Goal: Task Accomplishment & Management: Use online tool/utility

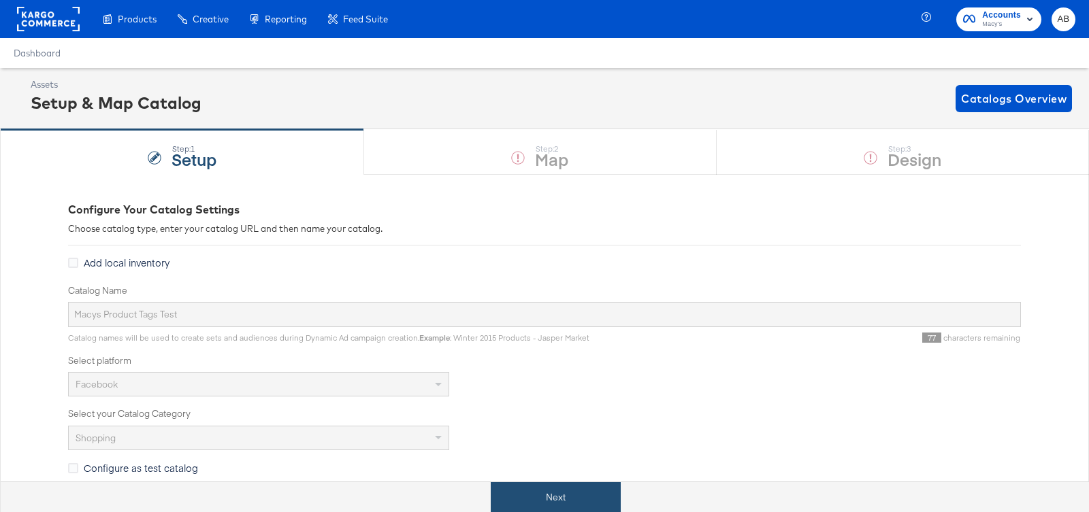
click at [527, 504] on button "Next" at bounding box center [556, 497] width 130 height 31
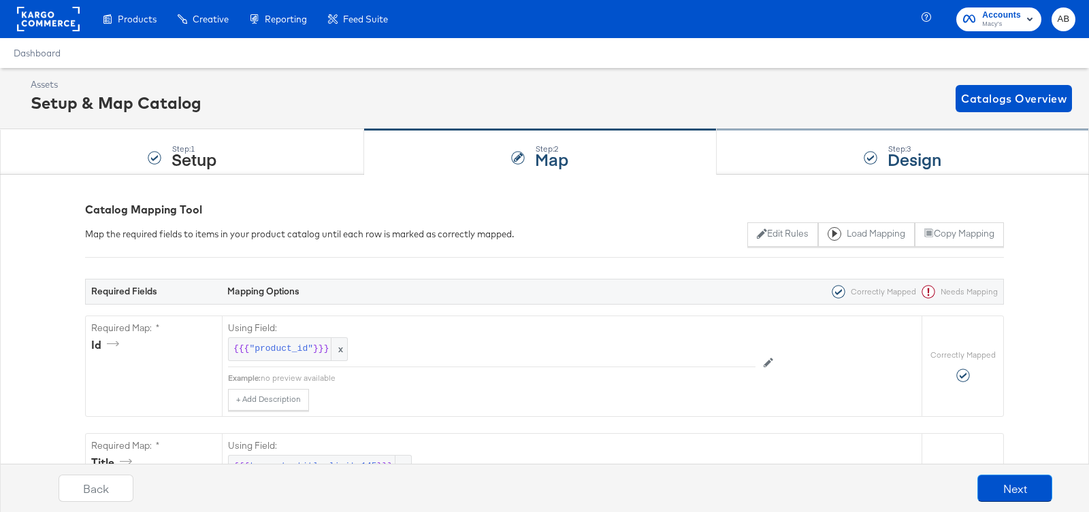
click at [885, 146] on div "Step: 3 Design" at bounding box center [902, 152] width 372 height 45
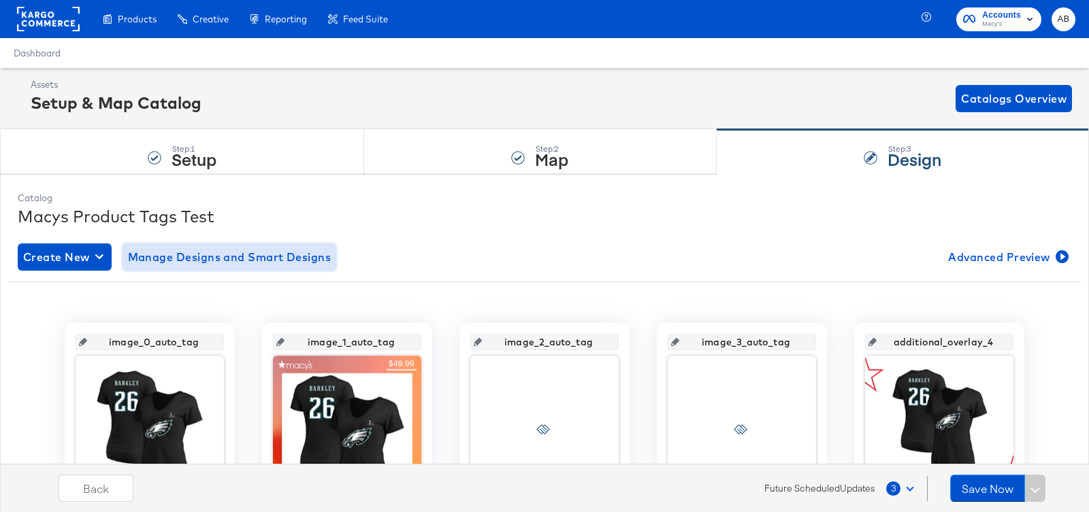
click at [179, 255] on span "Manage Designs and Smart Designs" at bounding box center [229, 257] width 203 height 19
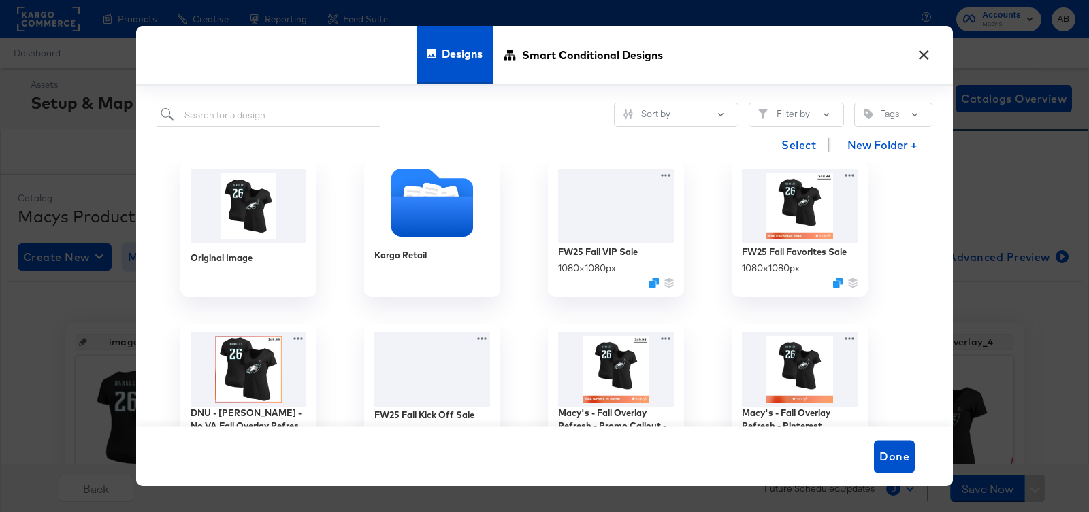
scroll to position [14, 0]
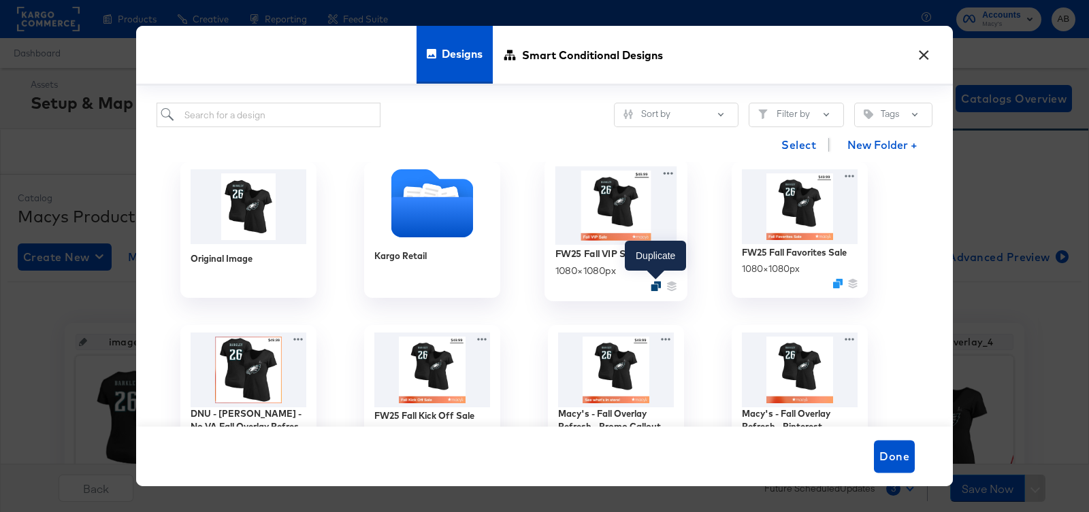
click at [651, 286] on icon "Duplicate" at bounding box center [655, 287] width 10 height 10
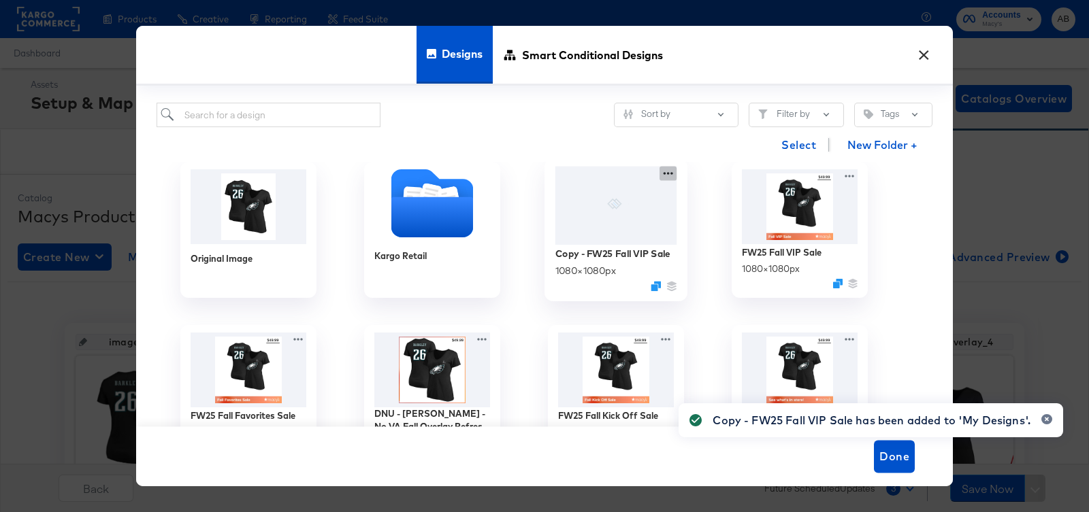
click at [667, 171] on icon at bounding box center [667, 173] width 17 height 14
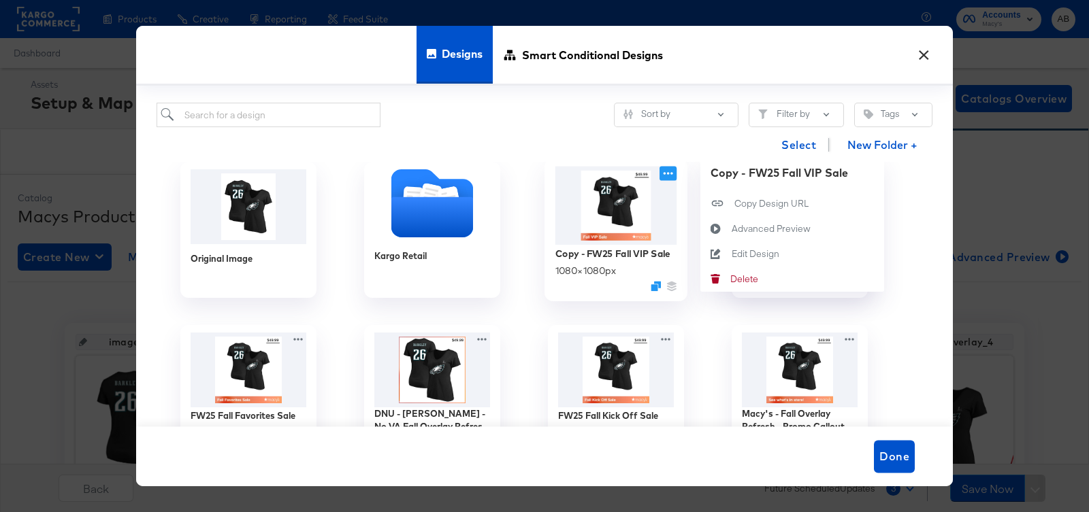
click at [669, 168] on icon at bounding box center [667, 173] width 17 height 14
click at [669, 170] on icon at bounding box center [667, 173] width 17 height 14
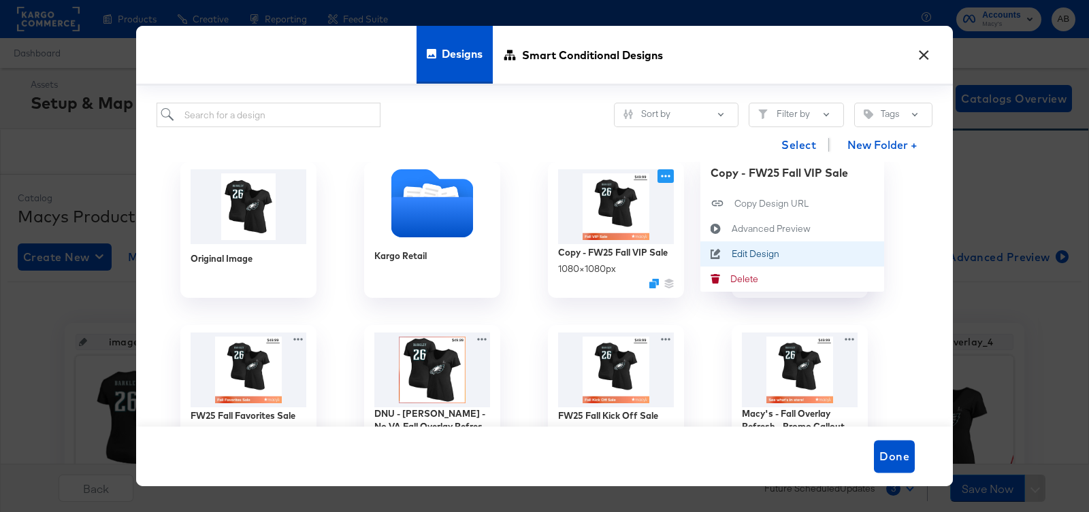
click at [731, 254] on div "Edit Design Edit Design" at bounding box center [731, 254] width 0 height 0
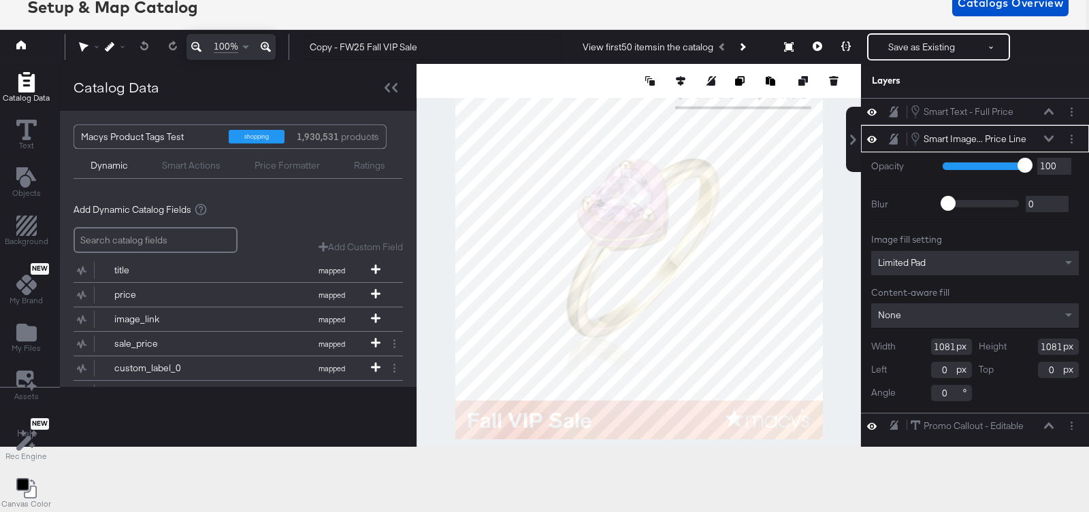
scroll to position [160, 0]
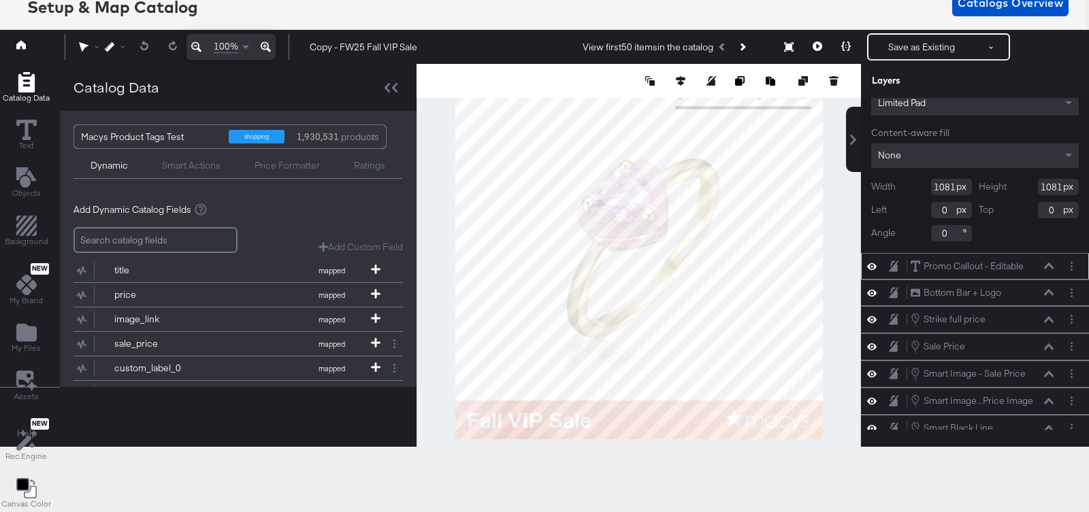
click at [1019, 268] on div "Promo Callout - Editable Promo Callout - Editable" at bounding box center [975, 266] width 228 height 27
click at [1047, 263] on icon at bounding box center [1049, 266] width 10 height 6
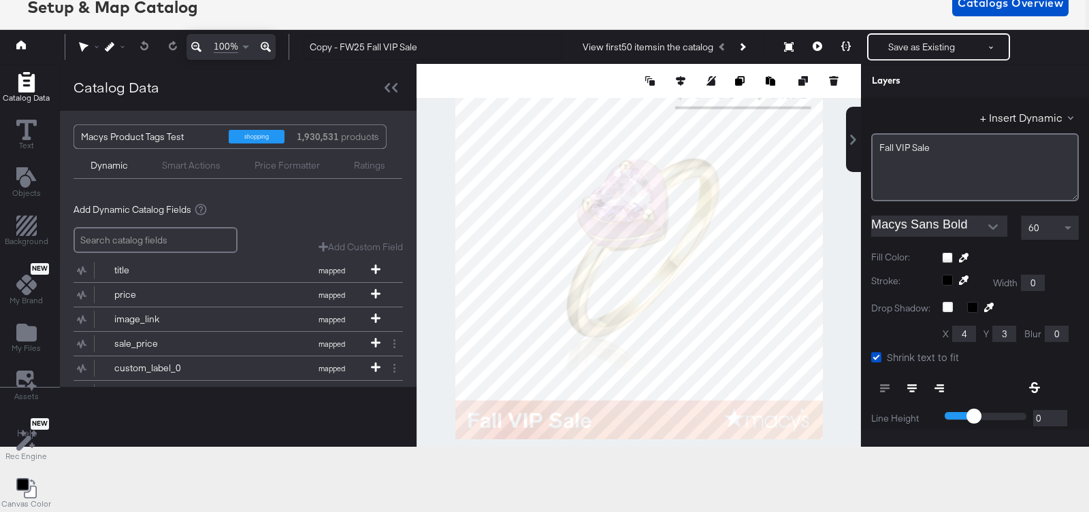
scroll to position [113, 0]
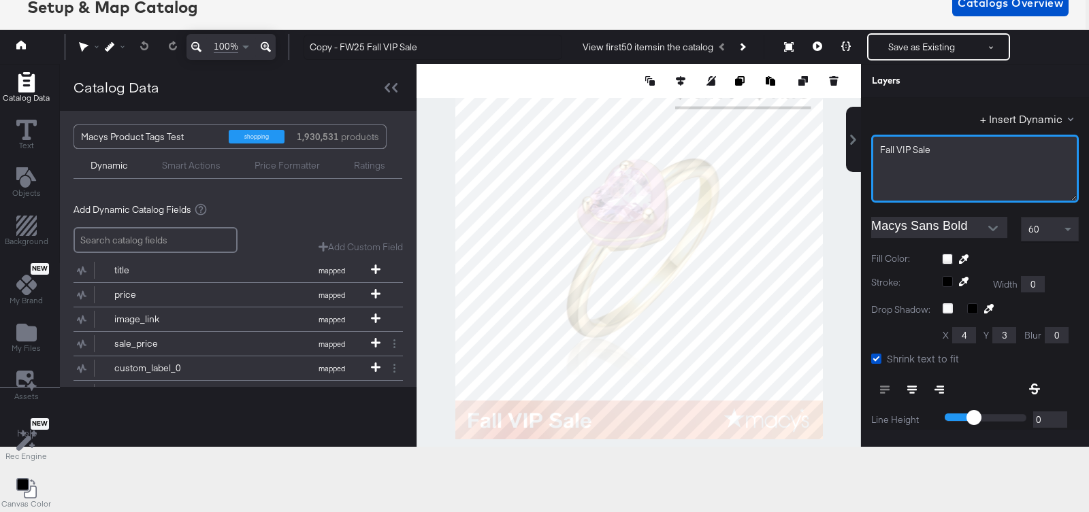
click at [976, 169] on div "Fall VIP Sale" at bounding box center [975, 169] width 208 height 68
drag, startPoint x: 945, startPoint y: 152, endPoint x: 866, endPoint y: 131, distance: 81.5
click at [866, 131] on div "Edit Text + Insert Dynamic Fall VIP Sale Macys Sans Bold 60 Fill Color: Stroke:…" at bounding box center [975, 329] width 228 height 527
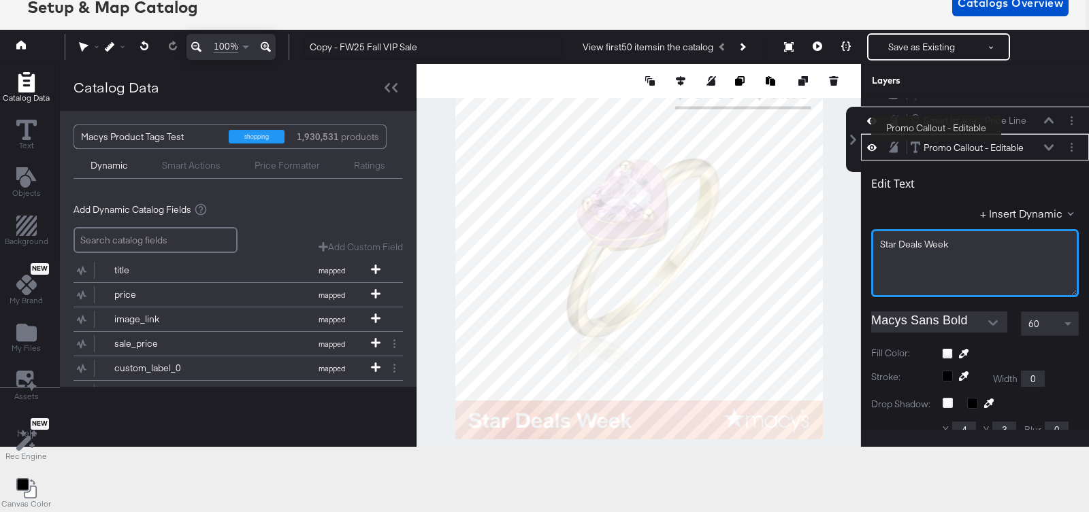
scroll to position [18, 0]
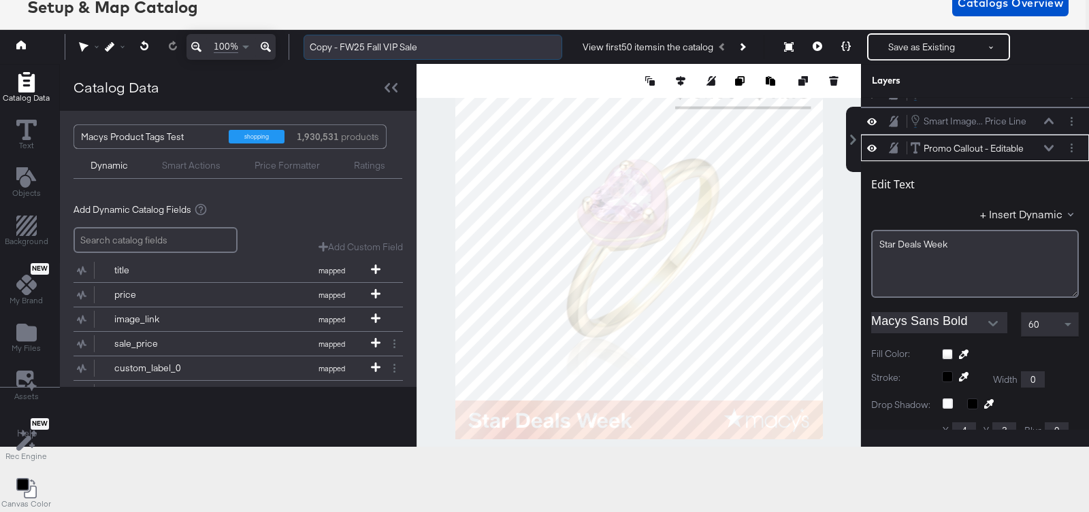
click at [345, 43] on input "Copy - FW25 Fall VIP Sale" at bounding box center [432, 47] width 259 height 25
click at [344, 43] on input "FW25 Fall VIP Sale" at bounding box center [432, 47] width 259 height 25
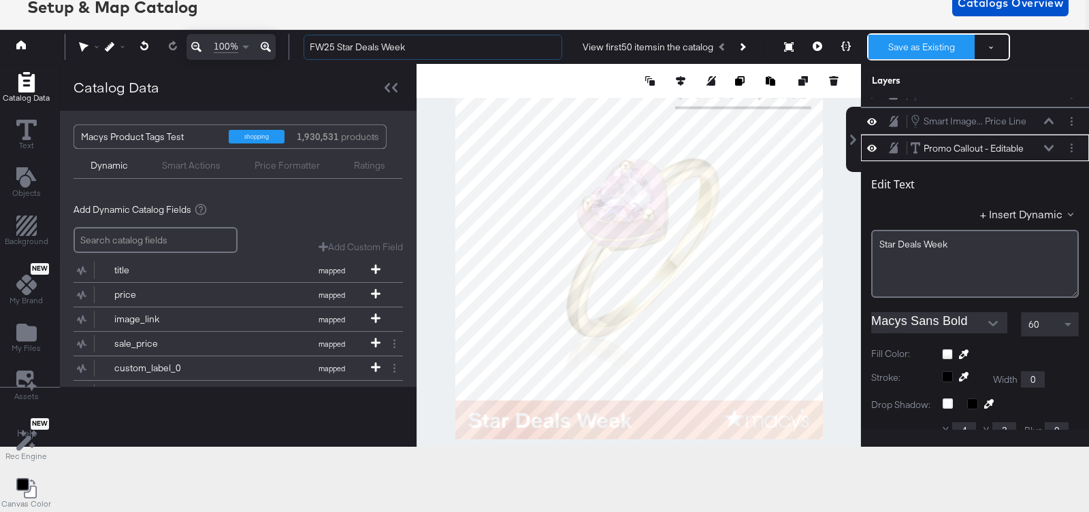
type input "FW25 Star Deals Week"
click at [921, 46] on button "Save as Existing" at bounding box center [921, 47] width 106 height 24
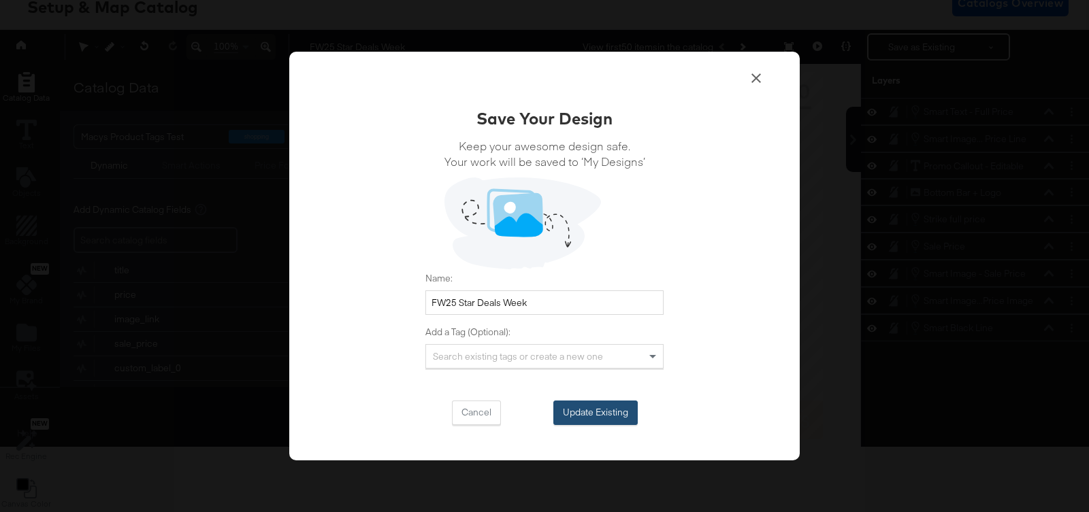
click at [584, 410] on button "Update Existing" at bounding box center [595, 413] width 84 height 24
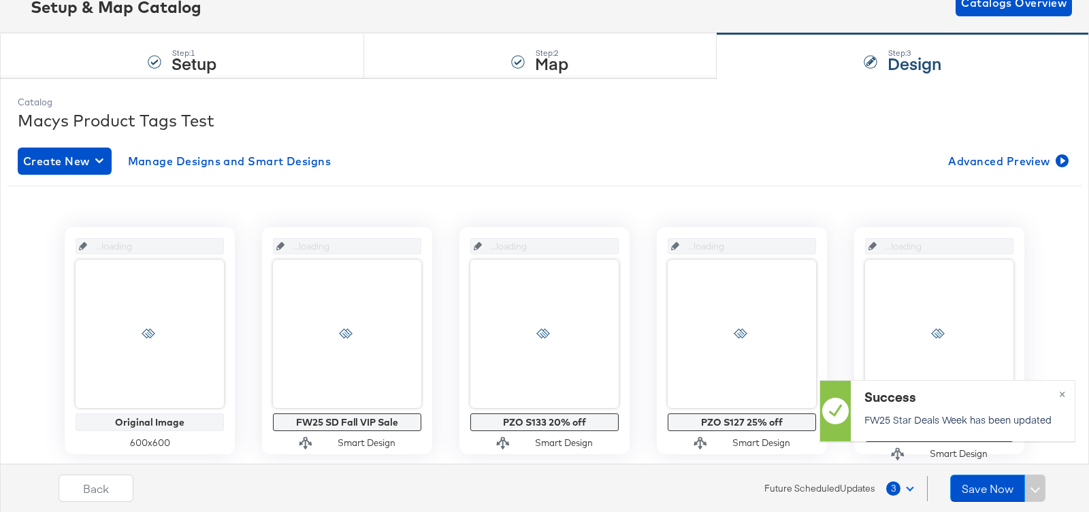
scroll to position [96, 0]
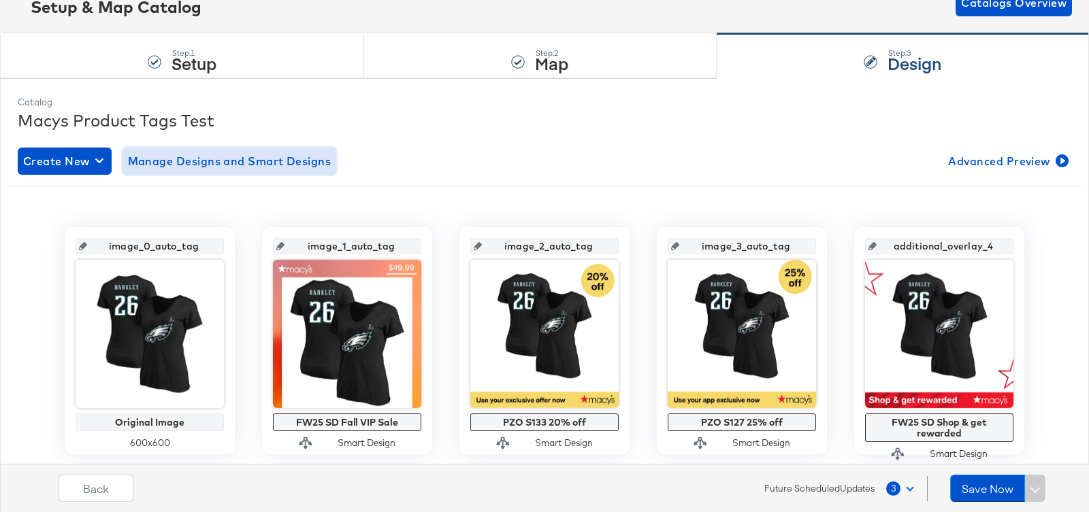
click at [249, 155] on span "Manage Designs and Smart Designs" at bounding box center [229, 161] width 203 height 19
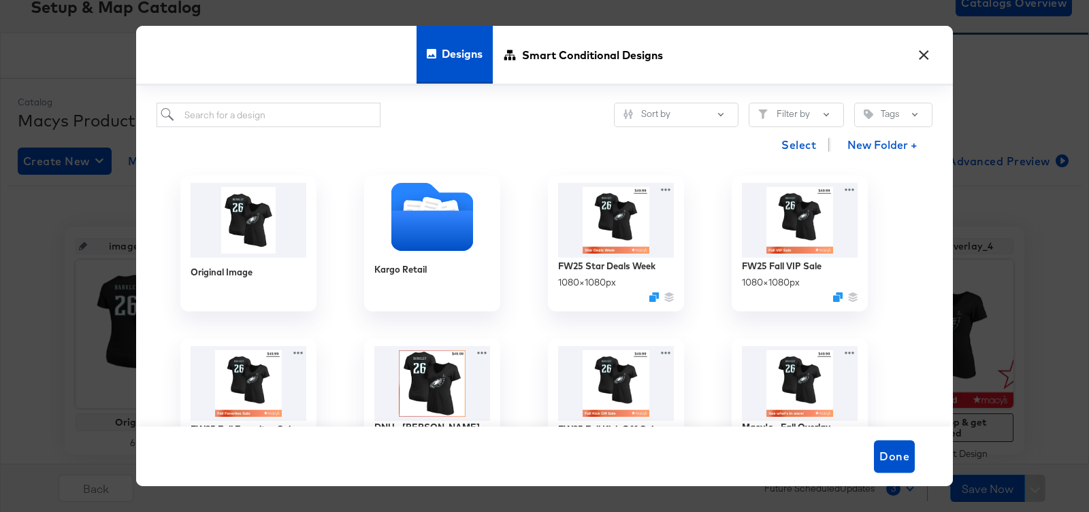
click at [927, 49] on button "×" at bounding box center [923, 51] width 24 height 24
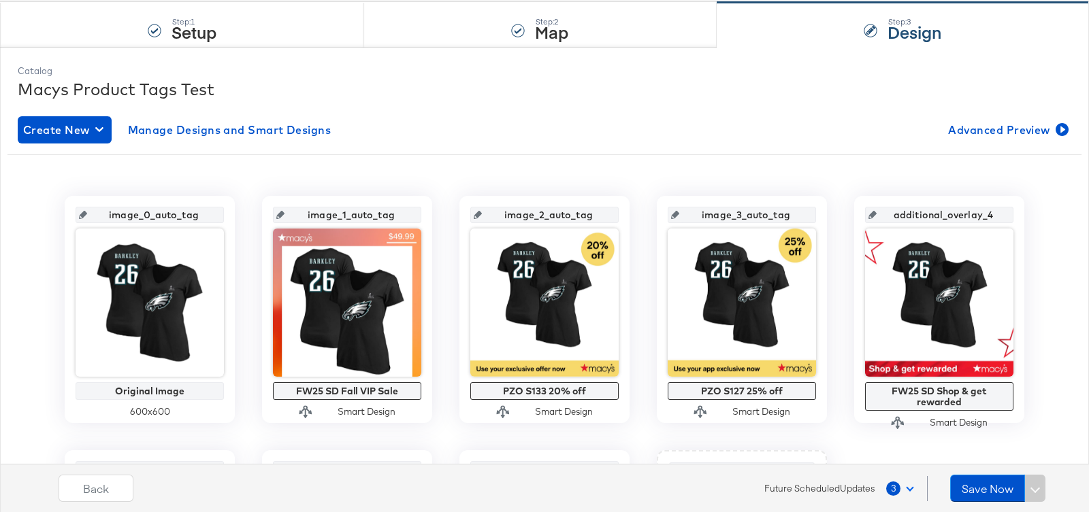
scroll to position [130, 0]
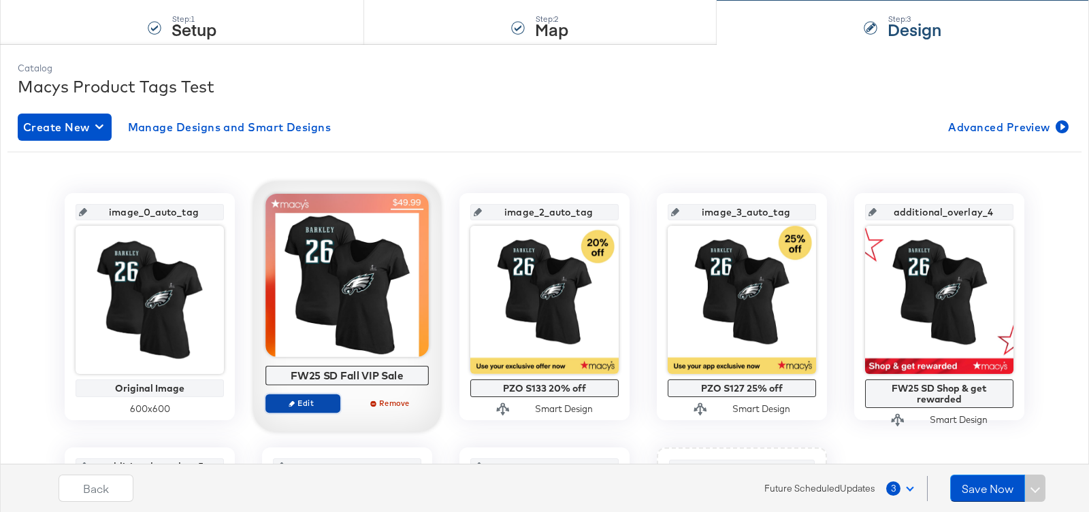
click at [310, 403] on span "Edit" at bounding box center [302, 403] width 63 height 10
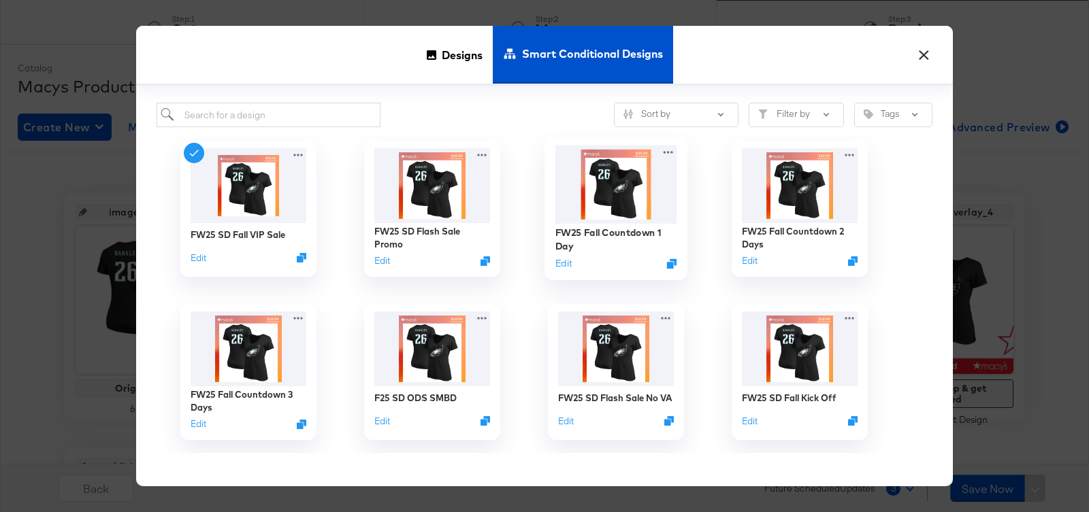
click at [597, 193] on img at bounding box center [616, 185] width 122 height 78
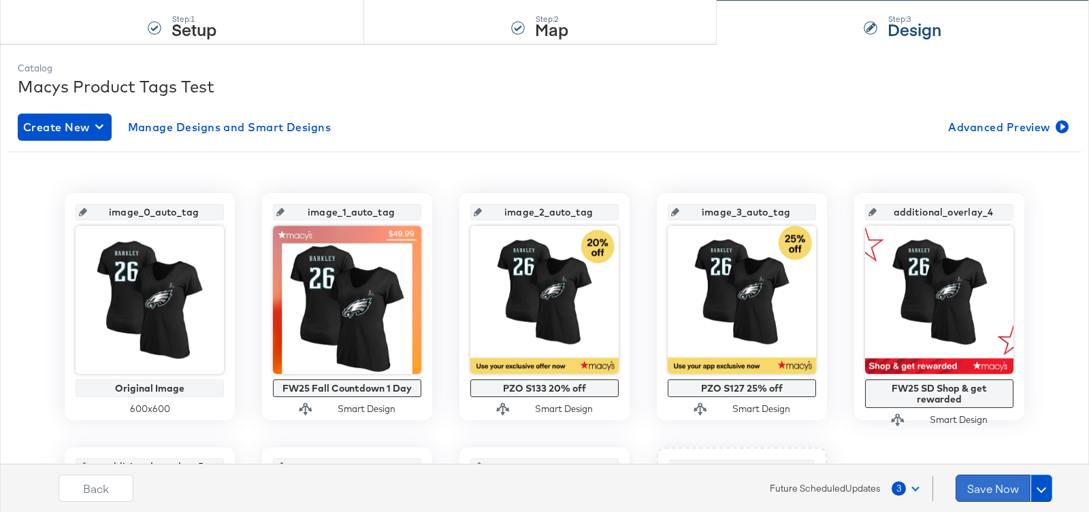
click at [987, 487] on button "Save Now" at bounding box center [992, 488] width 75 height 27
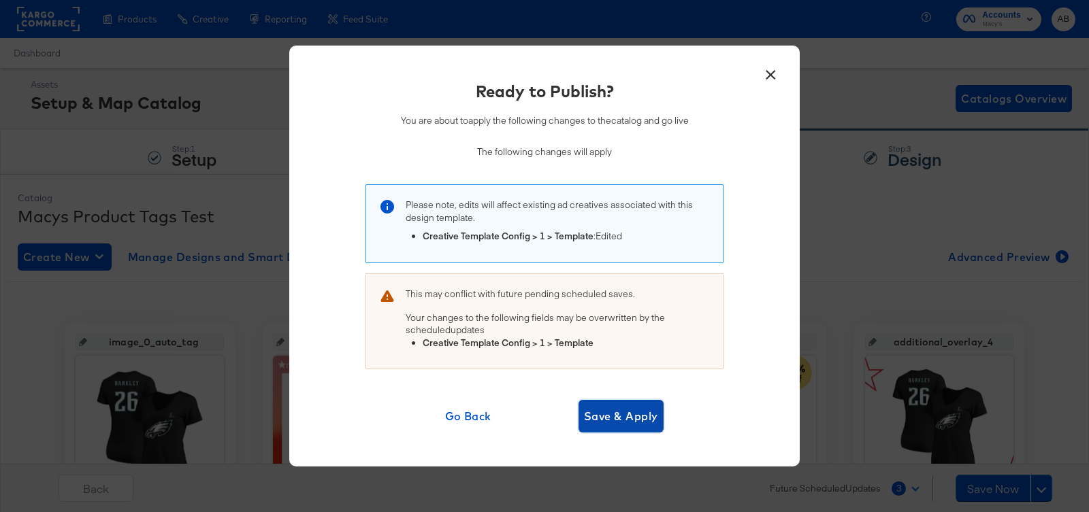
click at [623, 411] on span "Save & Apply" at bounding box center [621, 416] width 74 height 19
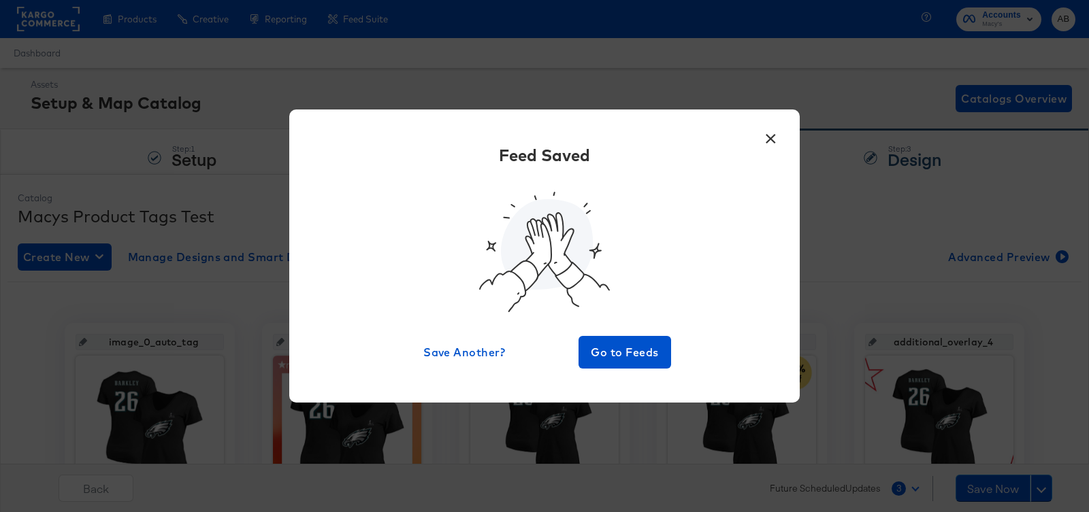
click at [768, 137] on button "×" at bounding box center [770, 135] width 24 height 24
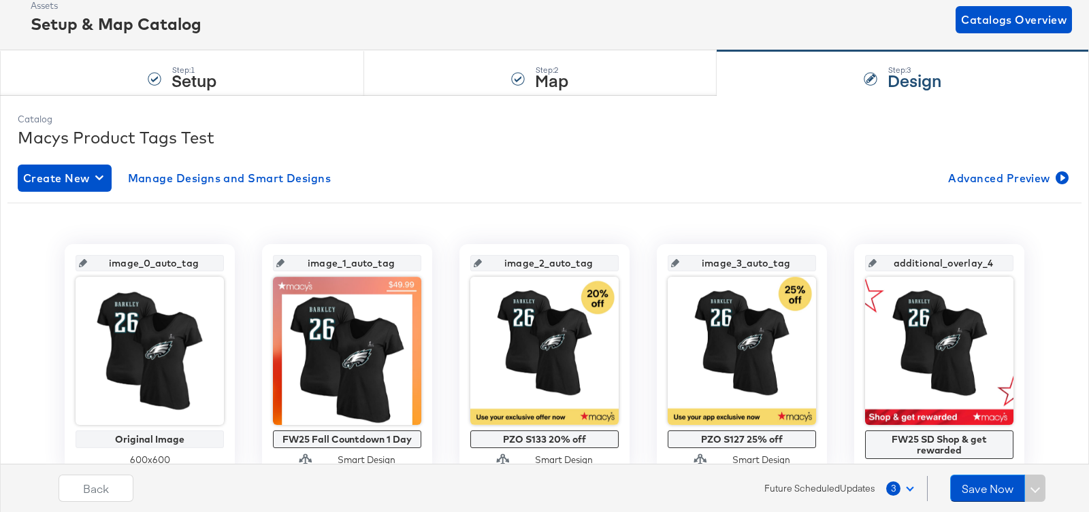
scroll to position [105, 0]
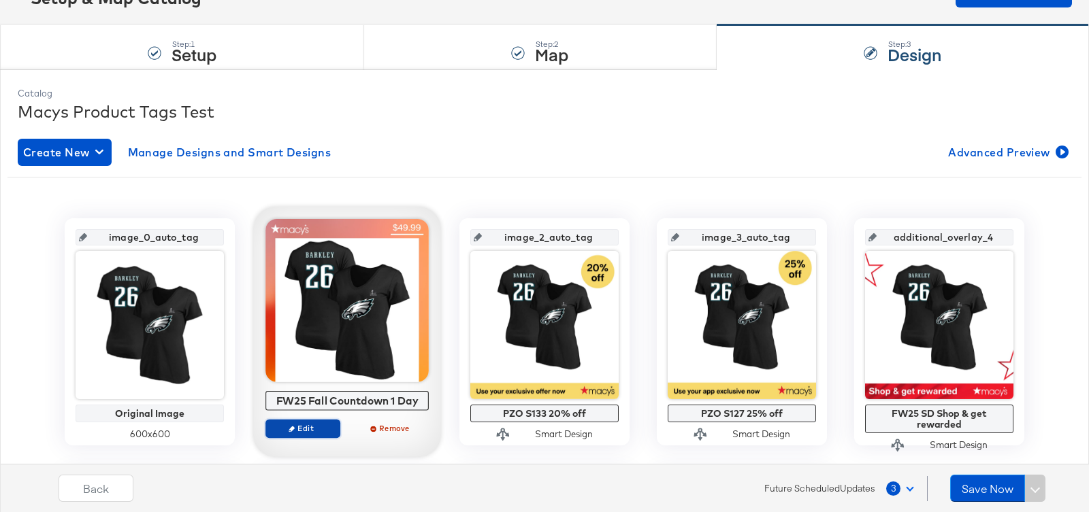
click at [314, 425] on span "Edit" at bounding box center [302, 428] width 63 height 10
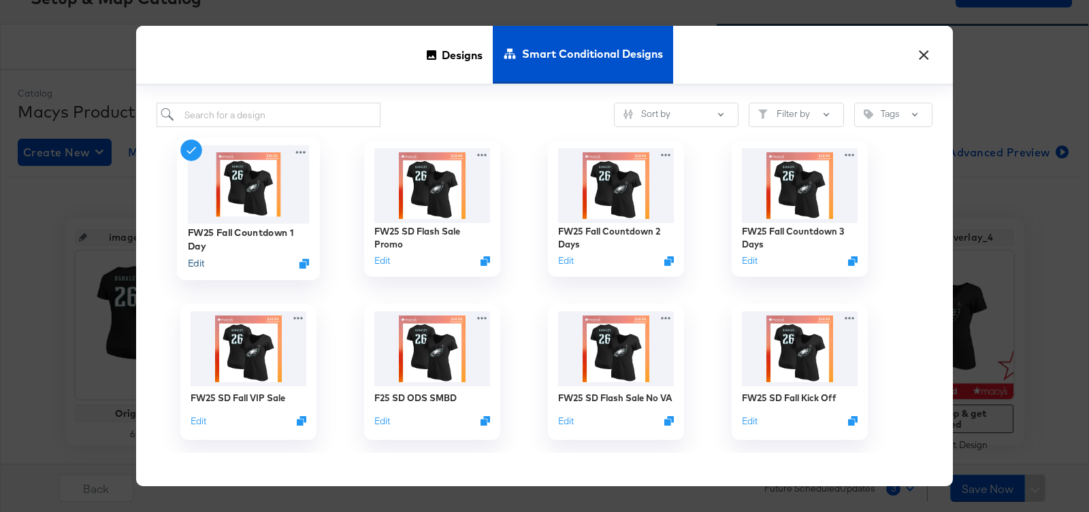
click at [197, 263] on button "Edit" at bounding box center [196, 263] width 16 height 13
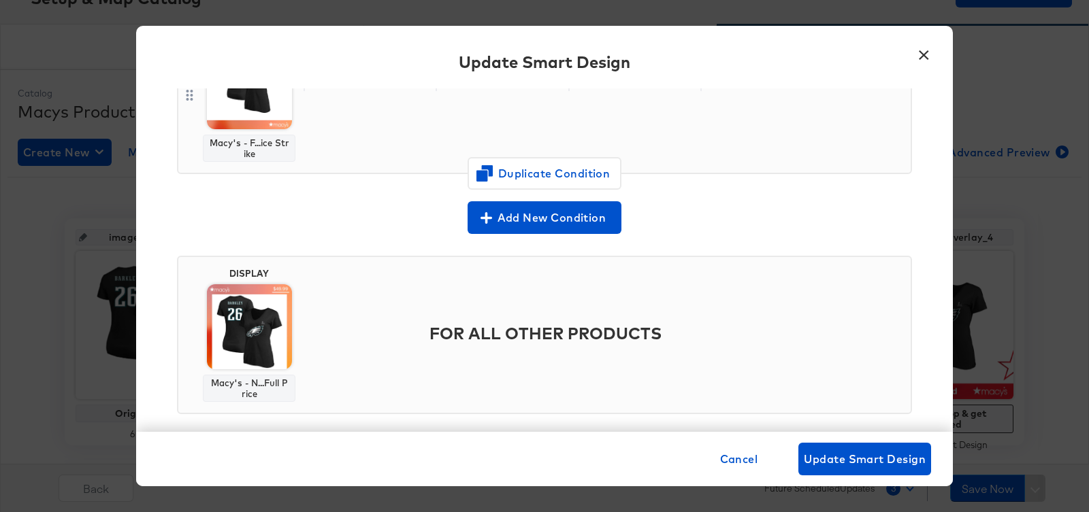
scroll to position [364, 0]
click at [921, 50] on button "×" at bounding box center [923, 51] width 24 height 24
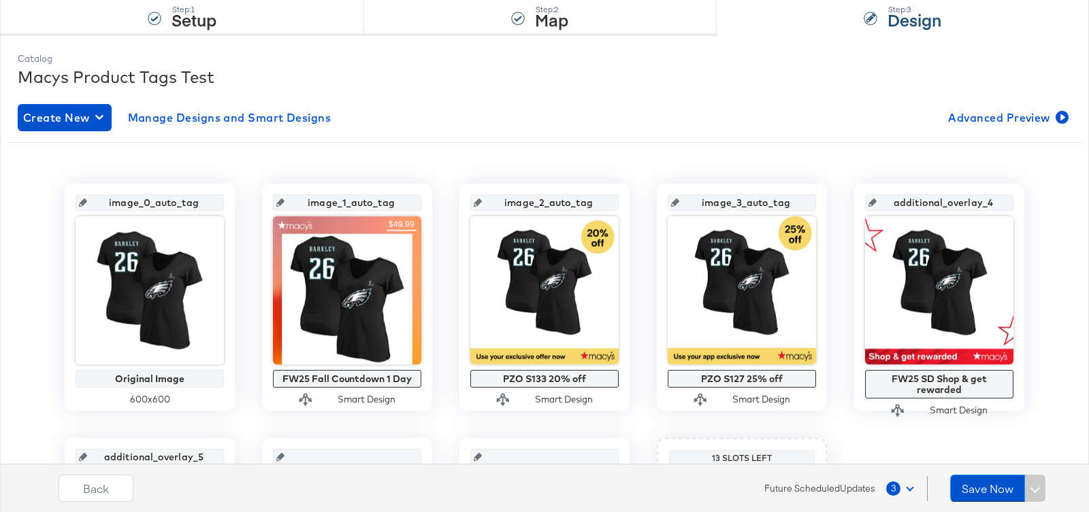
scroll to position [133, 0]
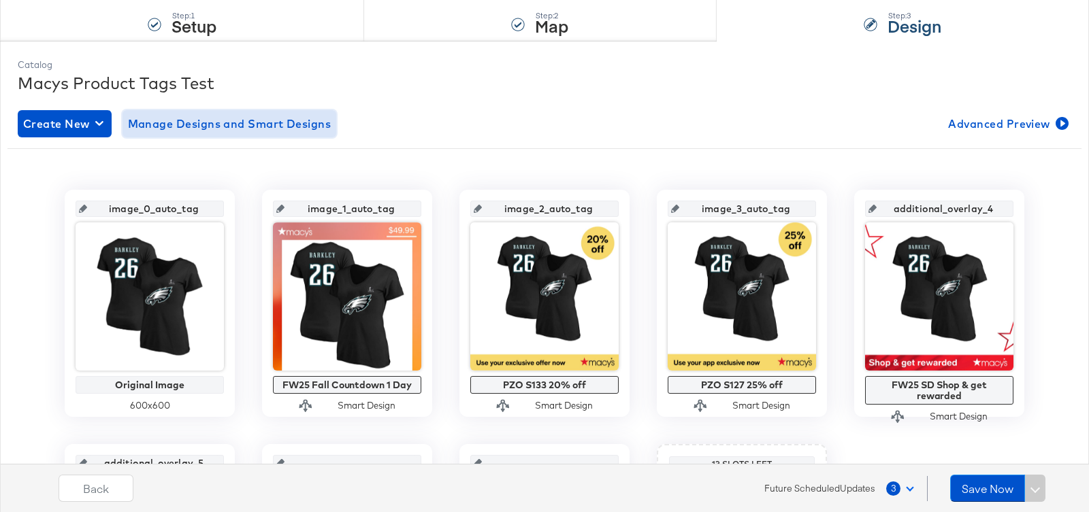
click at [257, 116] on span "Manage Designs and Smart Designs" at bounding box center [229, 123] width 203 height 19
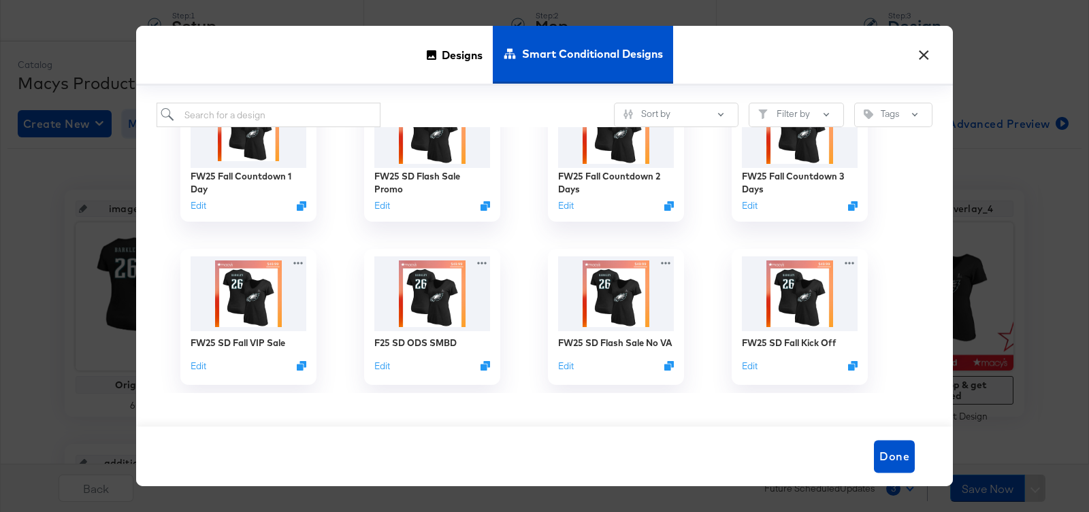
scroll to position [65, 0]
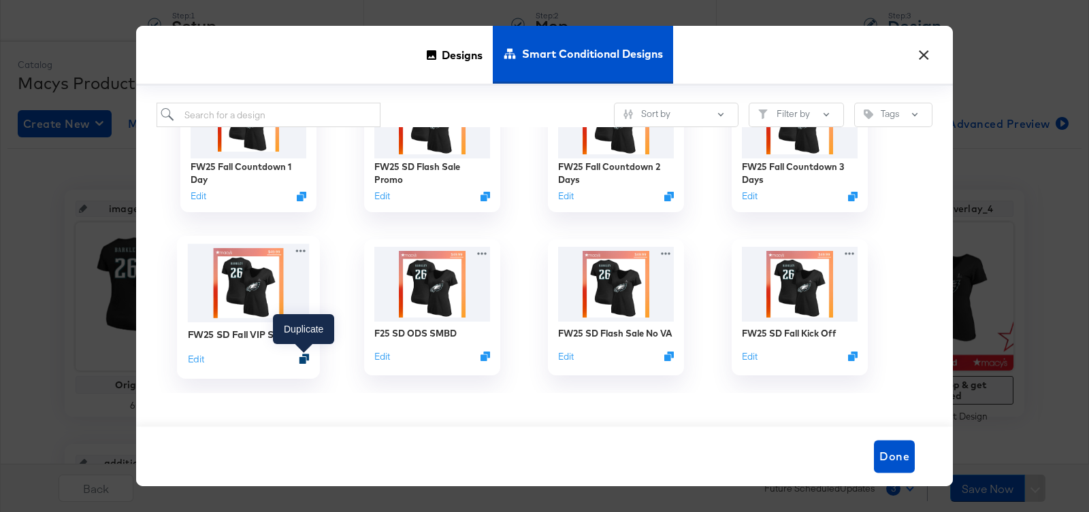
click at [299, 361] on div at bounding box center [304, 359] width 10 height 10
click at [193, 360] on button "Edit" at bounding box center [196, 358] width 16 height 13
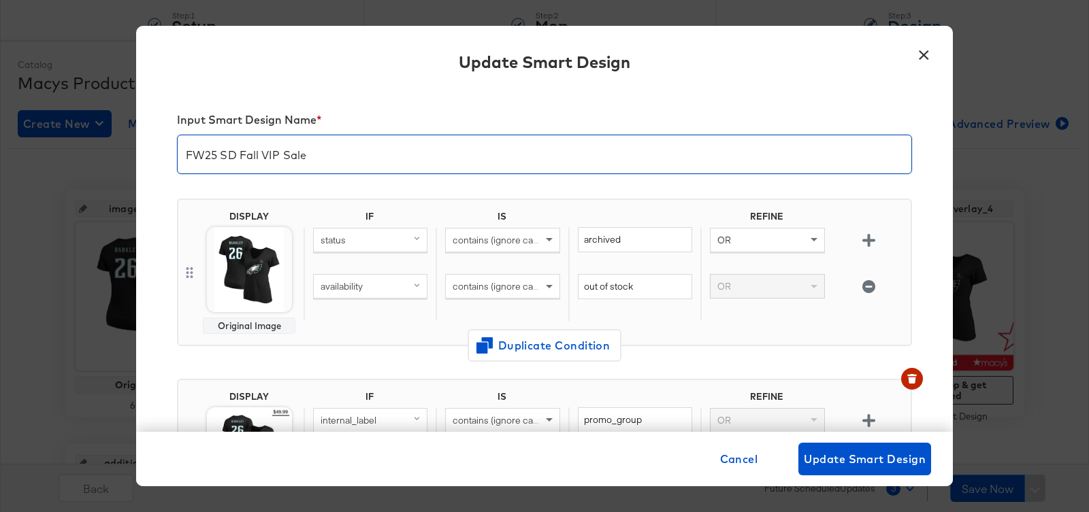
drag, startPoint x: 238, startPoint y: 158, endPoint x: 480, endPoint y: 129, distance: 243.2
click at [480, 129] on div "Input Smart Design Name * FW25 SD Fall VIP Sale" at bounding box center [544, 145] width 735 height 86
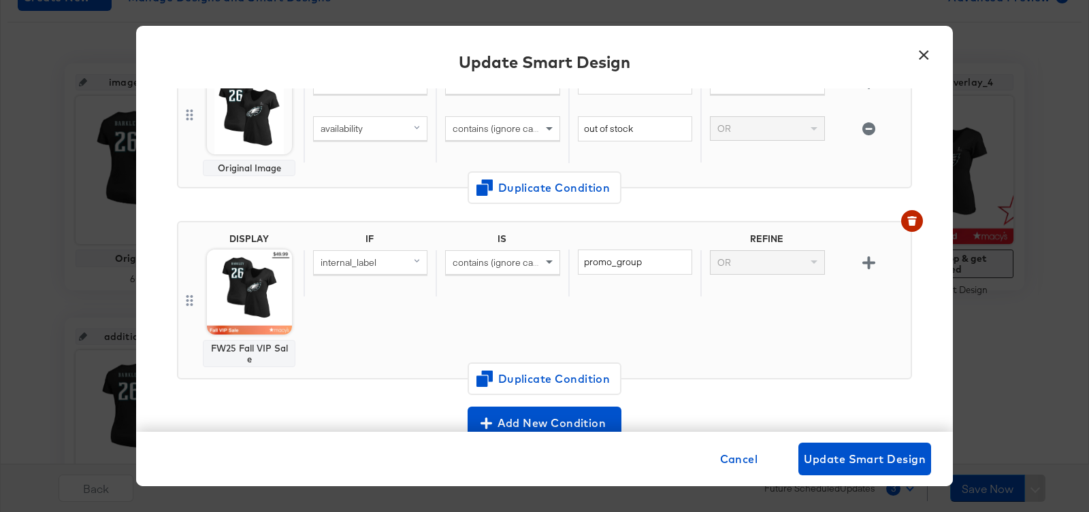
scroll to position [174, 0]
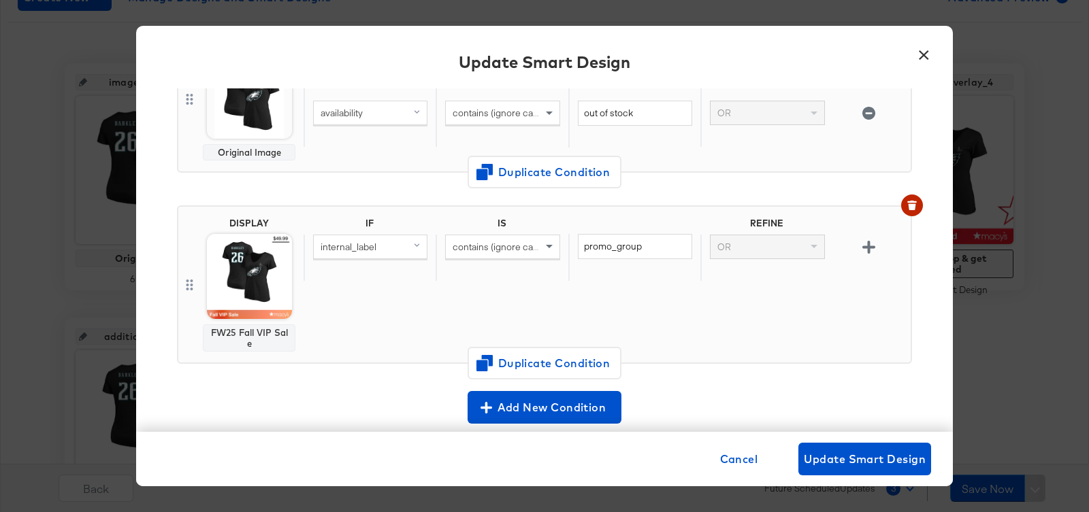
type input "FW25 SD Star Deals Week"
click at [240, 282] on body "Products Creative Reporting Feed Suite Accounts [PERSON_NAME] Dashboard Assets …" at bounding box center [544, 192] width 1089 height 904
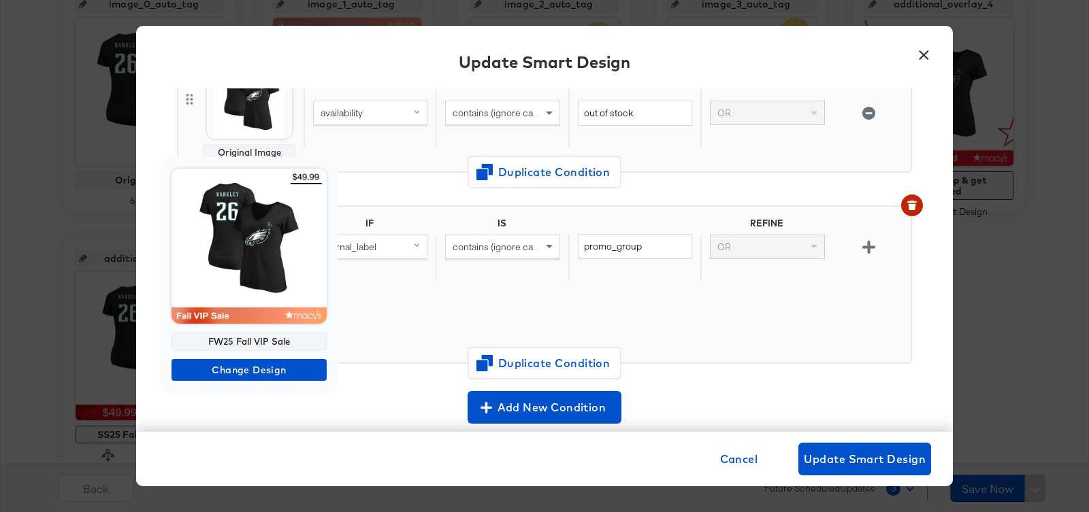
scroll to position [332, 0]
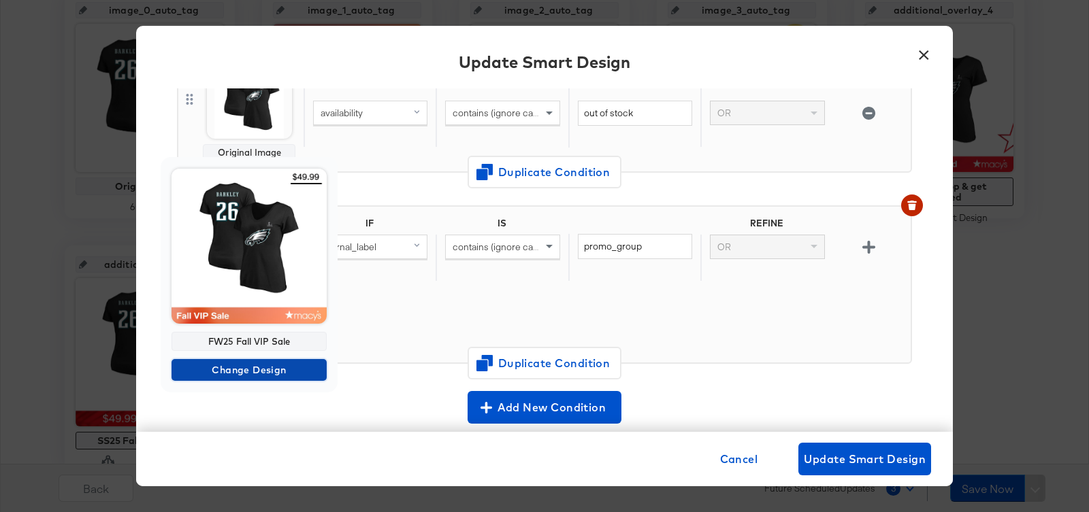
click at [241, 374] on span "Change Design" at bounding box center [249, 370] width 144 height 17
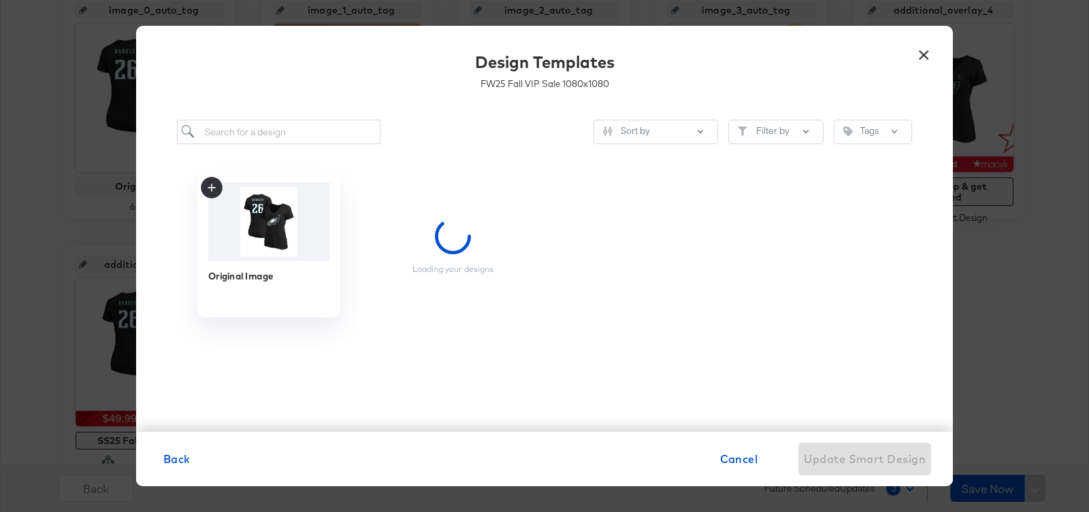
scroll to position [0, 0]
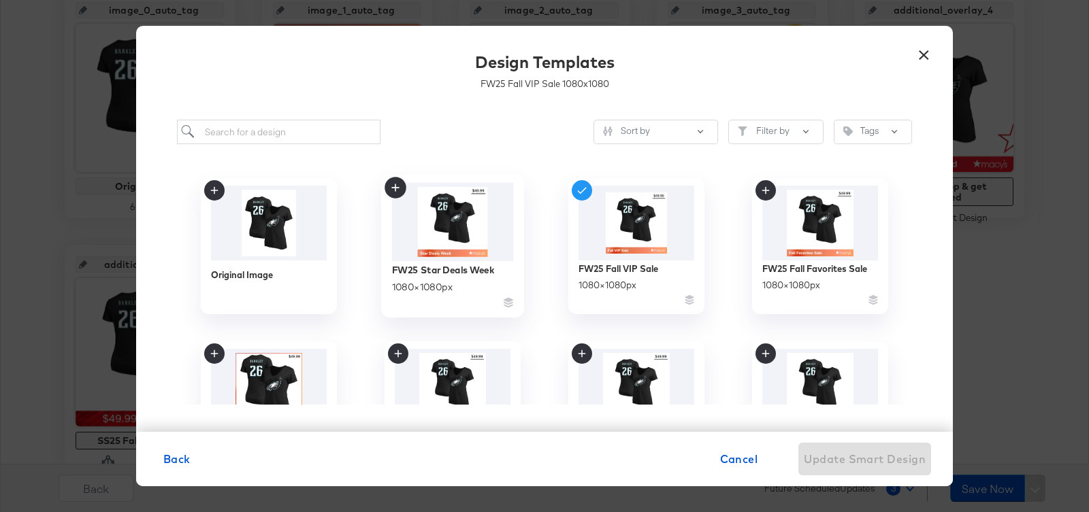
click at [478, 219] on img at bounding box center [453, 222] width 122 height 78
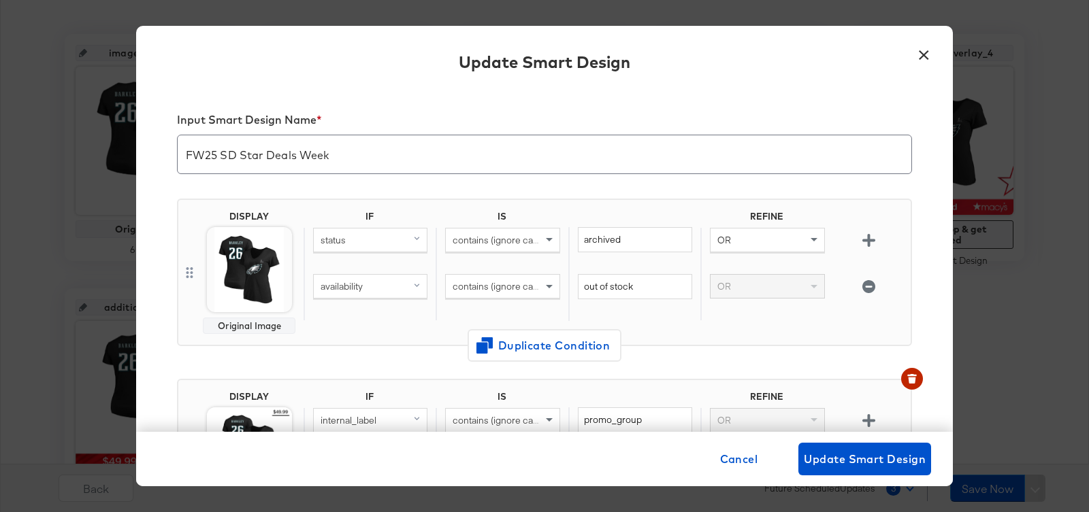
scroll to position [288, 0]
click at [840, 465] on span "Update Smart Design" at bounding box center [865, 459] width 122 height 19
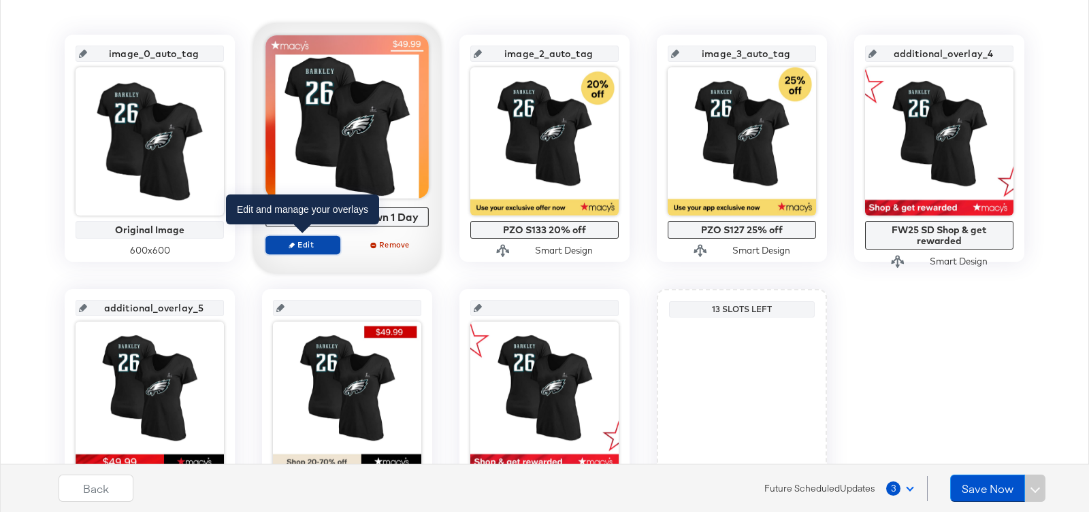
click at [301, 246] on span "Edit" at bounding box center [302, 245] width 63 height 10
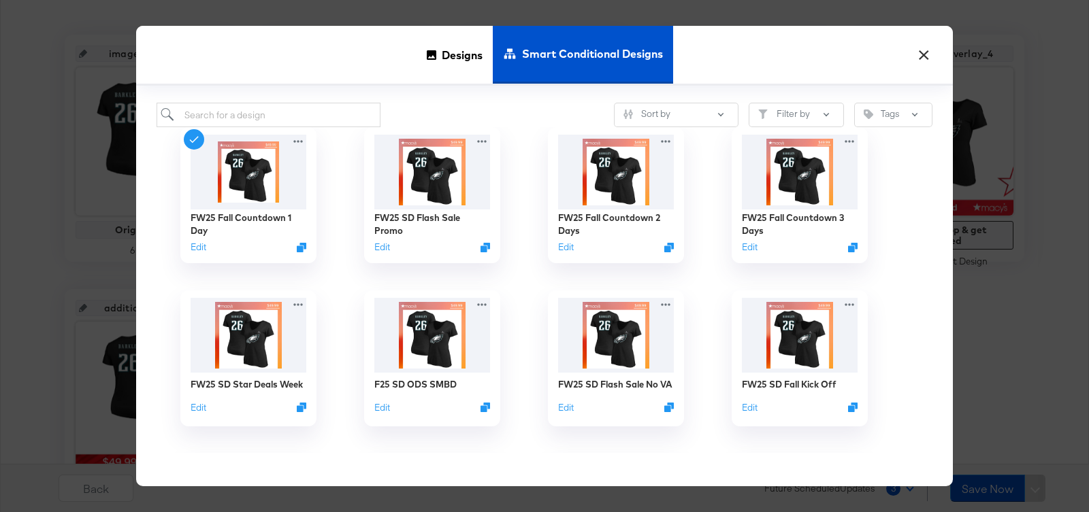
scroll to position [14, 0]
click at [264, 331] on img at bounding box center [249, 334] width 122 height 78
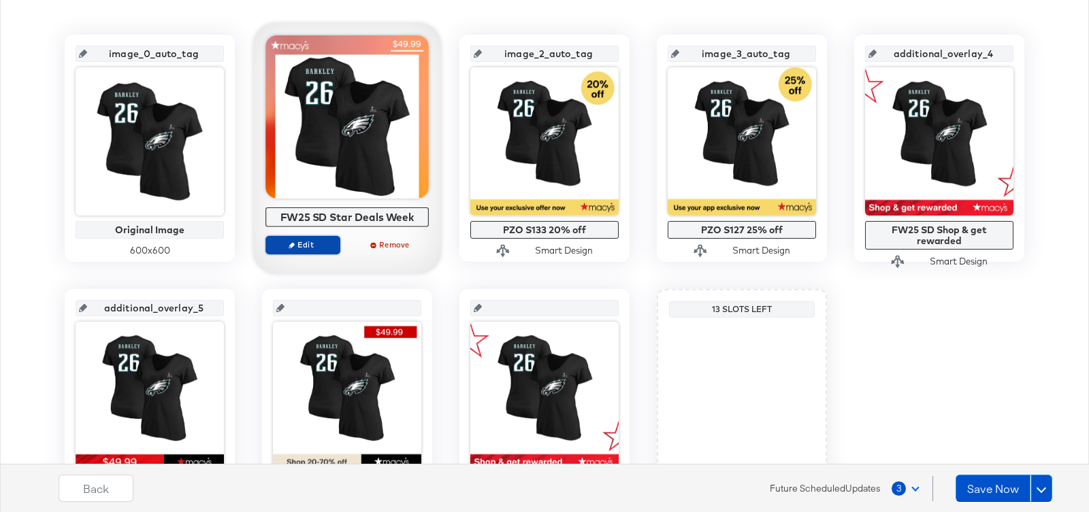
click at [303, 244] on span "Edit" at bounding box center [302, 245] width 63 height 10
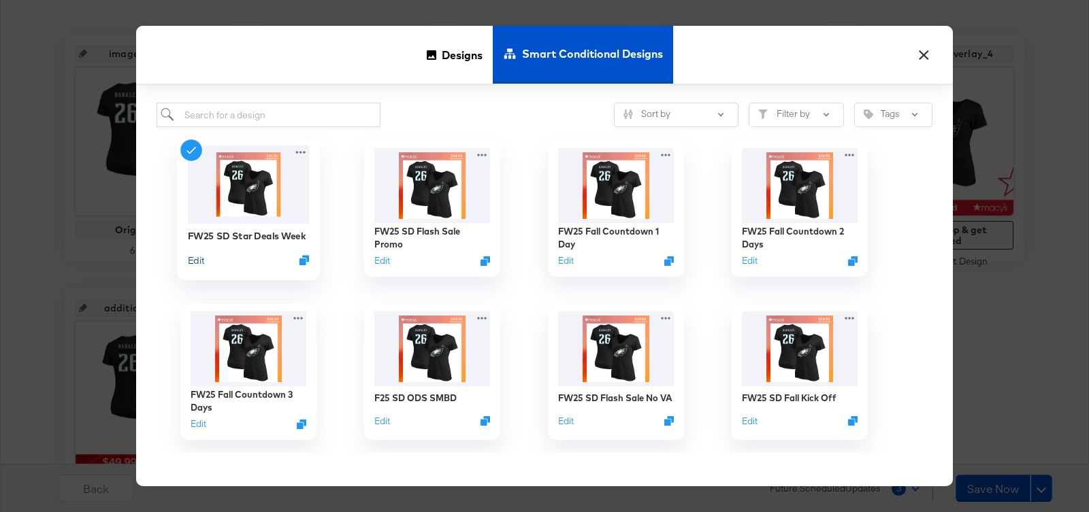
click at [195, 259] on button "Edit" at bounding box center [196, 260] width 16 height 13
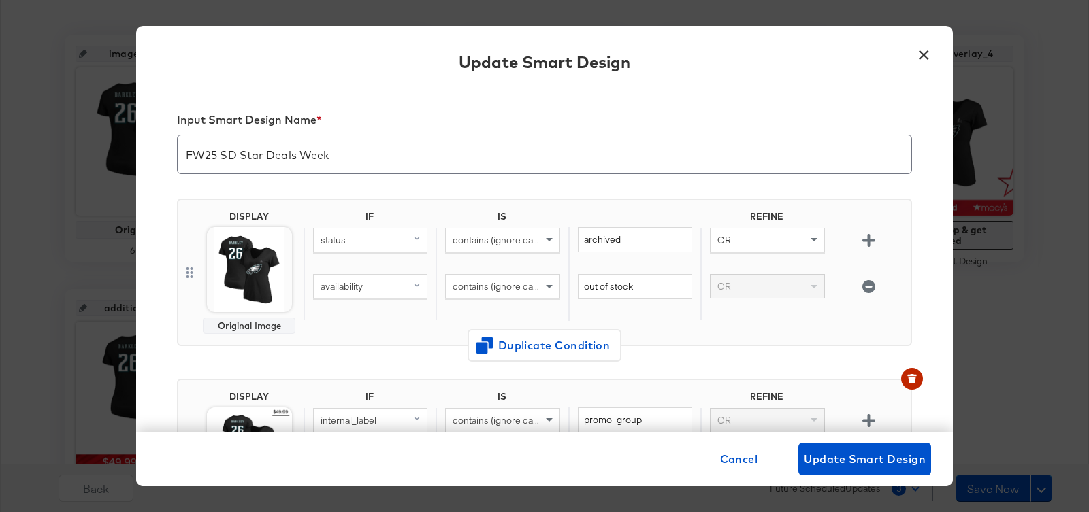
click at [249, 156] on input "FW25 SD Star Deals Week" at bounding box center [544, 149] width 733 height 38
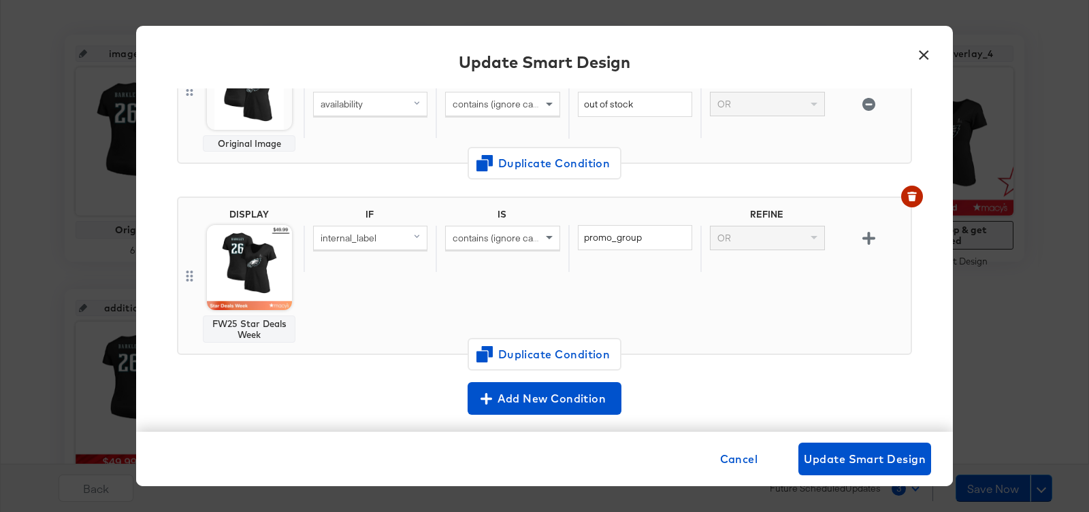
scroll to position [195, 0]
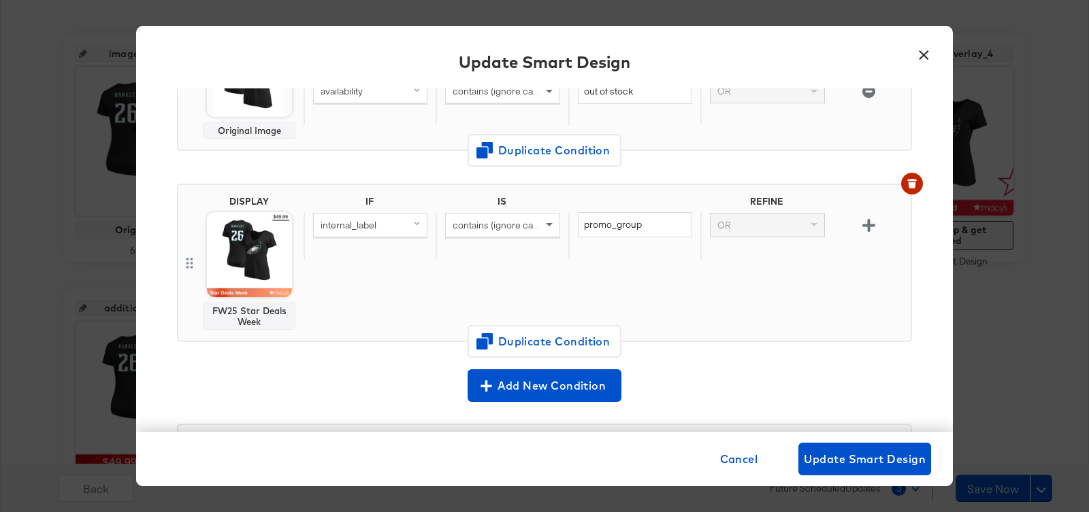
type input "FW25 SD Fall VIP Sale"
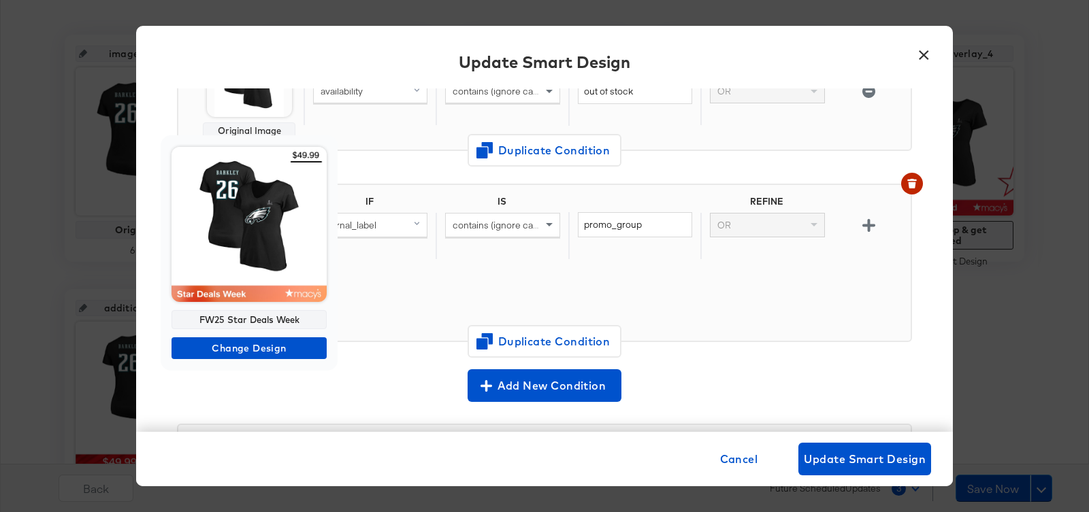
click at [233, 265] on img at bounding box center [248, 224] width 155 height 155
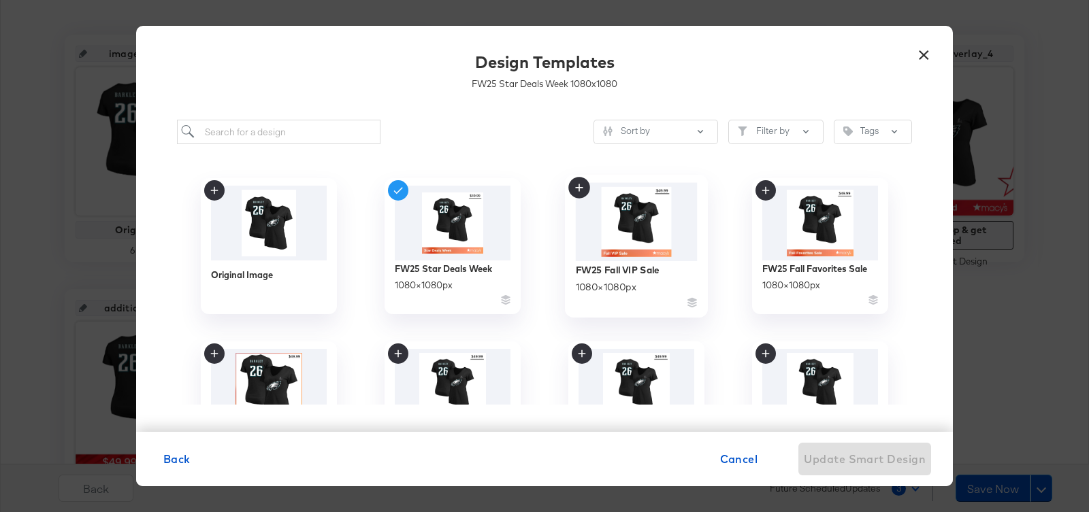
click at [631, 222] on img at bounding box center [637, 222] width 122 height 78
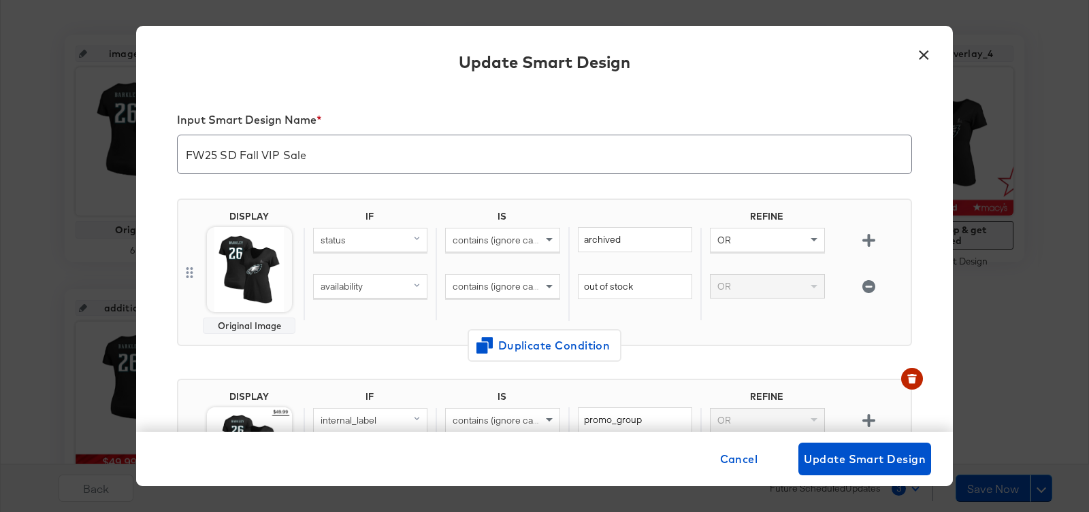
scroll to position [195, 0]
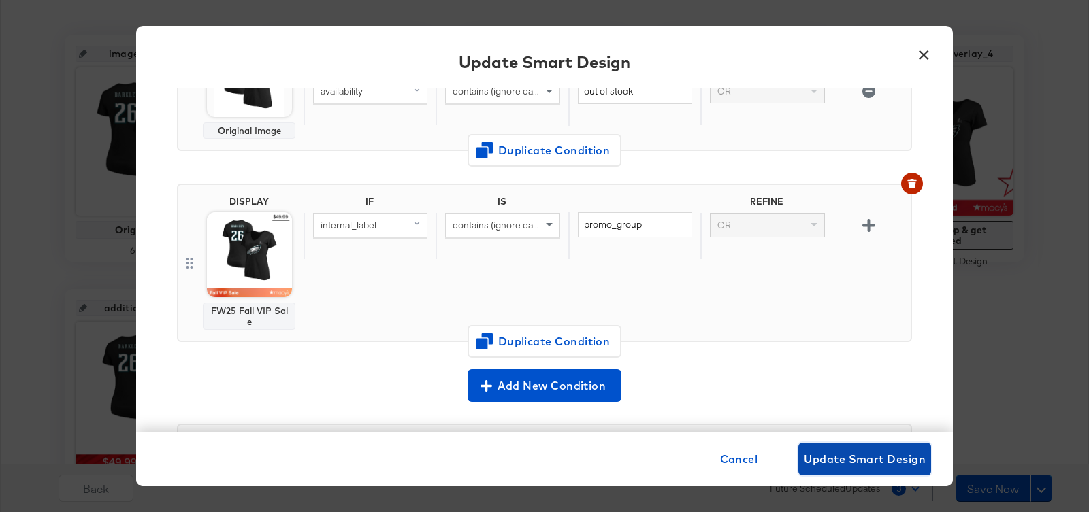
click at [863, 448] on button "Update Smart Design" at bounding box center [864, 459] width 133 height 33
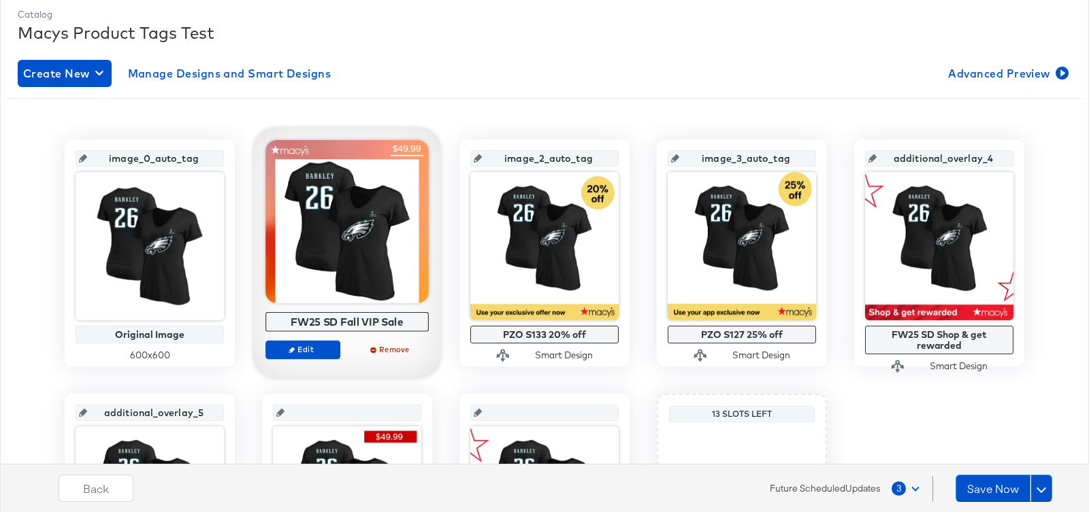
scroll to position [159, 0]
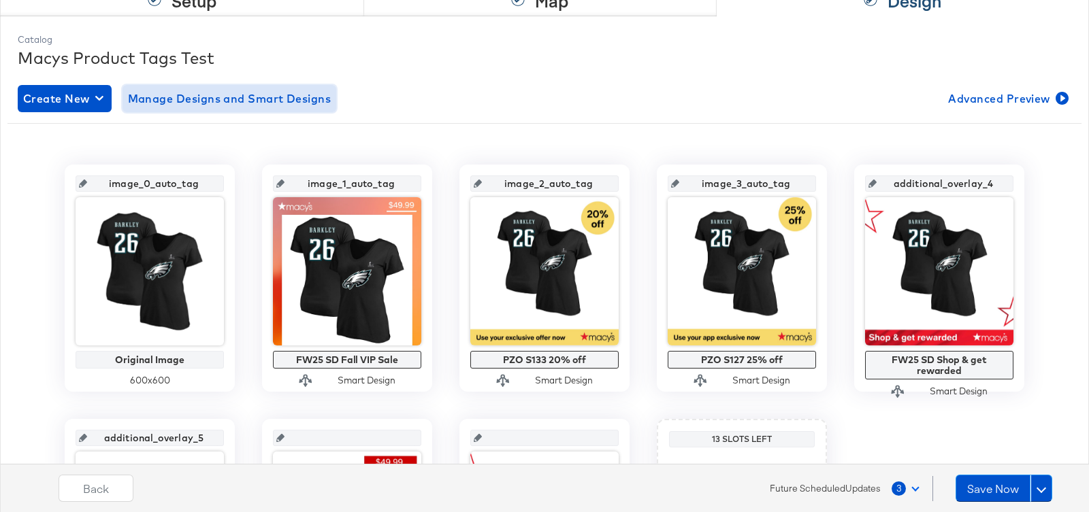
click at [242, 101] on span "Manage Designs and Smart Designs" at bounding box center [229, 98] width 203 height 19
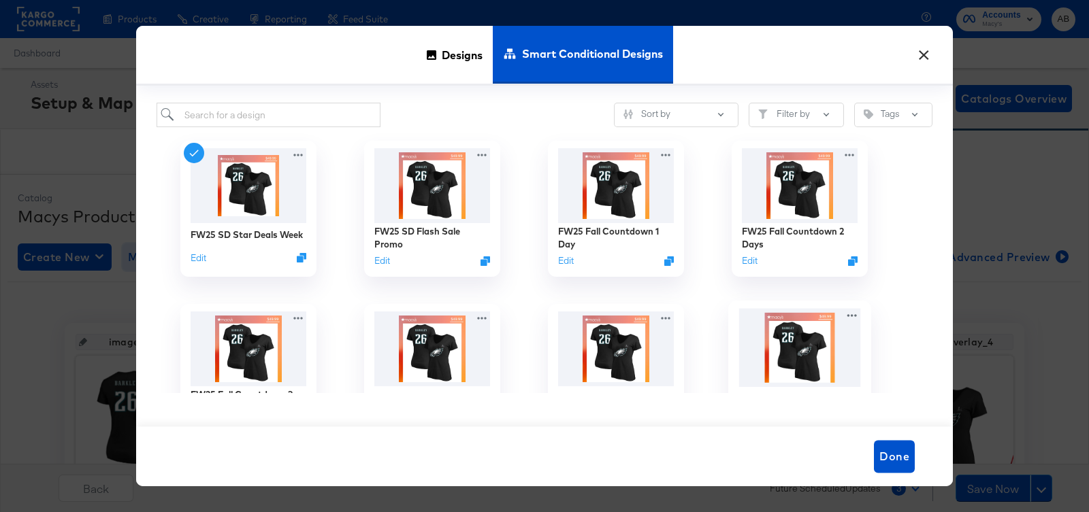
scroll to position [3, 0]
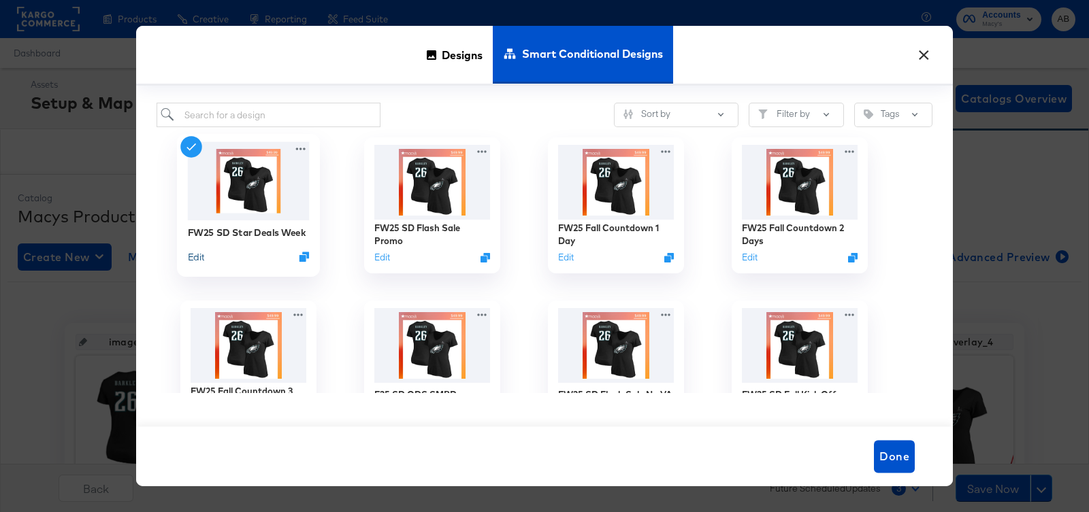
click at [188, 259] on button "Edit" at bounding box center [196, 256] width 16 height 13
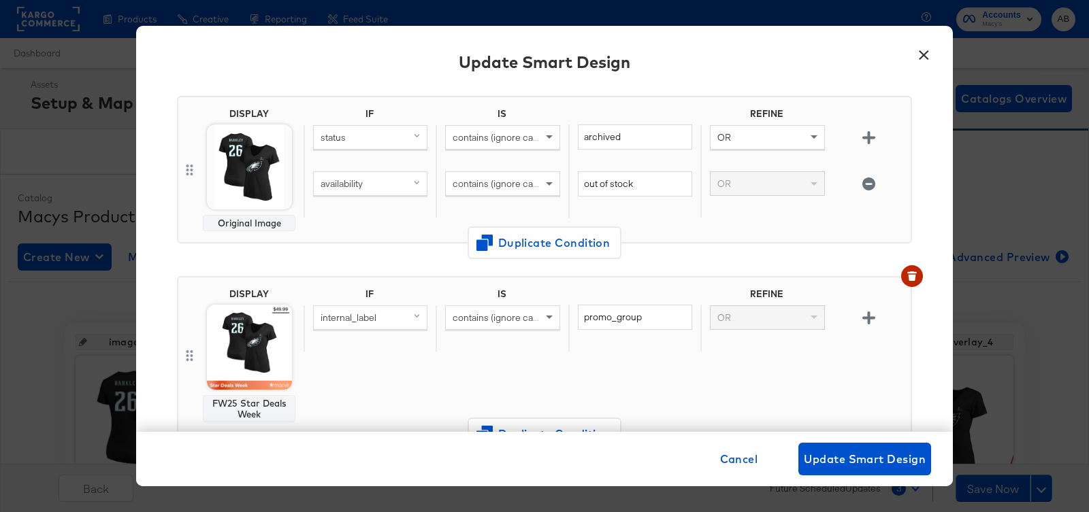
scroll to position [0, 0]
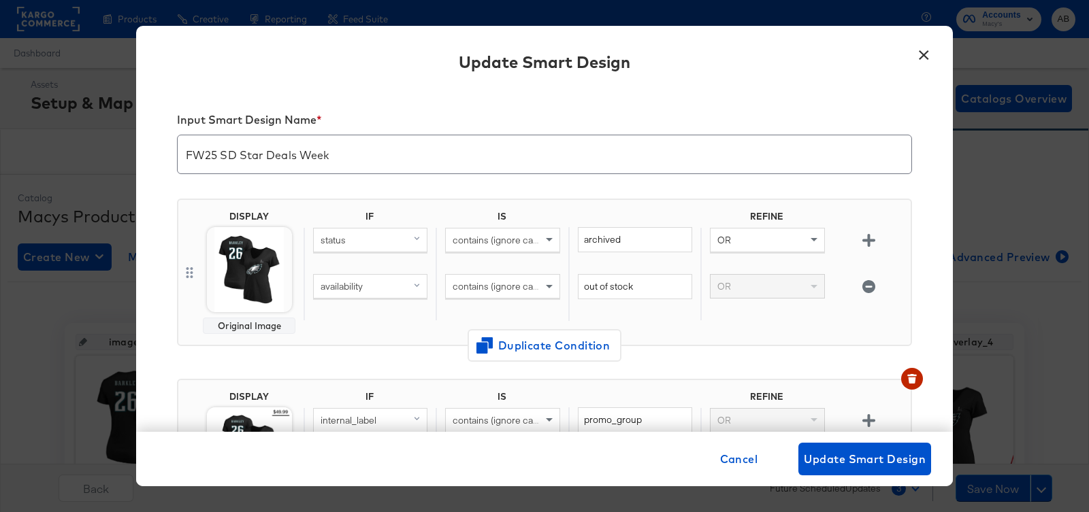
click at [914, 57] on button "×" at bounding box center [923, 51] width 24 height 24
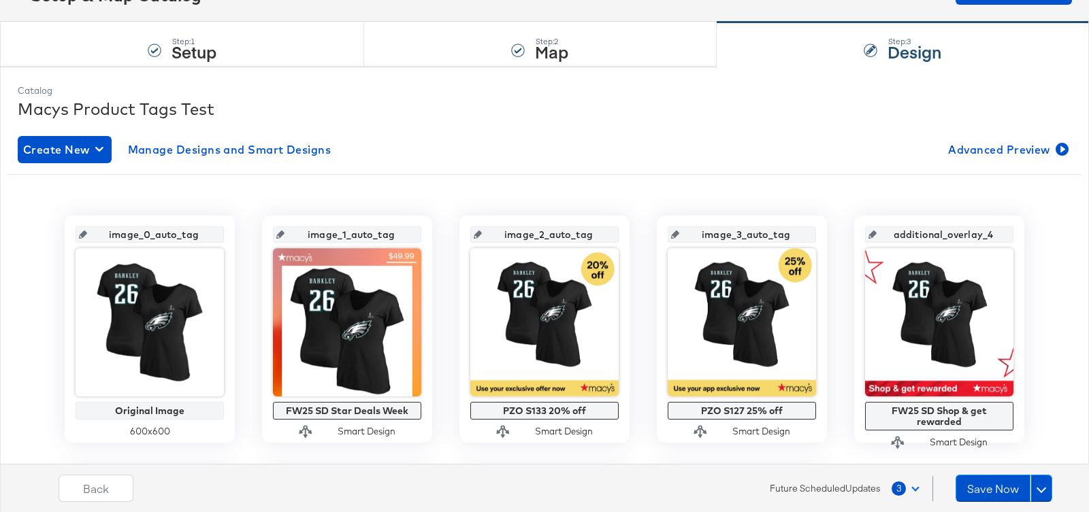
scroll to position [113, 0]
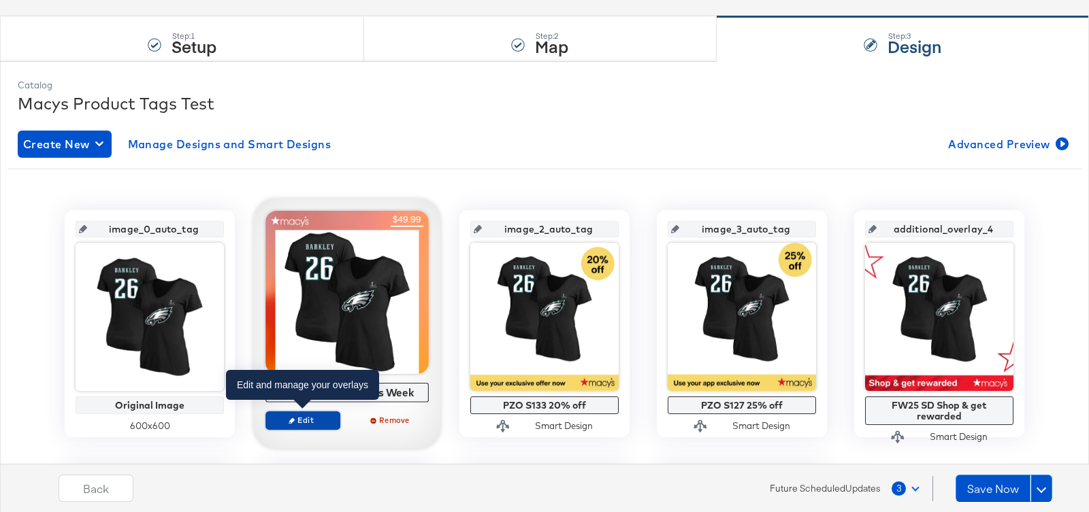
click at [304, 420] on span "Edit" at bounding box center [302, 420] width 63 height 10
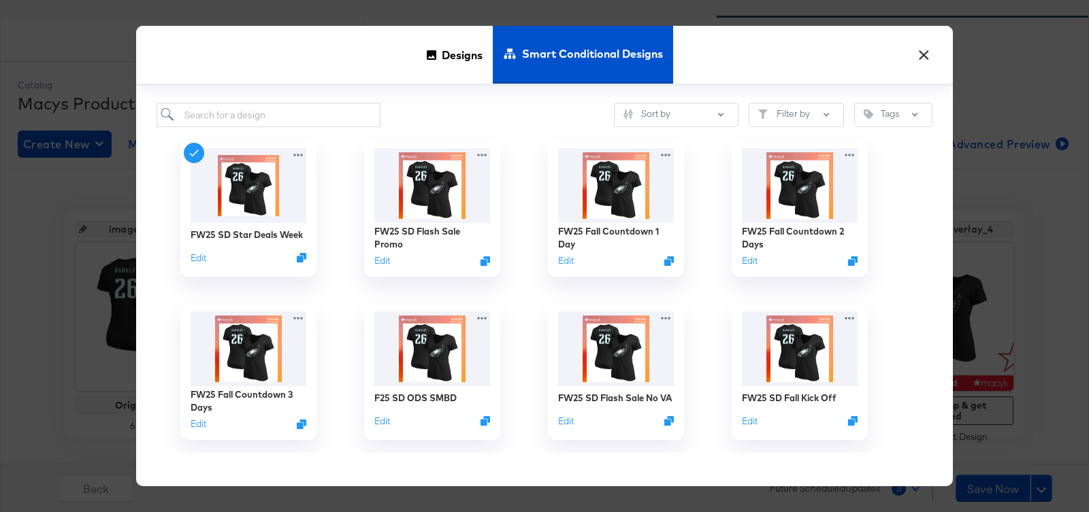
click at [923, 49] on button "×" at bounding box center [923, 51] width 24 height 24
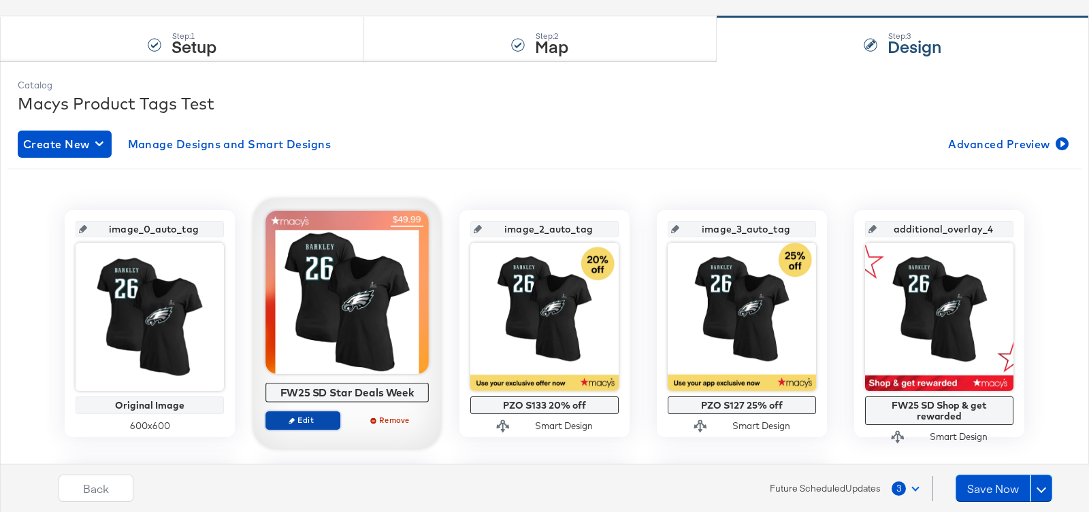
click at [315, 417] on span "Edit" at bounding box center [302, 420] width 63 height 10
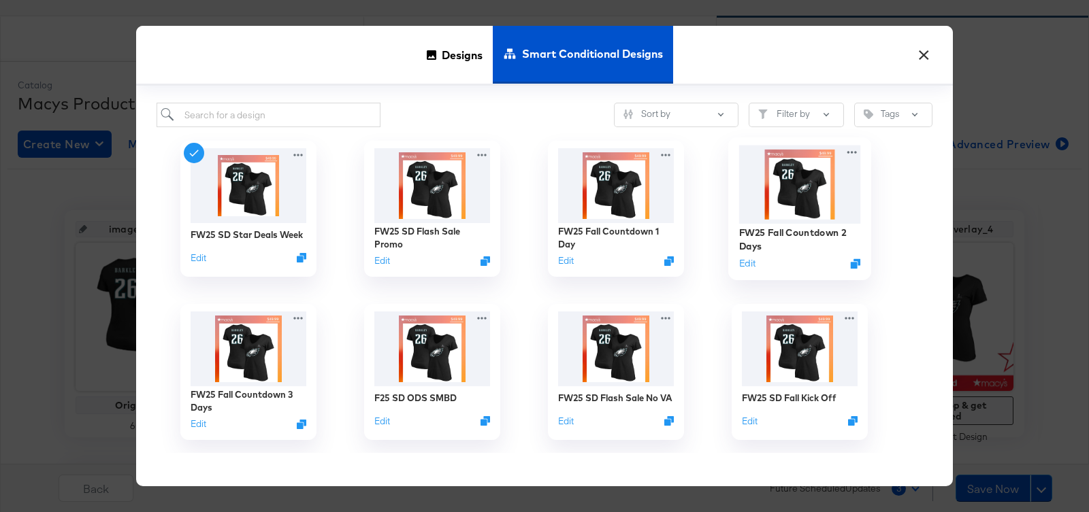
click at [786, 184] on img at bounding box center [800, 185] width 122 height 78
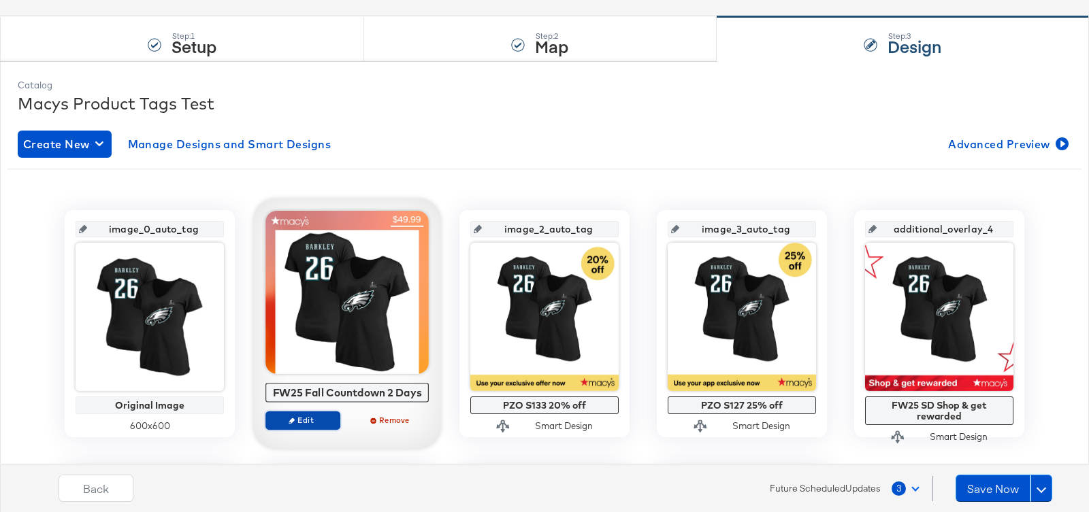
click at [314, 420] on span "Edit" at bounding box center [302, 420] width 63 height 10
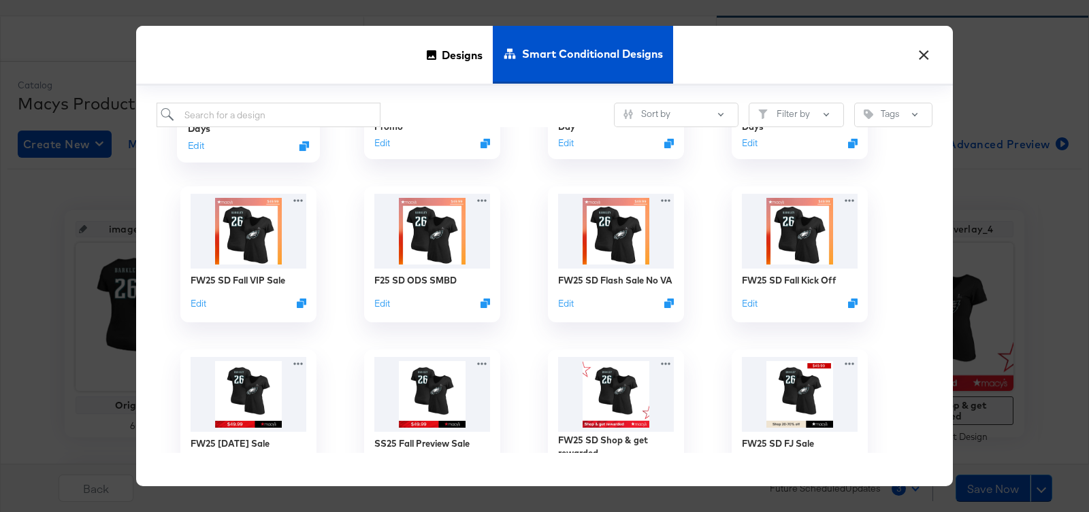
scroll to position [120, 0]
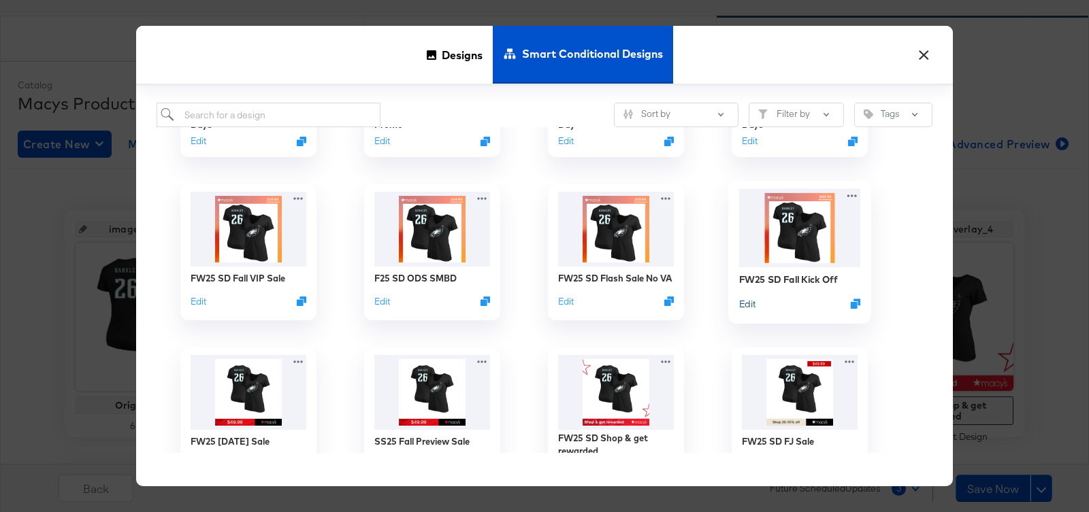
click at [751, 306] on button "Edit" at bounding box center [747, 303] width 16 height 13
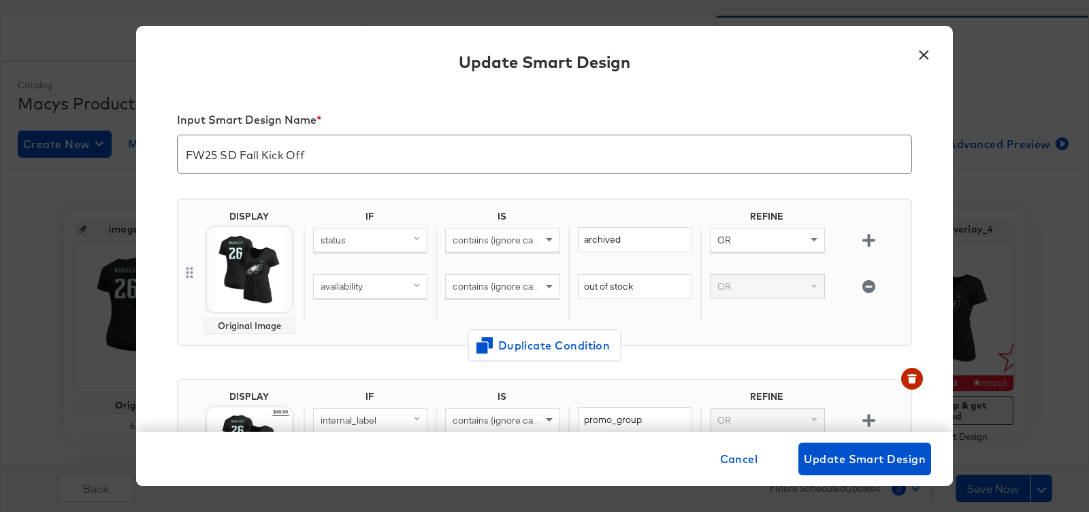
click at [240, 154] on input "FW25 SD Fall Kick Off" at bounding box center [544, 149] width 733 height 38
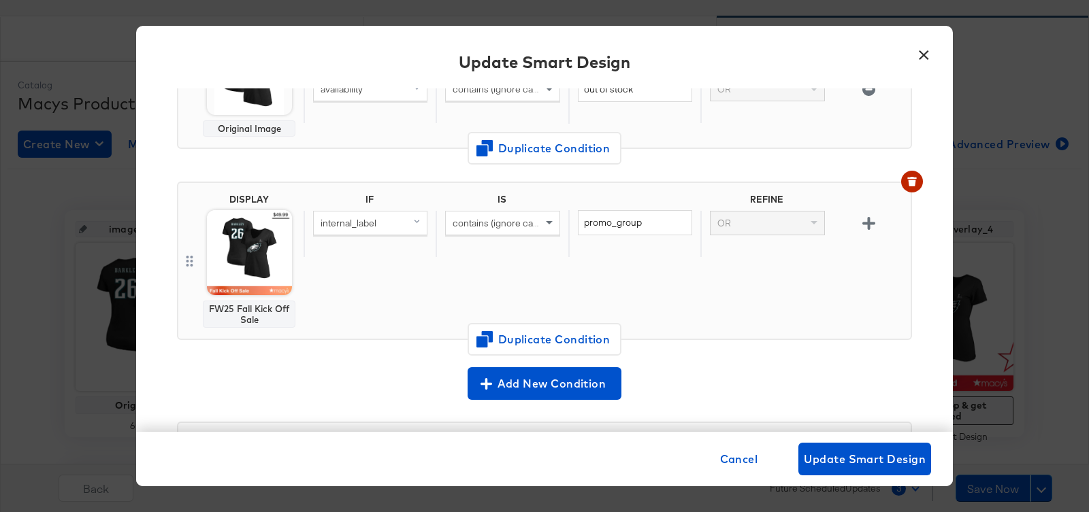
scroll to position [208, 0]
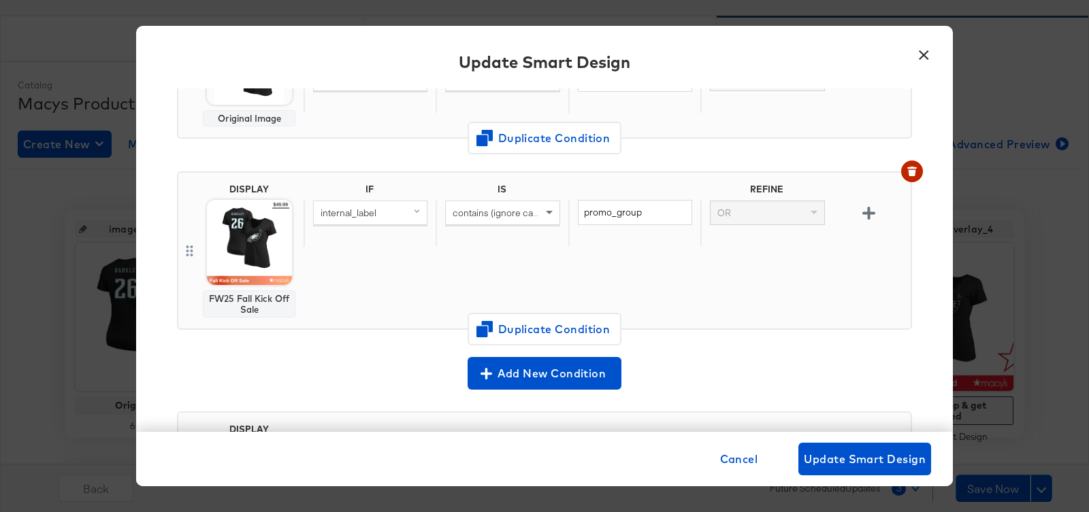
type input "FW25 SD Star Deals Week"
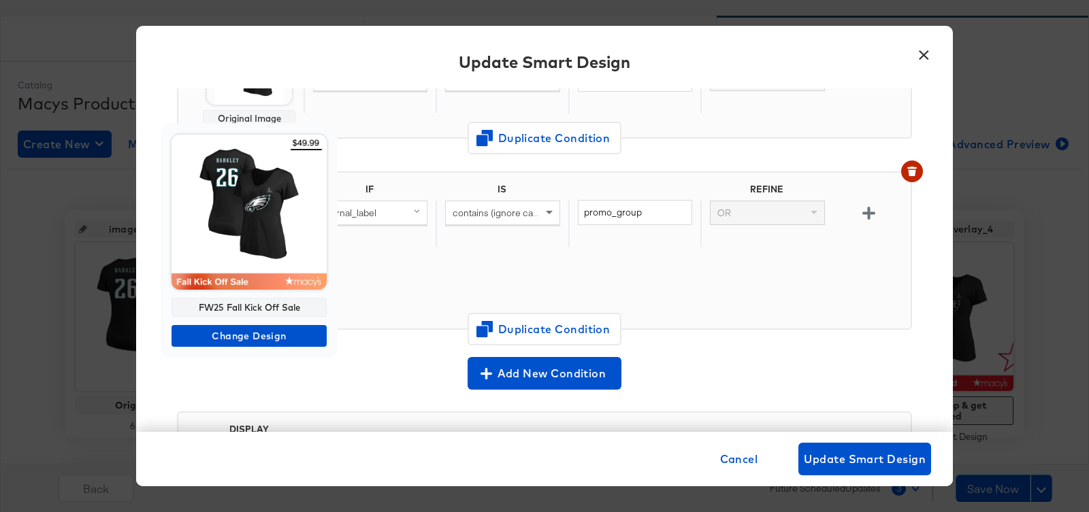
click at [237, 244] on img at bounding box center [248, 212] width 155 height 155
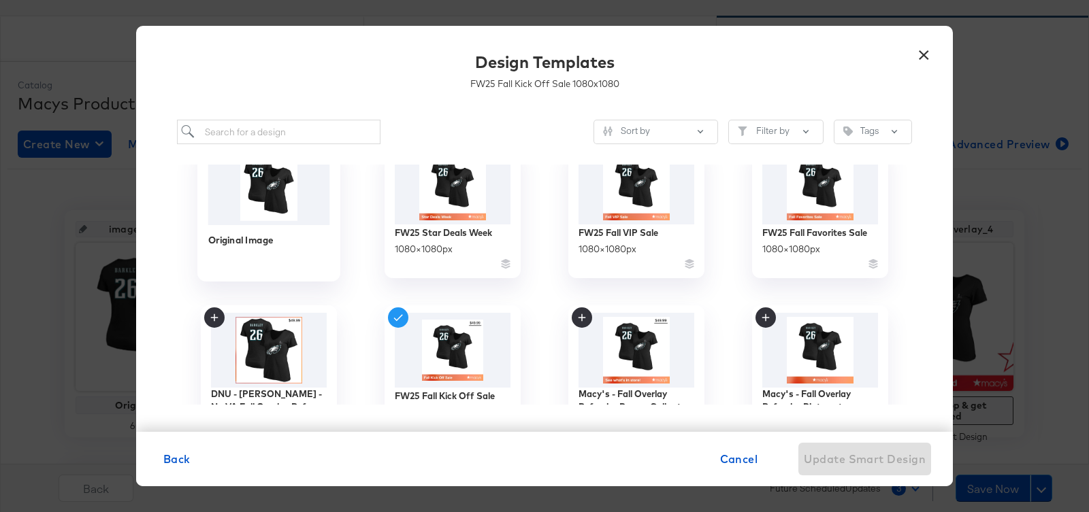
scroll to position [41, 0]
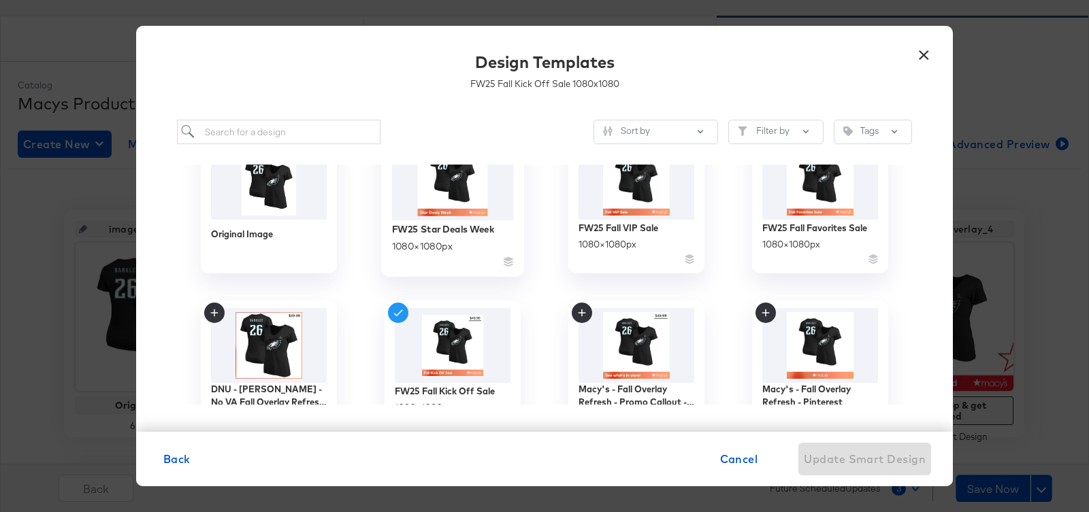
click at [474, 178] on img at bounding box center [453, 181] width 122 height 78
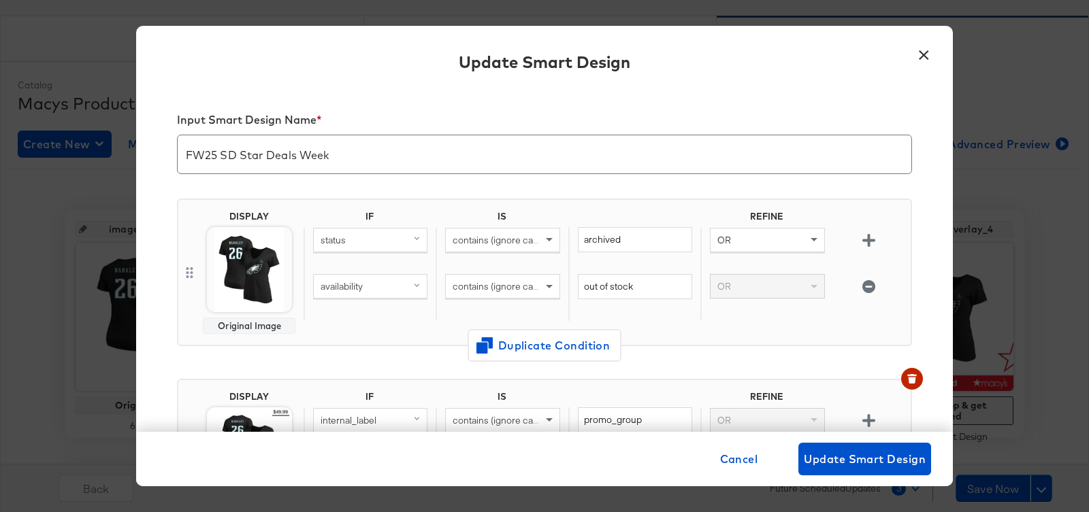
scroll to position [105, 0]
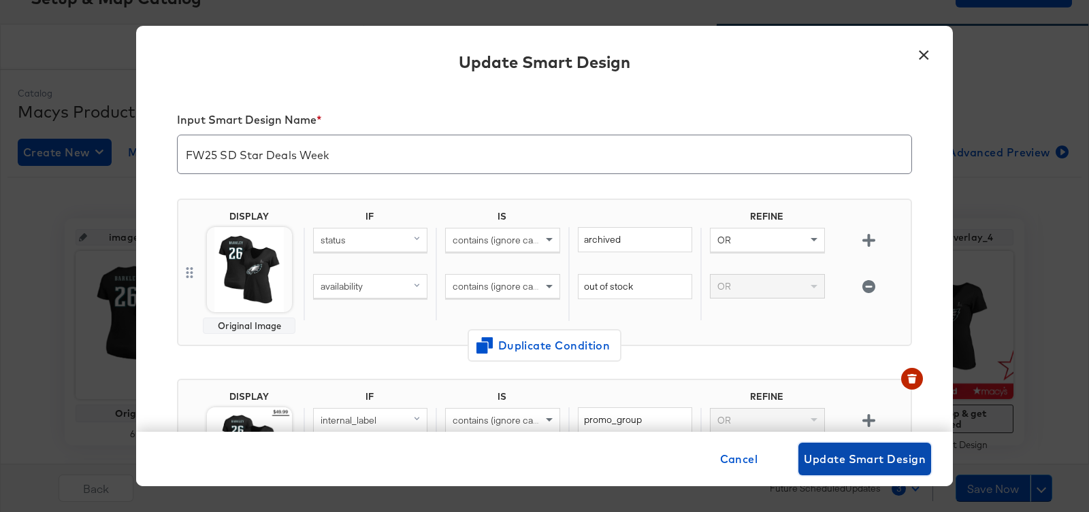
click at [817, 459] on span "Update Smart Design" at bounding box center [865, 459] width 122 height 19
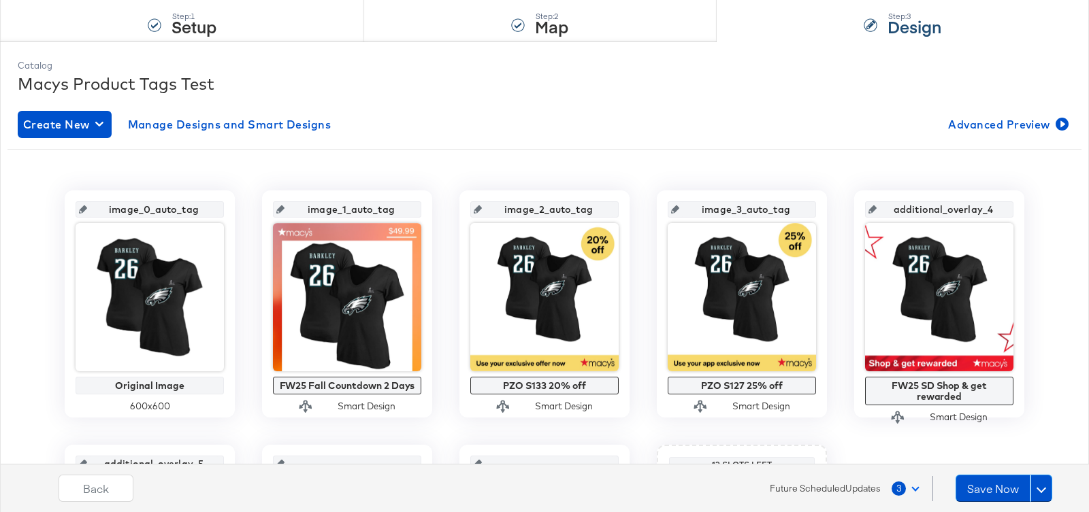
scroll to position [119, 0]
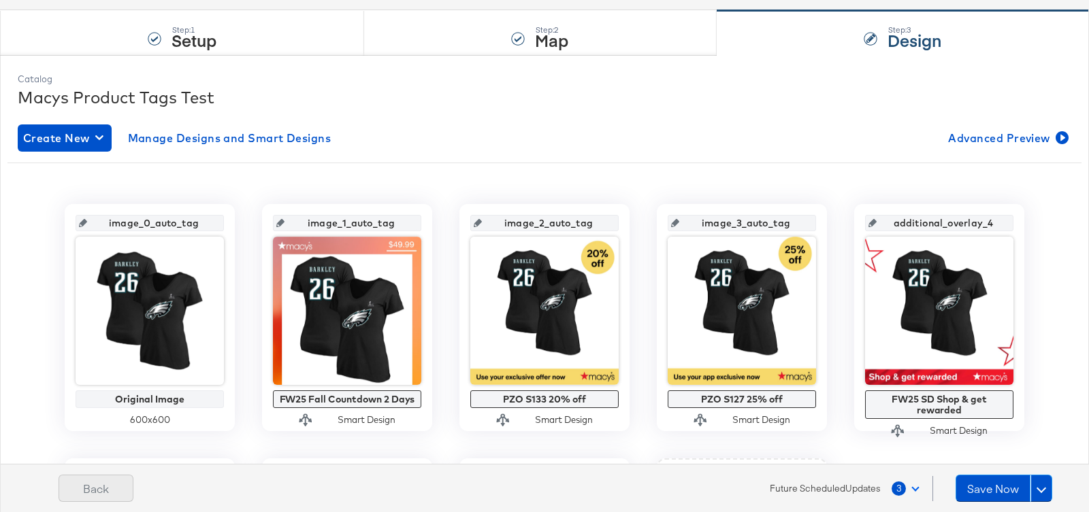
click at [75, 483] on button "Back" at bounding box center [96, 488] width 75 height 27
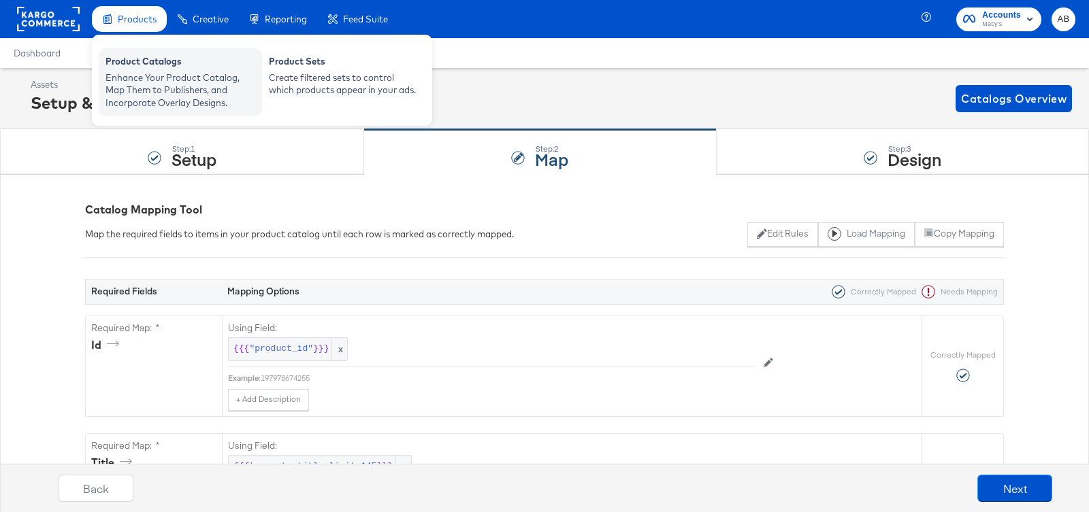
click at [137, 73] on div "Enhance Your Product Catalog, Map Them to Publishers, and Incorporate Overlay D…" at bounding box center [180, 90] width 150 height 38
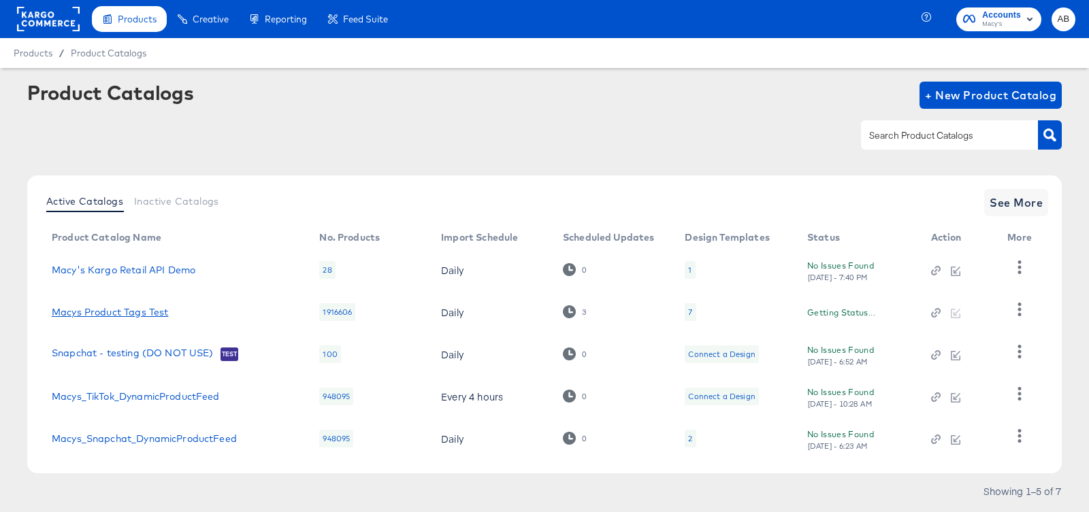
click at [102, 314] on link "Macys Product Tags Test" at bounding box center [110, 312] width 116 height 11
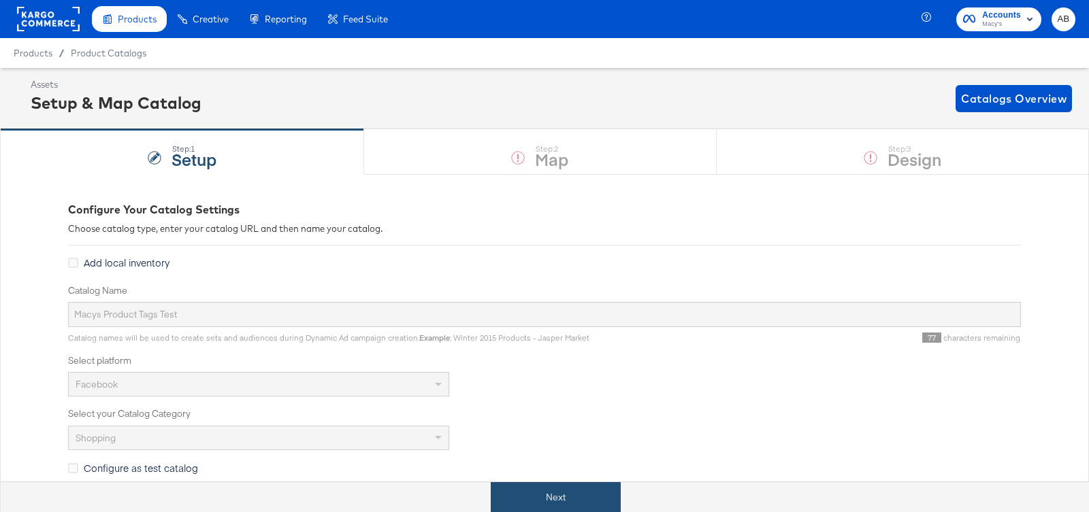
click at [552, 489] on button "Next" at bounding box center [556, 497] width 130 height 31
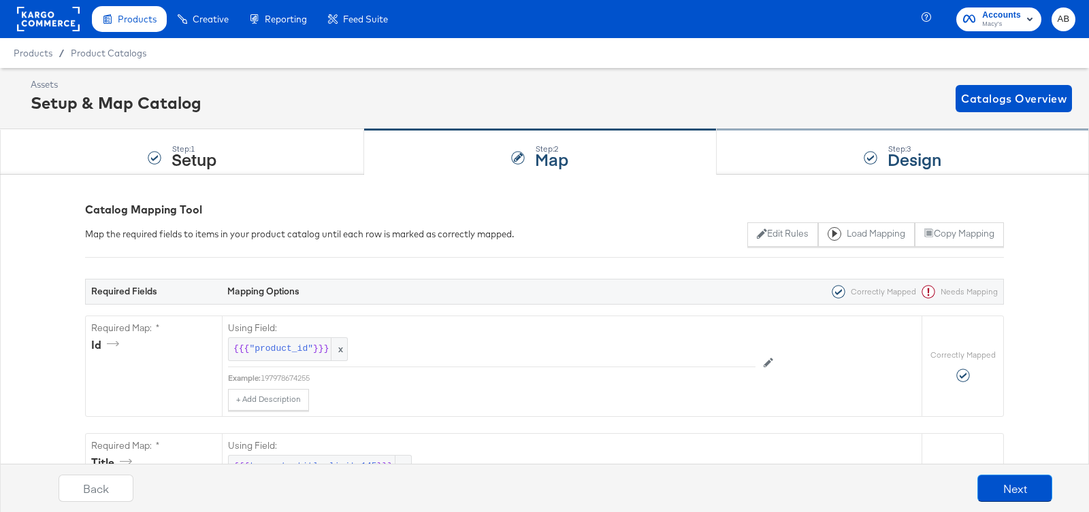
click at [835, 159] on div "Step: 3 Design" at bounding box center [902, 152] width 372 height 45
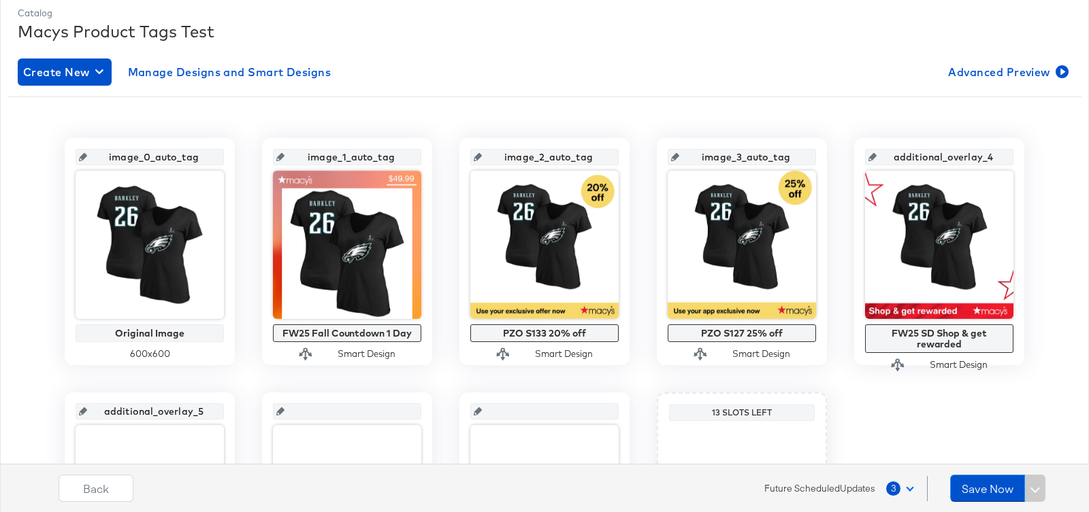
scroll to position [220, 0]
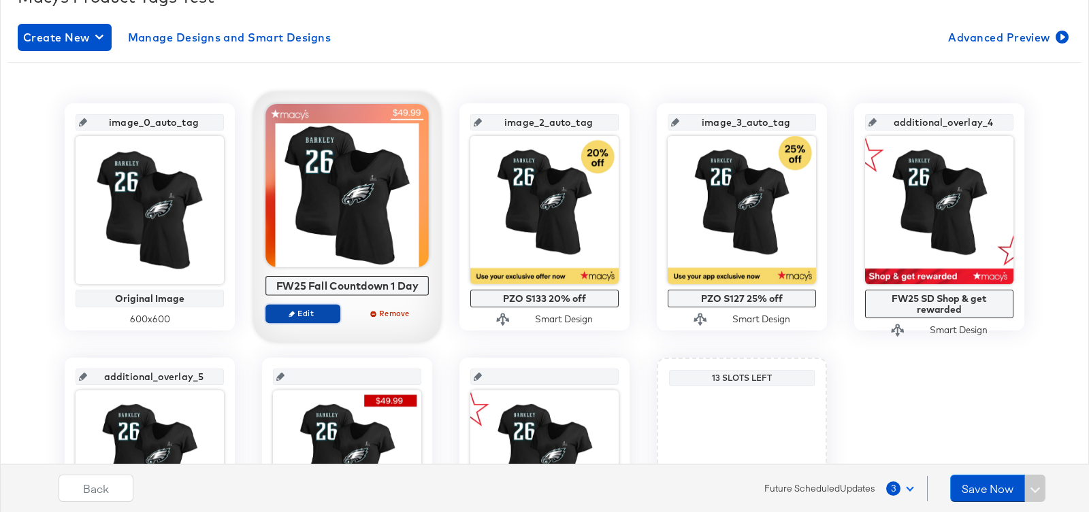
click at [293, 316] on span "Edit" at bounding box center [302, 313] width 63 height 10
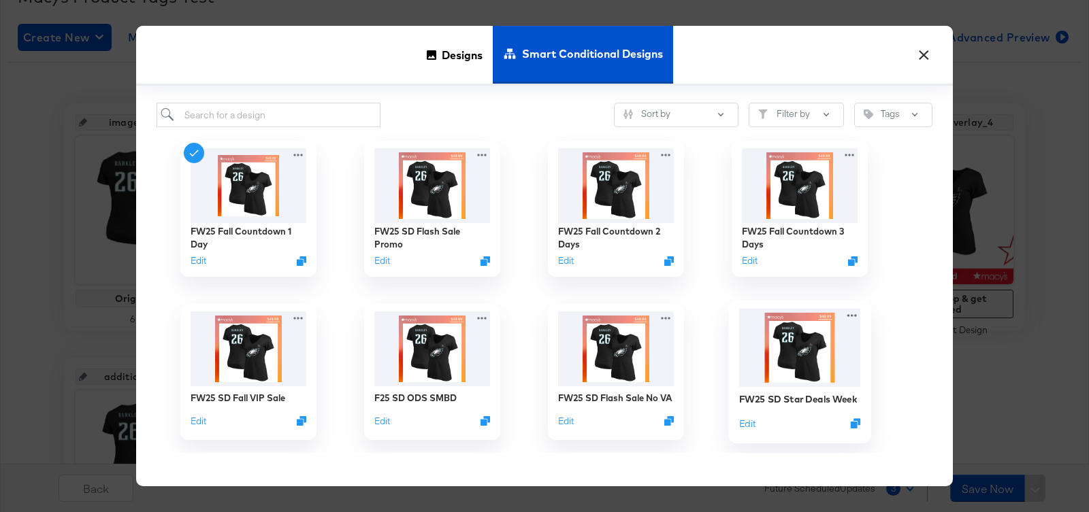
click at [780, 355] on img at bounding box center [800, 348] width 122 height 78
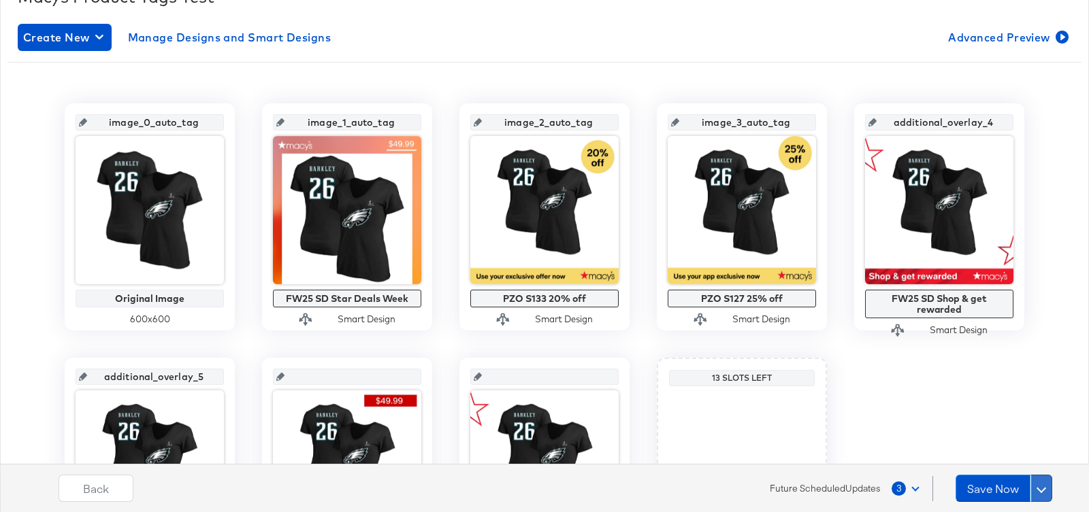
click at [1041, 491] on span at bounding box center [1041, 489] width 10 height 10
click at [1015, 463] on div "Schedule Save" at bounding box center [1009, 462] width 62 height 13
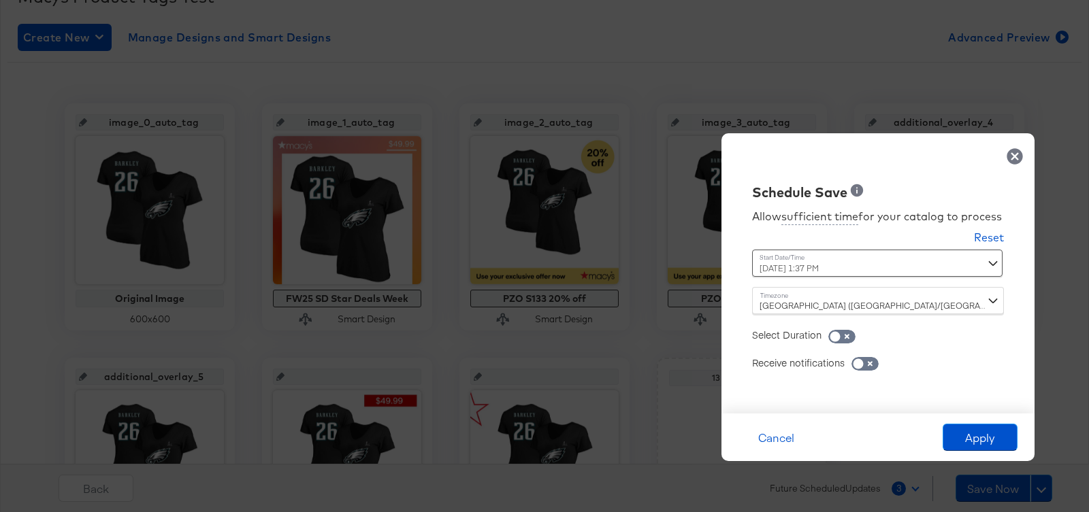
click at [1010, 148] on icon at bounding box center [1014, 156] width 16 height 16
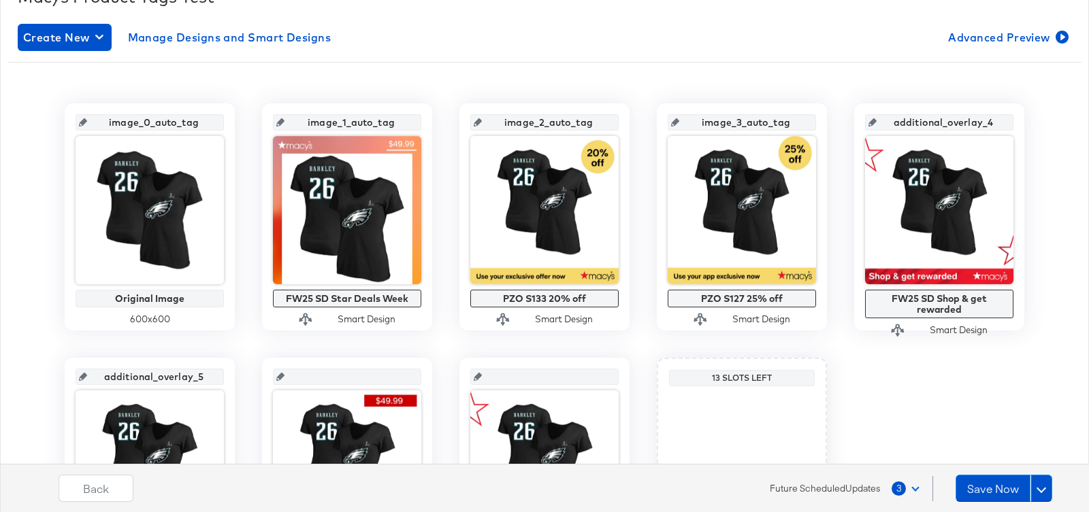
click at [908, 489] on button "3" at bounding box center [908, 488] width 35 height 24
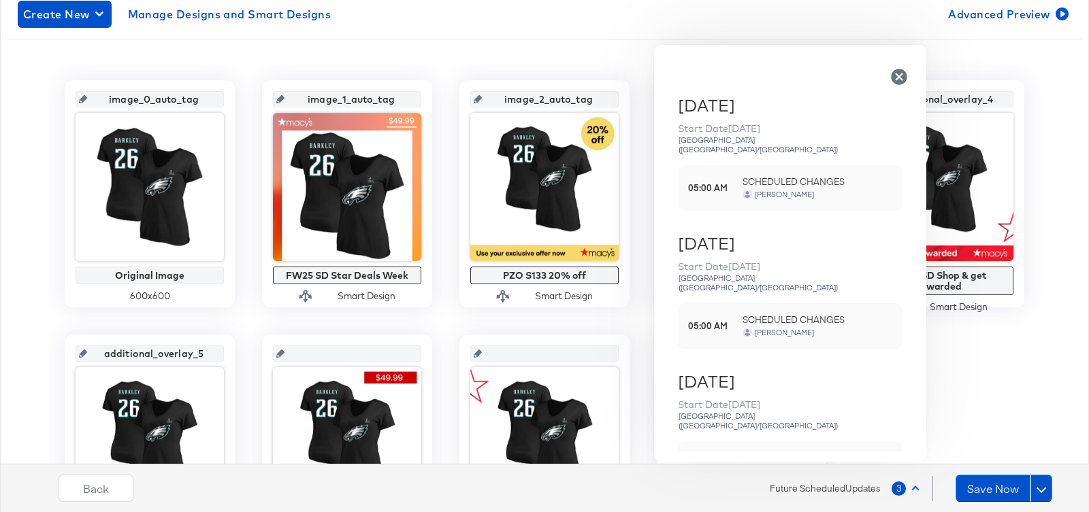
scroll to position [0, 0]
click at [893, 78] on icon "button" at bounding box center [899, 77] width 16 height 16
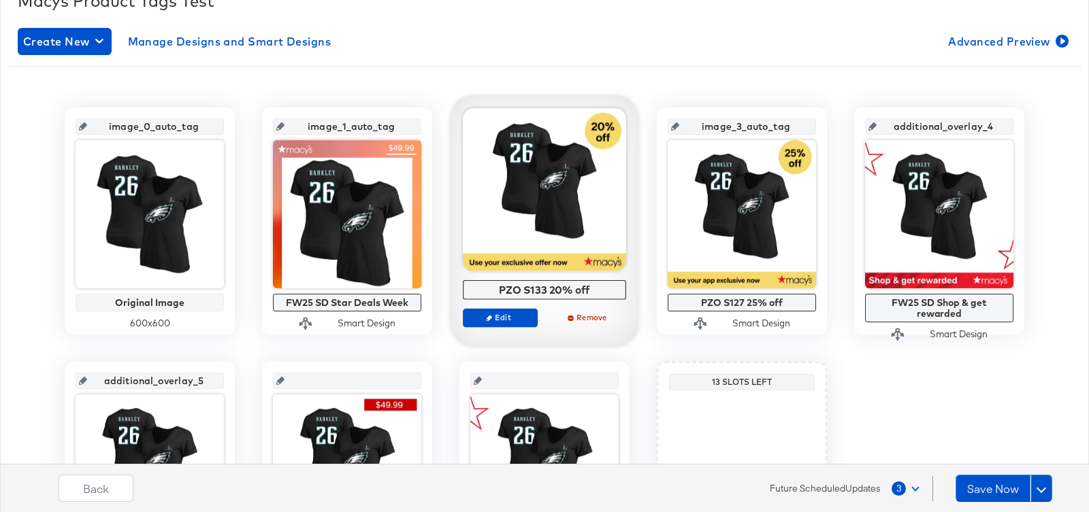
scroll to position [208, 0]
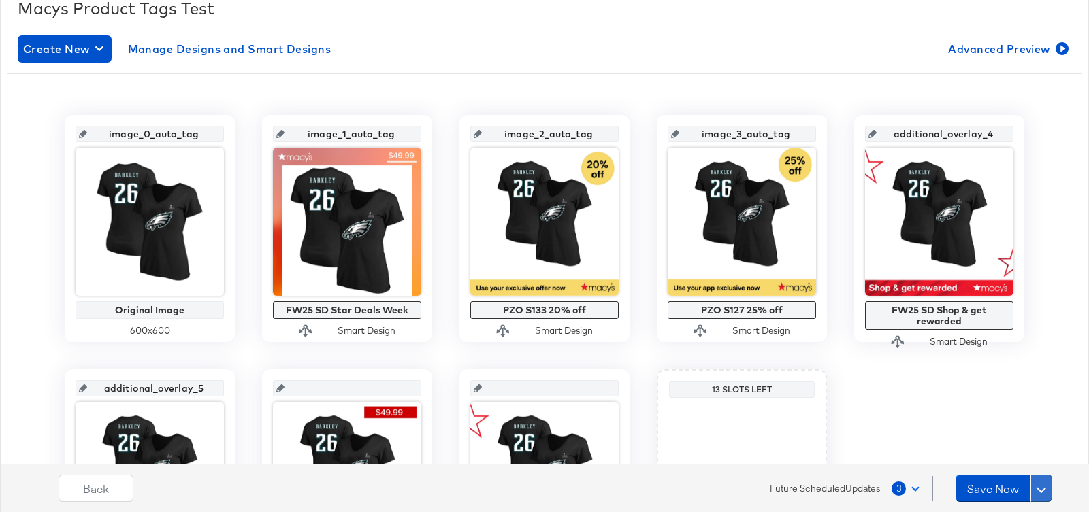
click at [1041, 496] on button at bounding box center [1041, 488] width 22 height 27
click at [1017, 468] on div "Schedule Save" at bounding box center [1009, 462] width 62 height 13
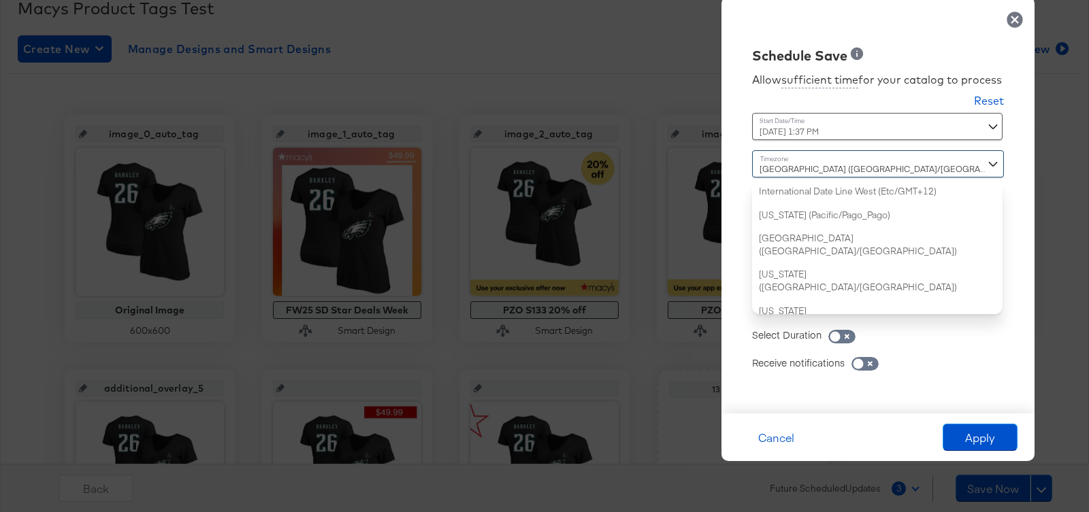
click at [790, 314] on div "[GEOGRAPHIC_DATA] ([GEOGRAPHIC_DATA]/[GEOGRAPHIC_DATA]) International Date Line…" at bounding box center [878, 232] width 252 height 164
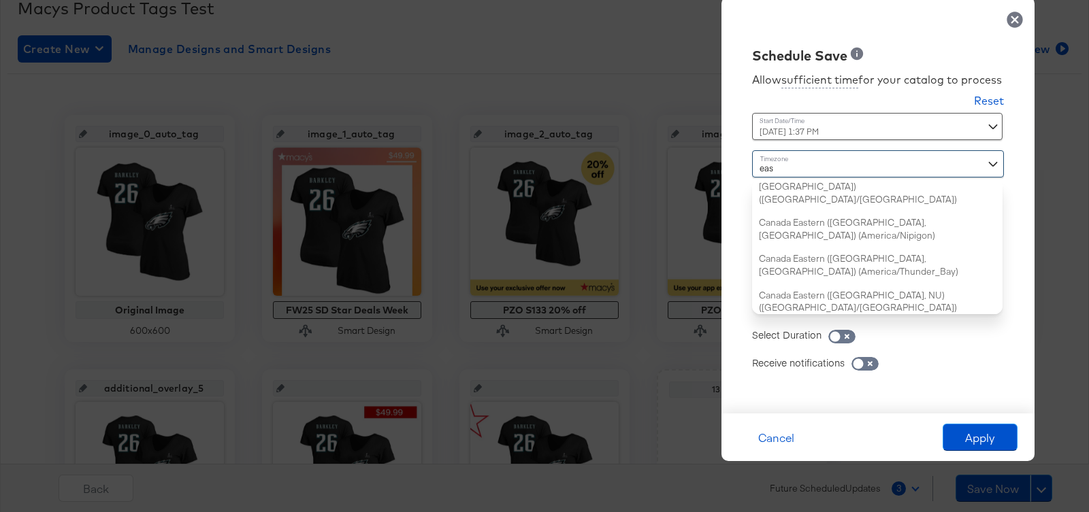
type input "east"
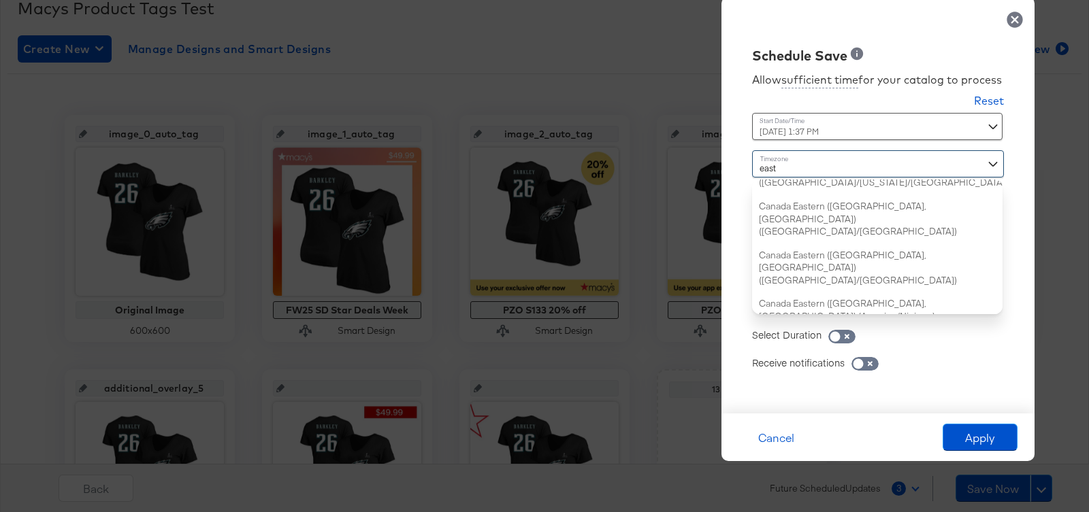
scroll to position [0, 0]
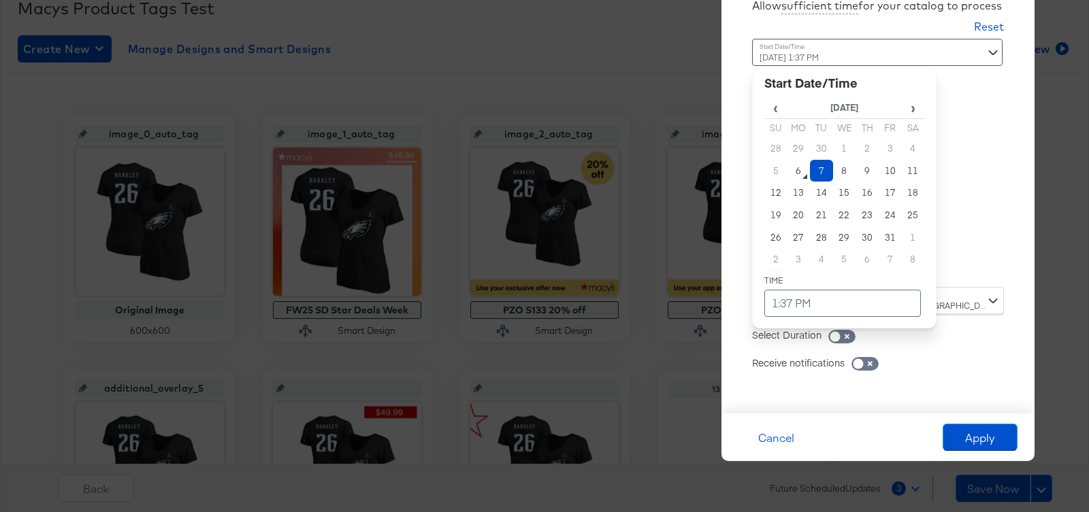
click at [866, 261] on div "[DATE] 1:37 PM ‹ [DATE] › Su Mo Tu We Th Fr Sa 28 29 30 1 2 3 4 5 6 7 8 9 10 11…" at bounding box center [844, 158] width 184 height 238
click at [809, 306] on td "1:37 PM" at bounding box center [842, 303] width 156 height 27
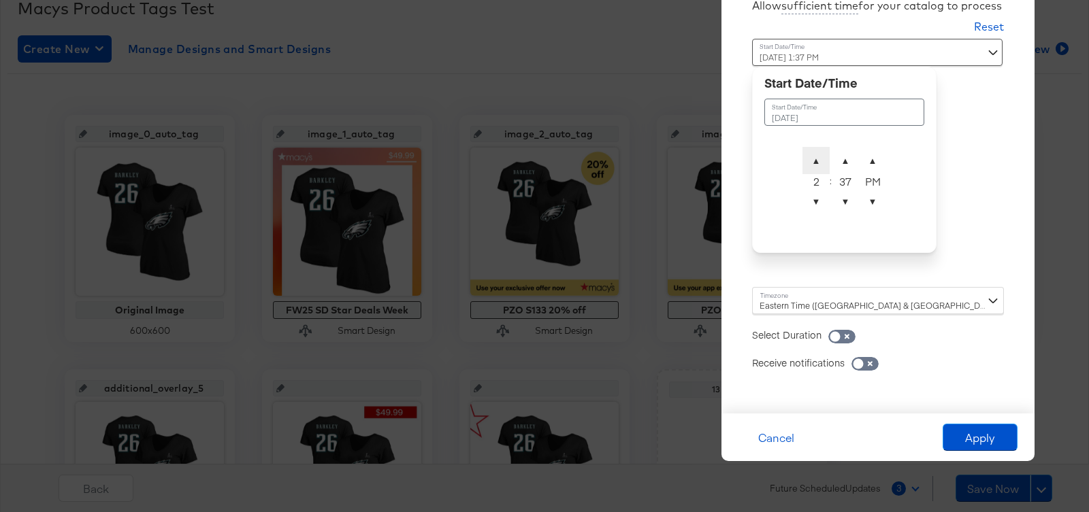
click at [818, 165] on span "▲" at bounding box center [815, 160] width 27 height 27
click at [812, 217] on td "▲ 2 ▼ : ▲ 37 ▼ ▲ PM ▼" at bounding box center [844, 182] width 85 height 73
click at [812, 210] on span "▼" at bounding box center [815, 201] width 27 height 27
click at [845, 163] on span "▲" at bounding box center [844, 160] width 27 height 27
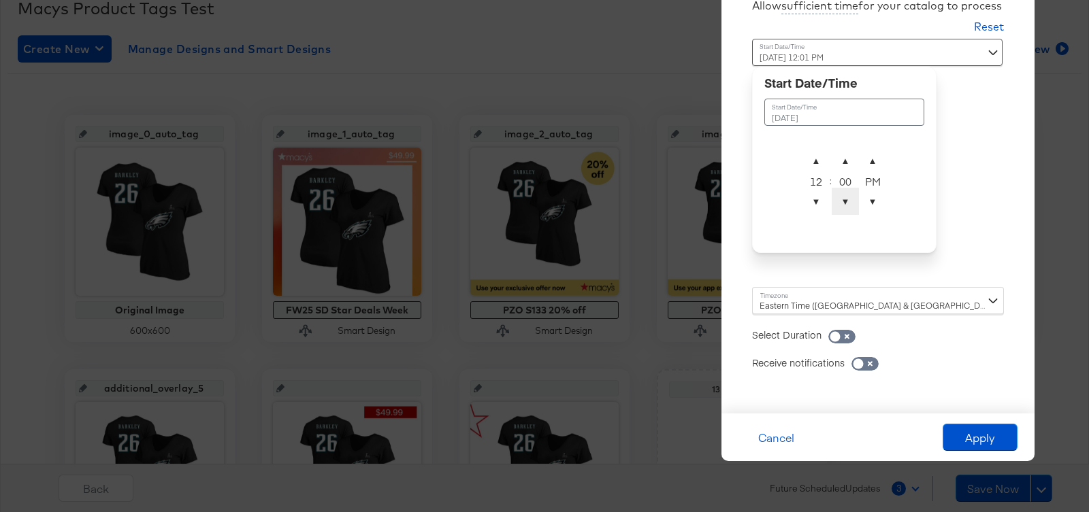
click at [847, 197] on span "▼" at bounding box center [844, 201] width 27 height 27
type input "[DATE] 12:00 AM"
click at [870, 197] on span "▼" at bounding box center [872, 201] width 27 height 27
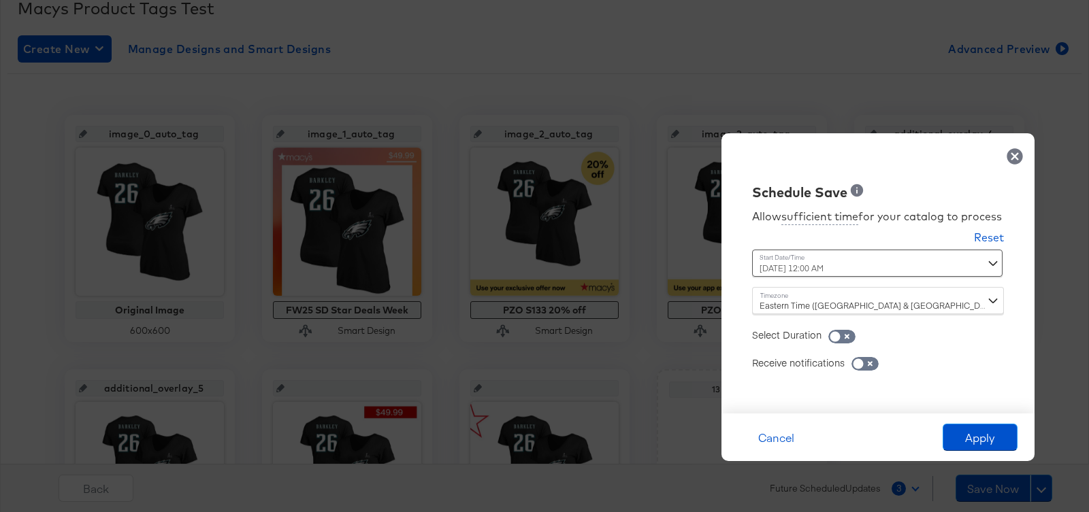
click at [951, 366] on div "Receive notifications" at bounding box center [878, 355] width 252 height 27
click at [964, 442] on button "Apply" at bounding box center [979, 437] width 75 height 27
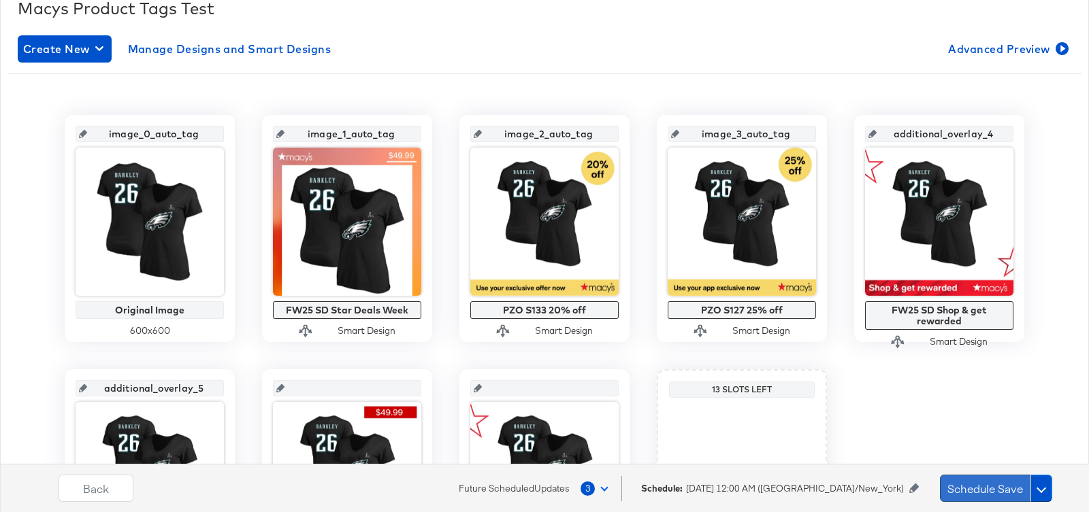
click at [972, 480] on button "Schedule Save" at bounding box center [985, 488] width 90 height 27
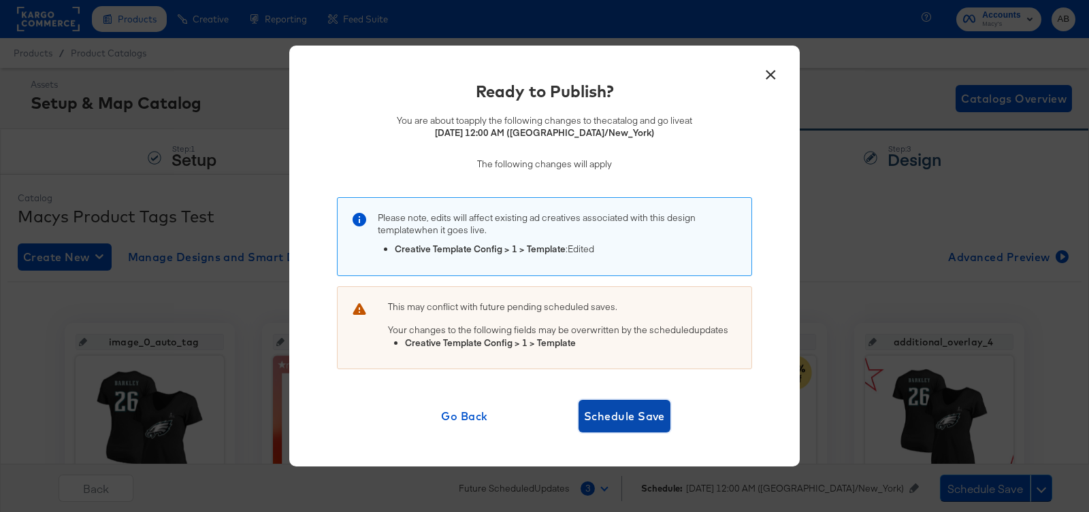
click at [646, 408] on span "Schedule Save" at bounding box center [624, 416] width 81 height 19
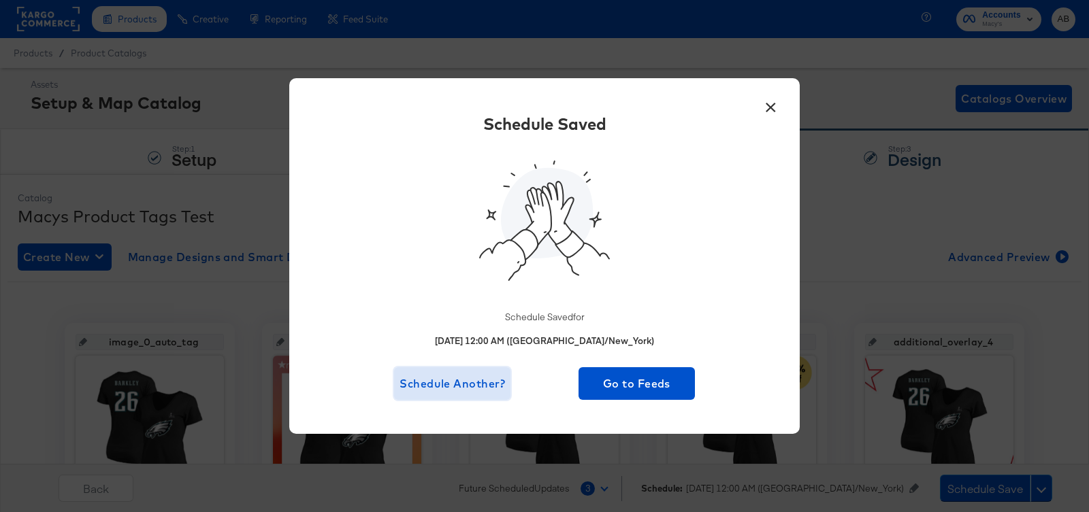
click at [467, 384] on span "Schedule Another?" at bounding box center [451, 383] width 105 height 19
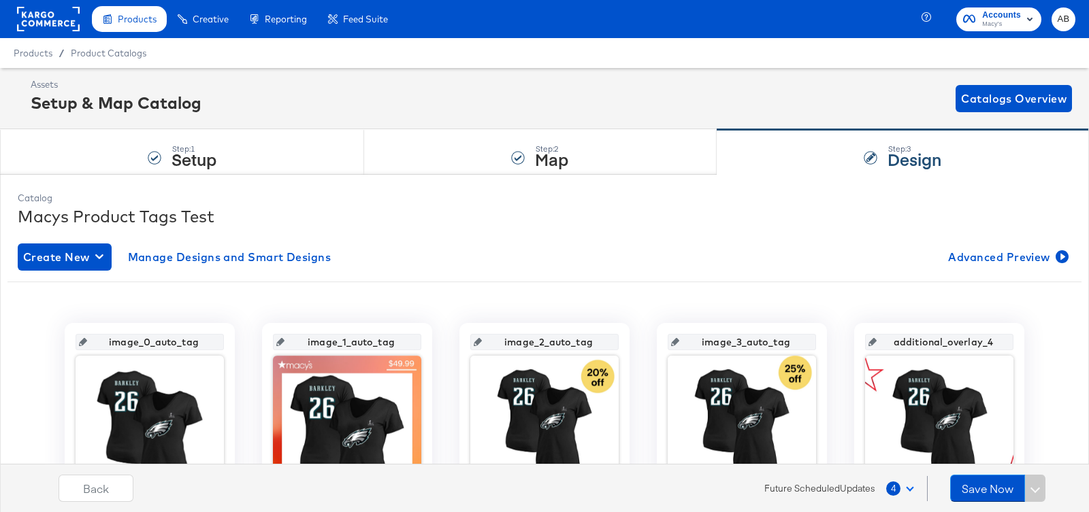
scroll to position [117, 0]
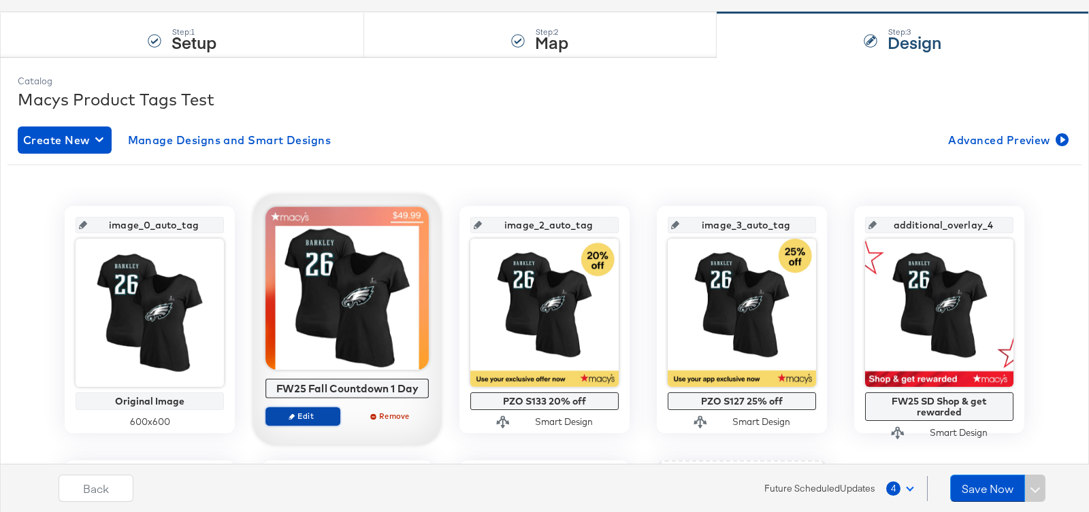
click at [305, 420] on span "Edit" at bounding box center [302, 416] width 63 height 10
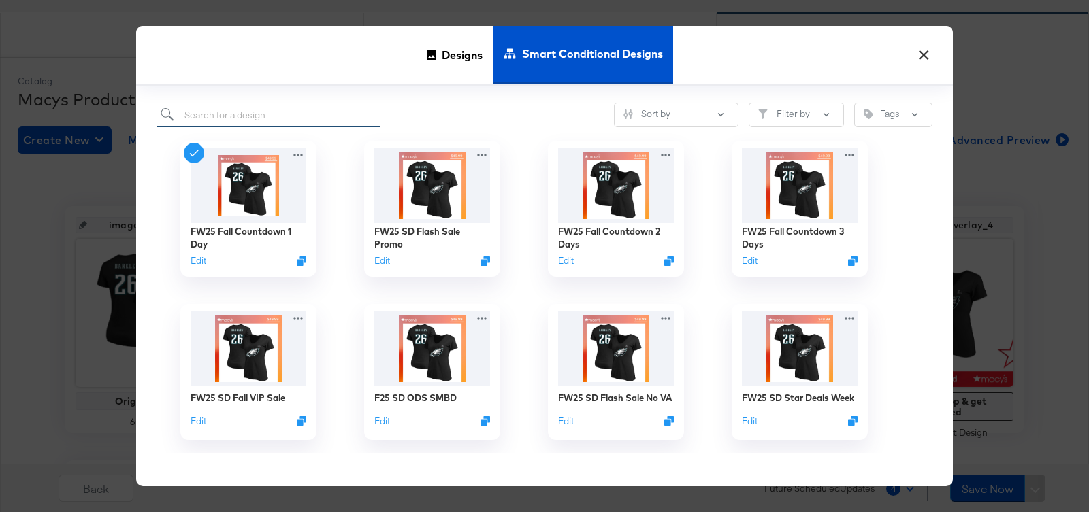
click at [325, 110] on input "search" at bounding box center [268, 115] width 224 height 25
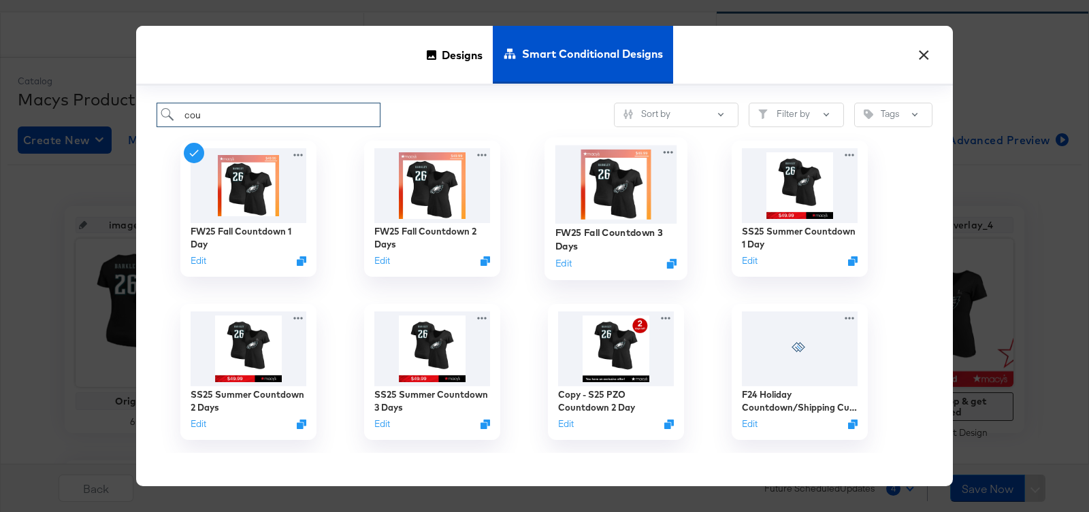
type input "cou"
click at [605, 195] on img at bounding box center [616, 185] width 122 height 78
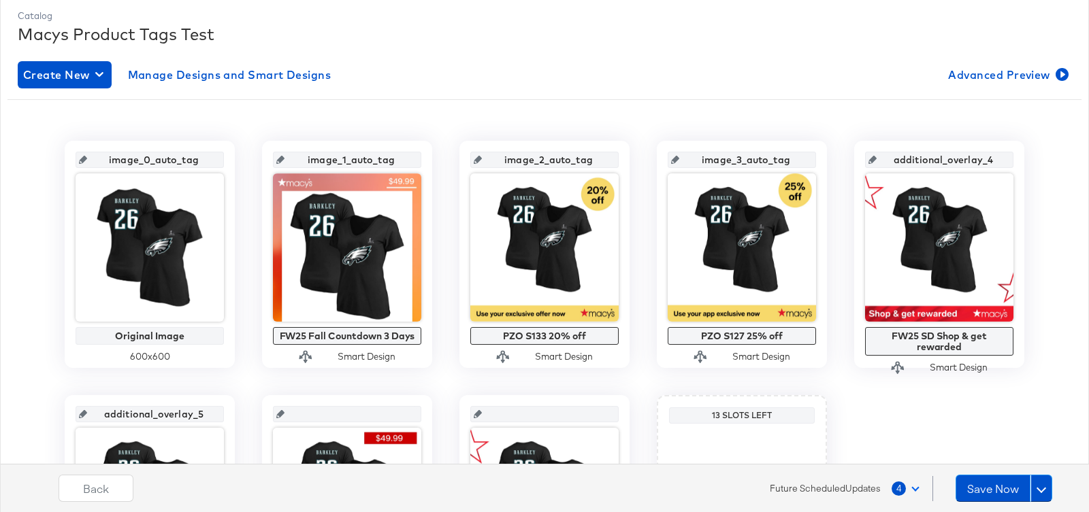
scroll to position [202, 0]
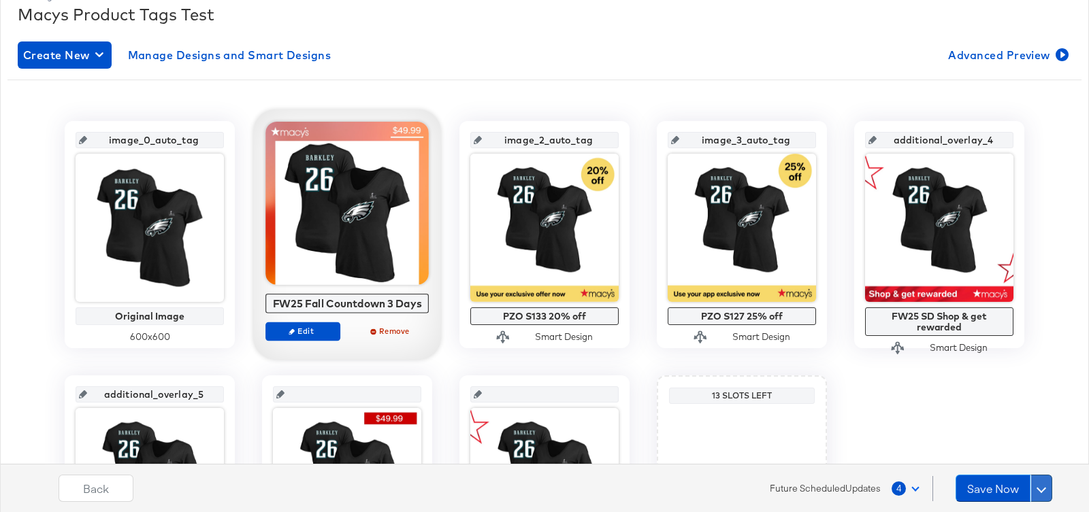
click at [1042, 486] on span at bounding box center [1041, 489] width 10 height 10
click at [995, 461] on div "Schedule Save" at bounding box center [1009, 462] width 62 height 13
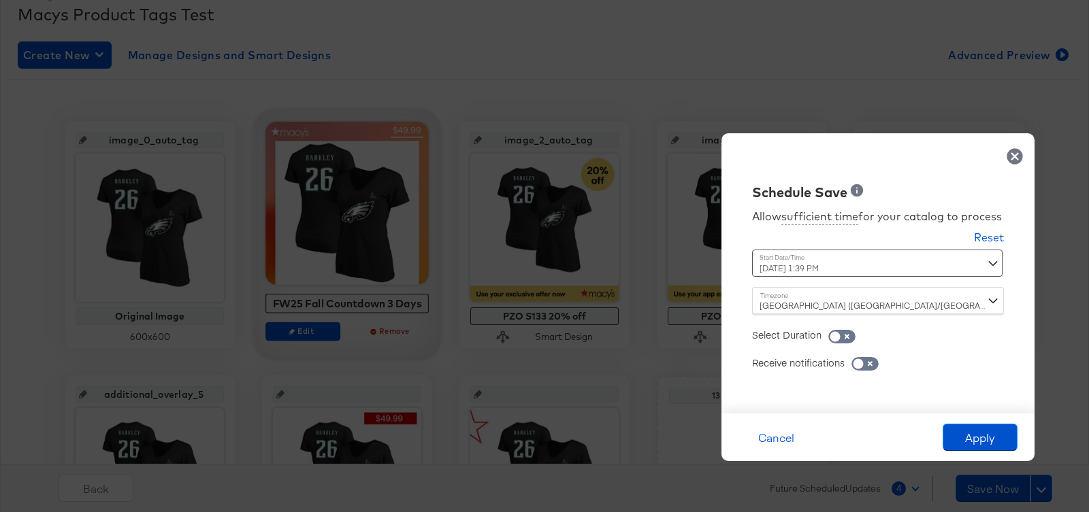
click at [834, 271] on div "[DATE] 1:39 PM ‹ [DATE] › Su Mo Tu We Th Fr Sa 28 29 30 1 2 3 4 5 6 7 8 9 10 11…" at bounding box center [844, 263] width 184 height 27
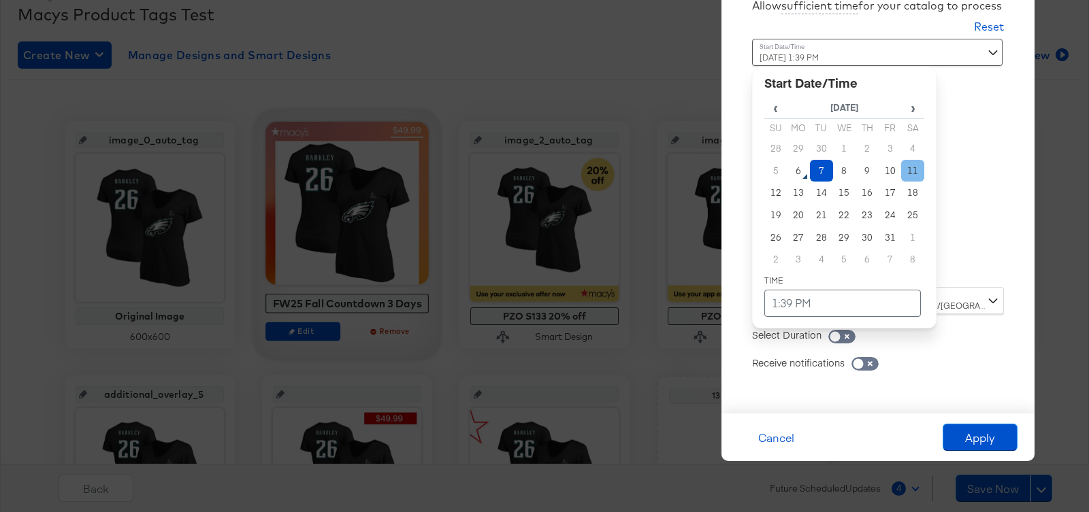
click at [916, 171] on td "11" at bounding box center [912, 171] width 23 height 22
click at [808, 299] on td "1:39 PM" at bounding box center [842, 303] width 156 height 27
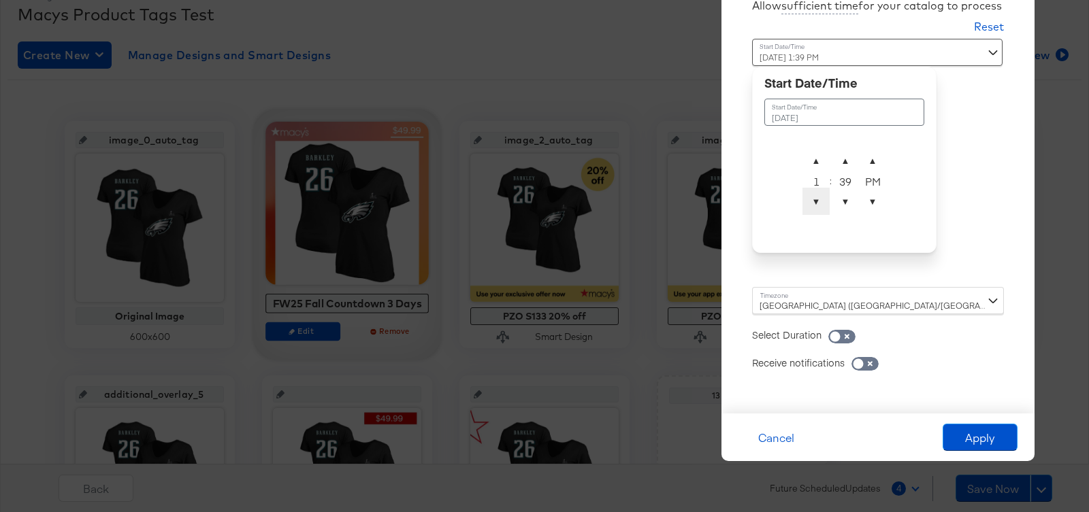
click at [816, 205] on span "▼" at bounding box center [815, 201] width 27 height 27
click at [842, 163] on span "▲" at bounding box center [844, 160] width 27 height 27
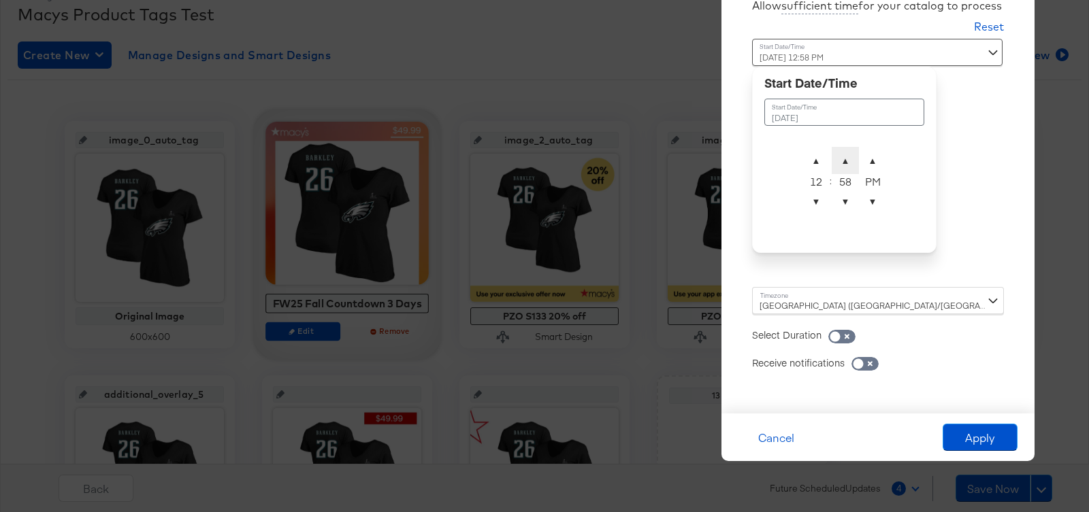
click at [842, 163] on span "▲" at bounding box center [844, 160] width 27 height 27
type input "[DATE] 12:00 AM"
click at [868, 163] on span "▲" at bounding box center [872, 160] width 27 height 27
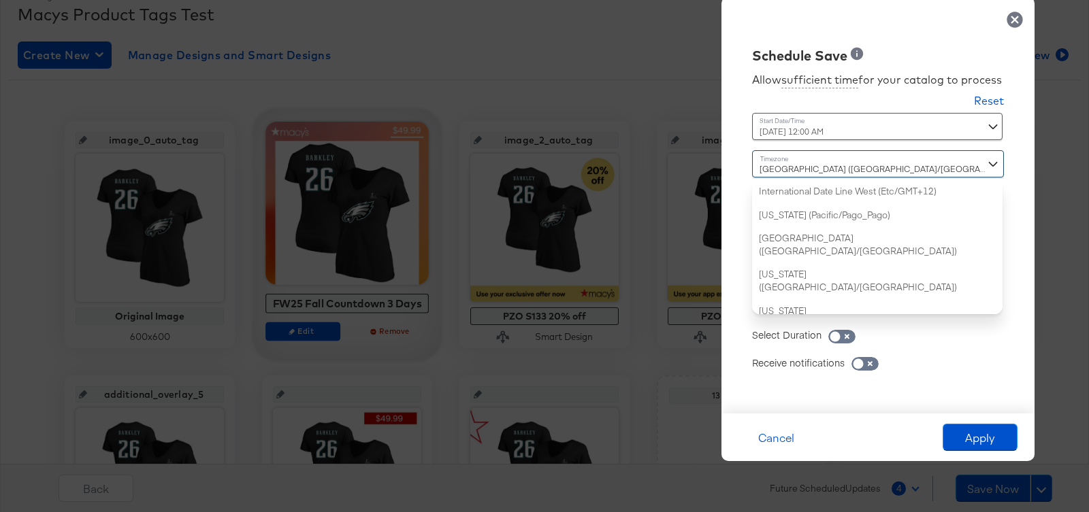
click at [864, 308] on div "[GEOGRAPHIC_DATA] ([GEOGRAPHIC_DATA]/[GEOGRAPHIC_DATA]) International Date Line…" at bounding box center [878, 232] width 252 height 164
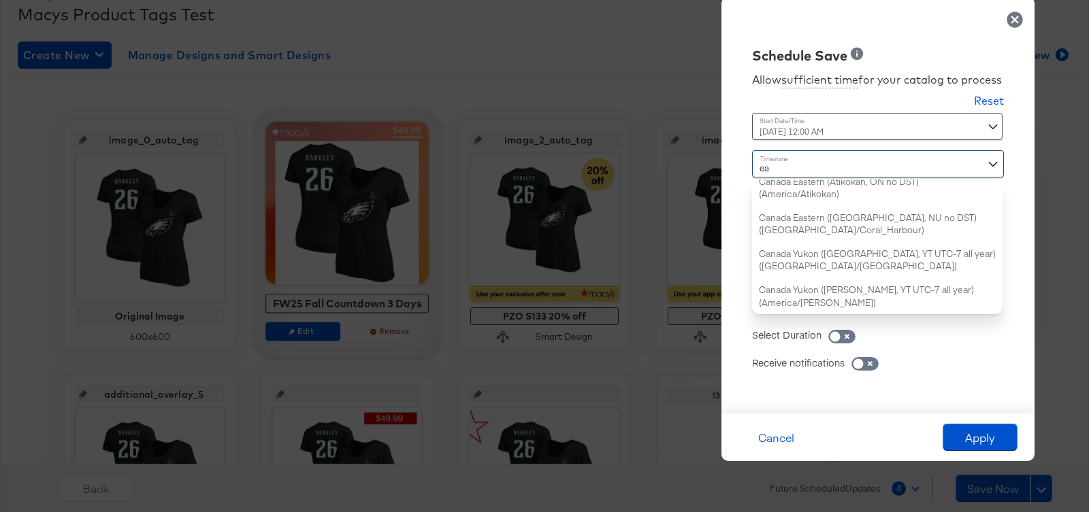
type input "eas"
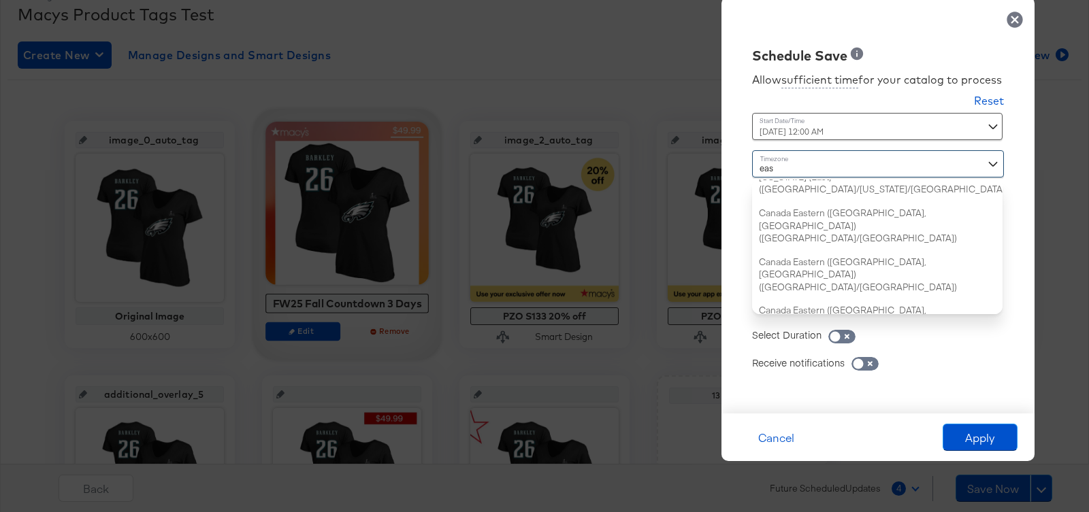
scroll to position [0, 0]
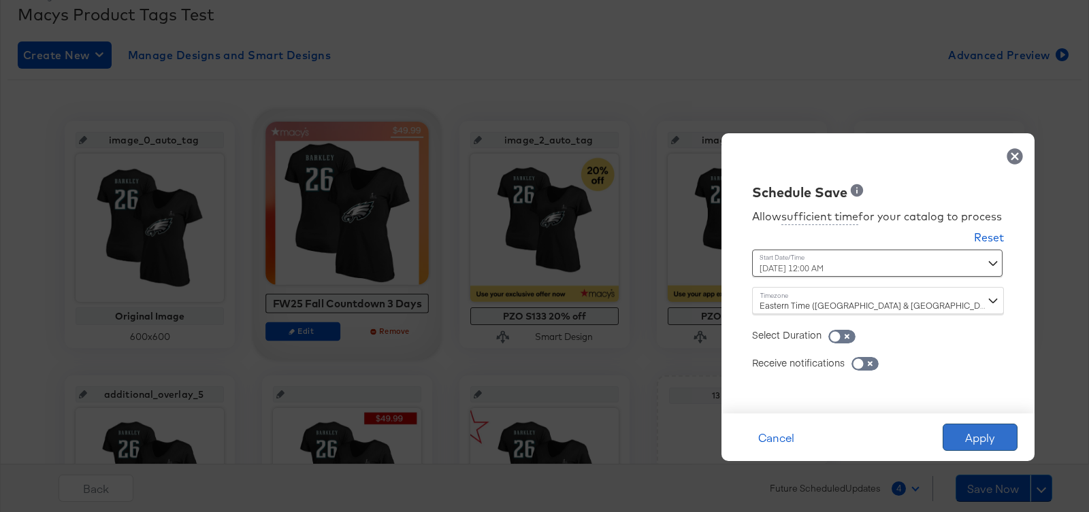
click at [980, 439] on button "Apply" at bounding box center [979, 437] width 75 height 27
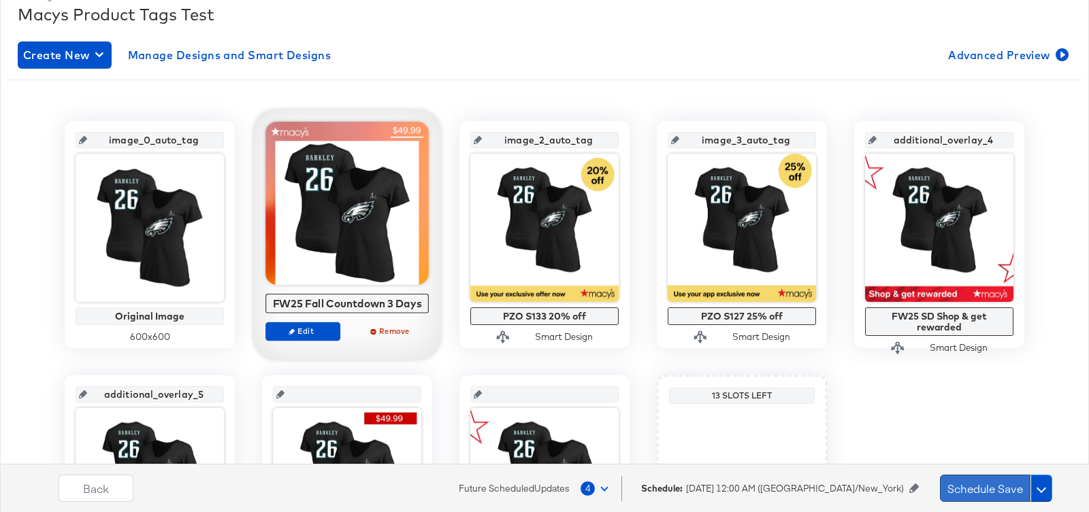
click at [992, 486] on button "Schedule Save" at bounding box center [985, 488] width 90 height 27
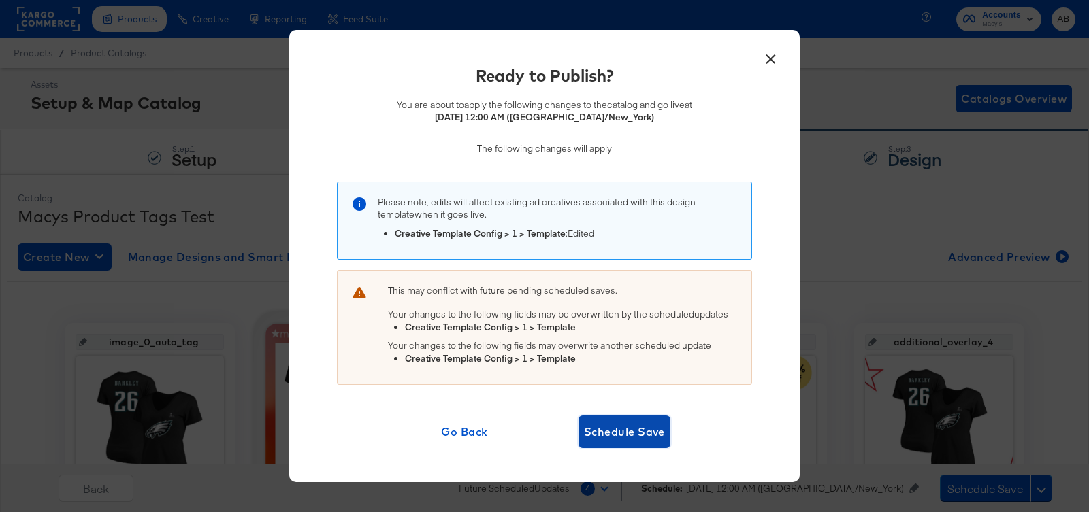
click at [637, 423] on span "Schedule Save" at bounding box center [624, 432] width 81 height 19
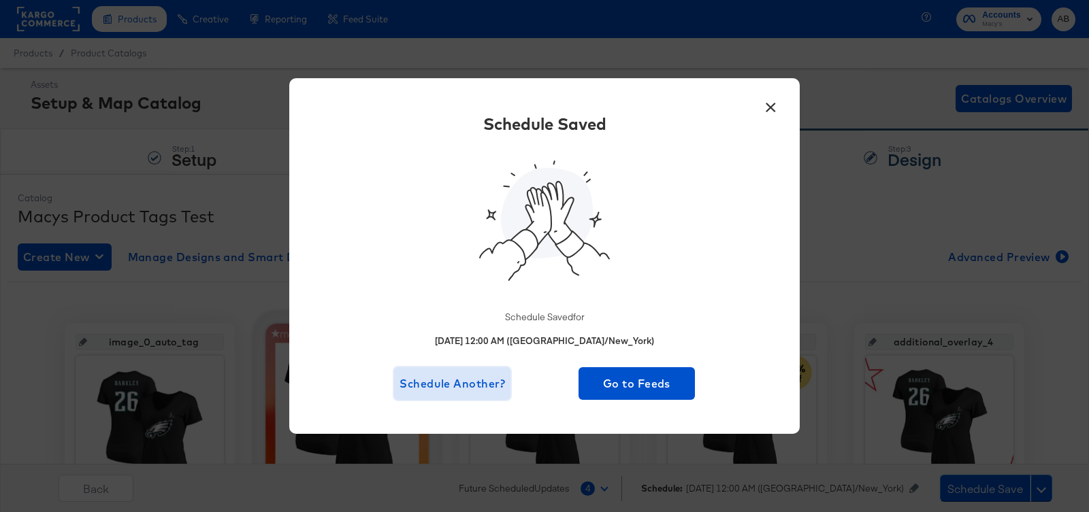
click at [443, 378] on span "Schedule Another?" at bounding box center [451, 383] width 105 height 19
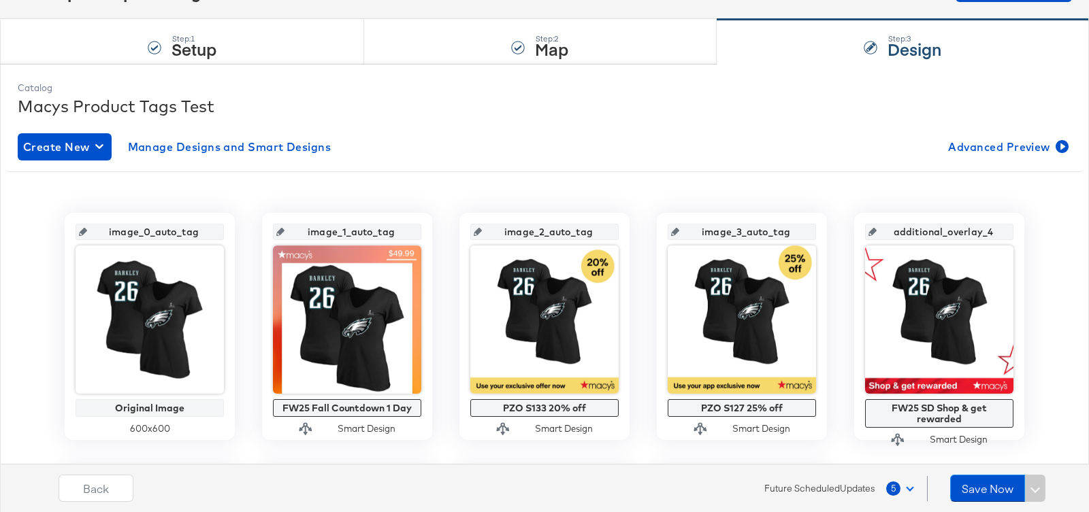
scroll to position [123, 0]
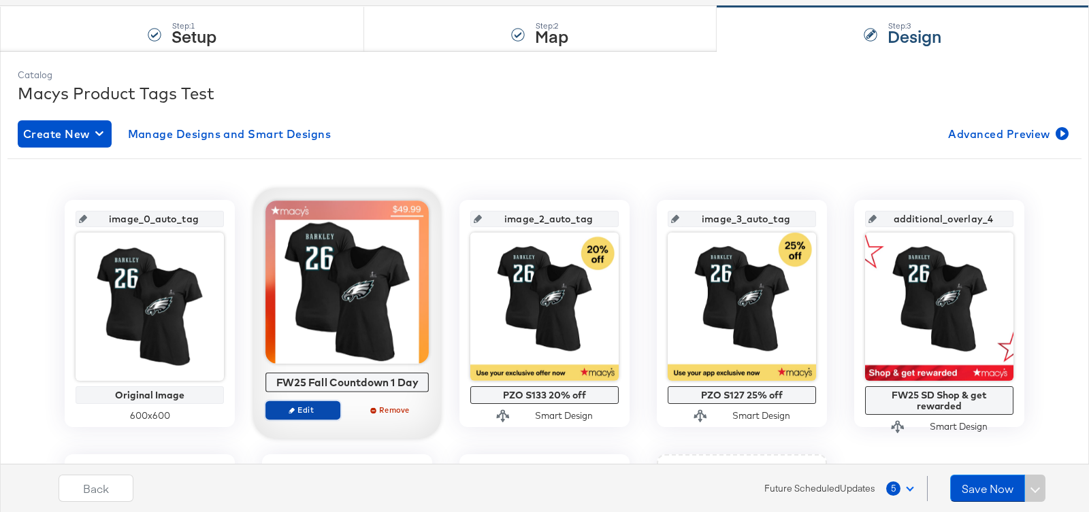
click at [304, 408] on span "Edit" at bounding box center [302, 410] width 63 height 10
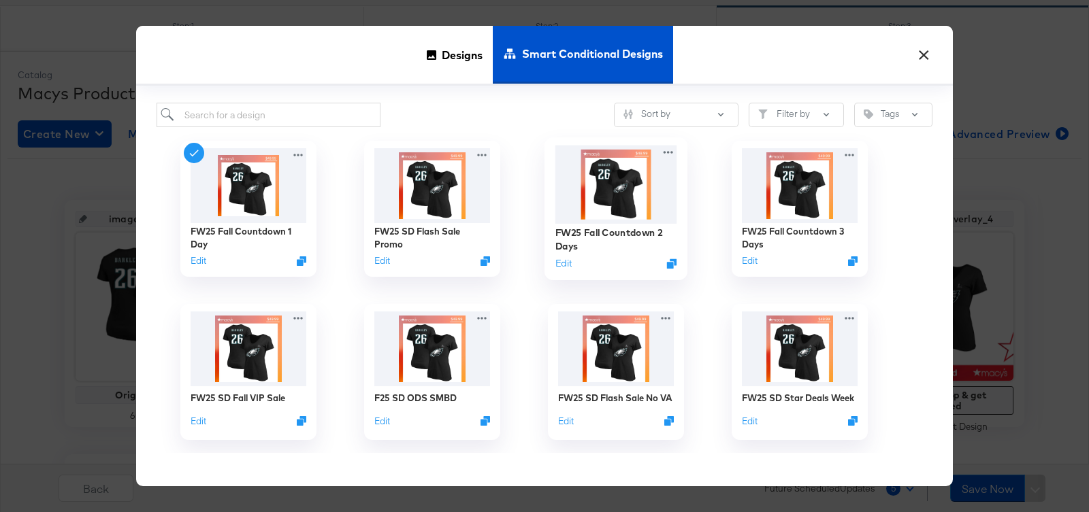
click at [616, 174] on img at bounding box center [616, 185] width 122 height 78
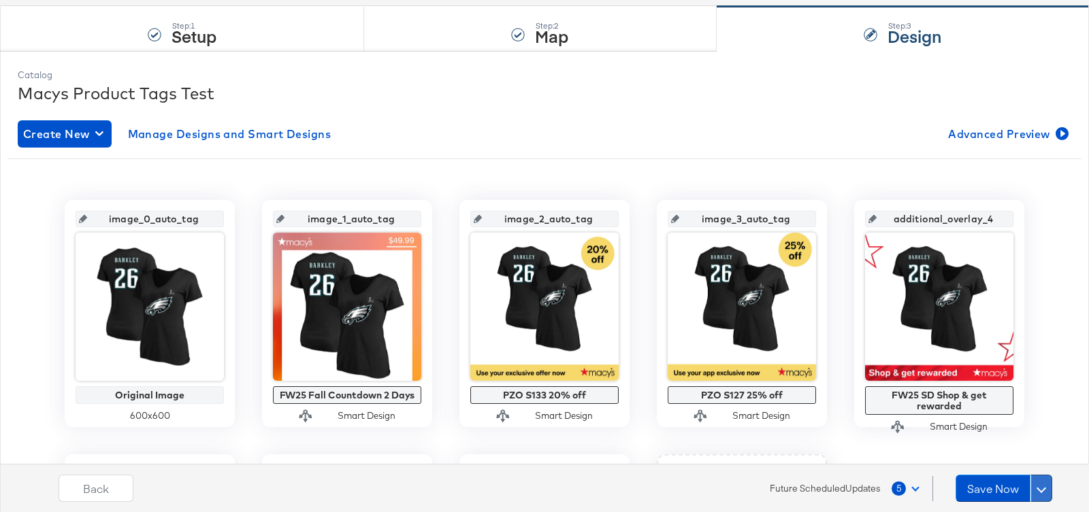
click at [1038, 491] on span at bounding box center [1041, 489] width 10 height 10
click at [1006, 459] on div "Schedule Save" at bounding box center [1009, 462] width 62 height 13
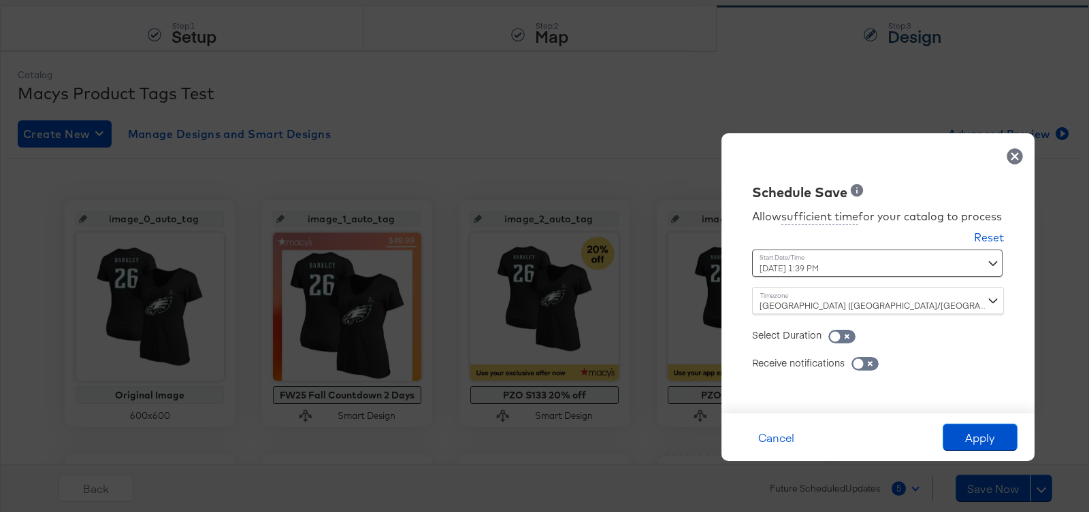
click at [803, 259] on div "[DATE] 1:39 PM ‹ [DATE] › Su Mo Tu We Th Fr Sa 28 29 30 1 2 3 4 5 6 7 8 9 10 11…" at bounding box center [844, 263] width 184 height 27
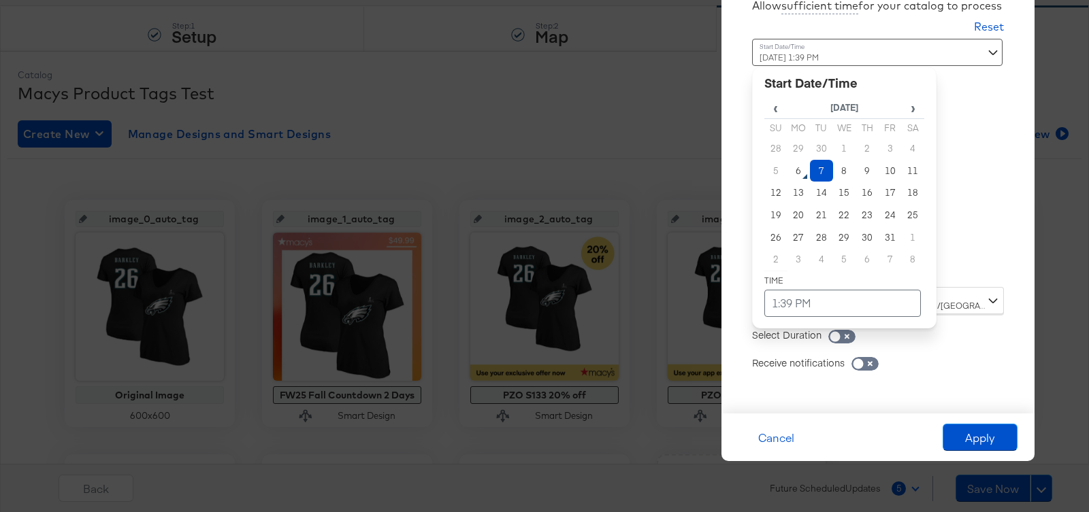
click at [817, 264] on div "[DATE] 1:39 PM ‹ [DATE] › Su Mo Tu We Th Fr Sa 28 29 30 1 2 3 4 5 6 7 8 9 10 11…" at bounding box center [844, 158] width 184 height 238
click at [776, 195] on td "12" at bounding box center [775, 193] width 23 height 22
click at [792, 295] on td "1:39 PM" at bounding box center [842, 303] width 156 height 27
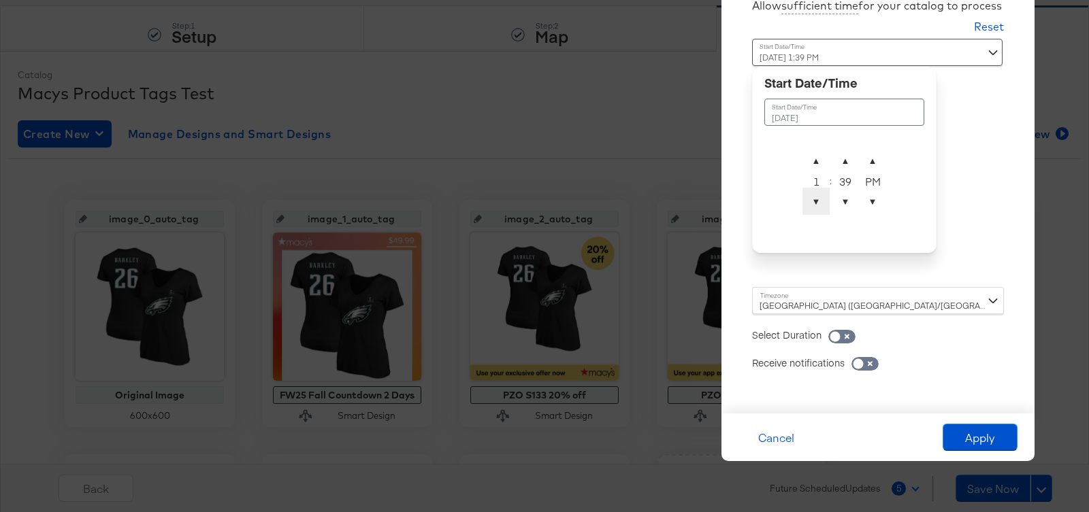
click at [813, 199] on span "▼" at bounding box center [815, 201] width 27 height 27
click at [846, 159] on span "▲" at bounding box center [844, 160] width 27 height 27
type input "[DATE] 12:00 AM"
click at [868, 157] on span "▲" at bounding box center [872, 160] width 27 height 27
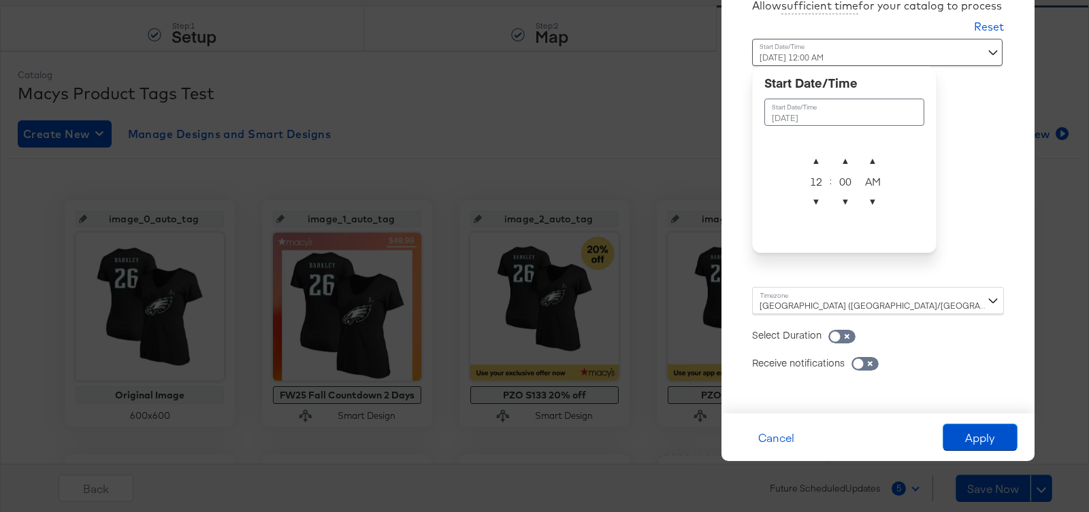
click at [861, 310] on div "[GEOGRAPHIC_DATA] ([GEOGRAPHIC_DATA]/[GEOGRAPHIC_DATA])" at bounding box center [878, 300] width 252 height 27
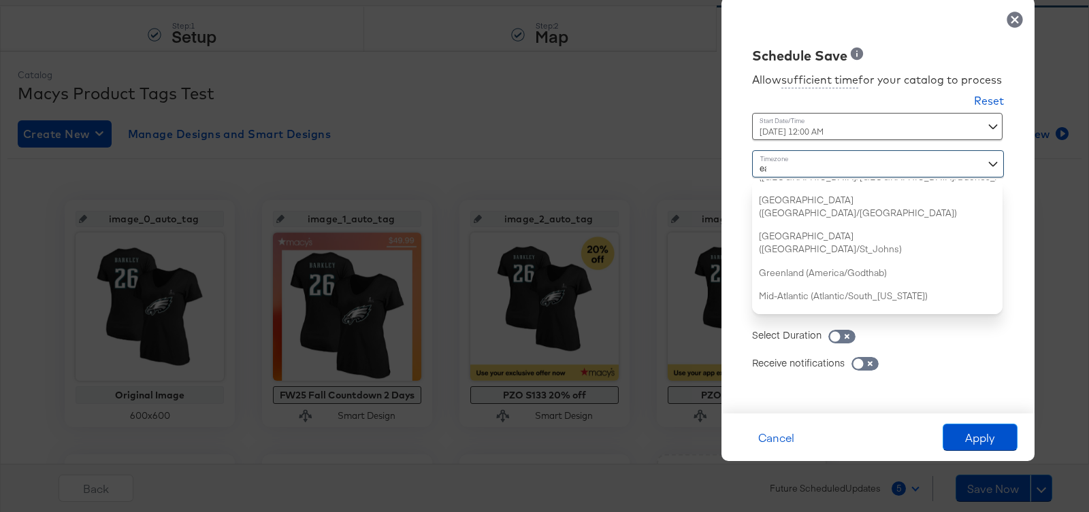
type input "eas"
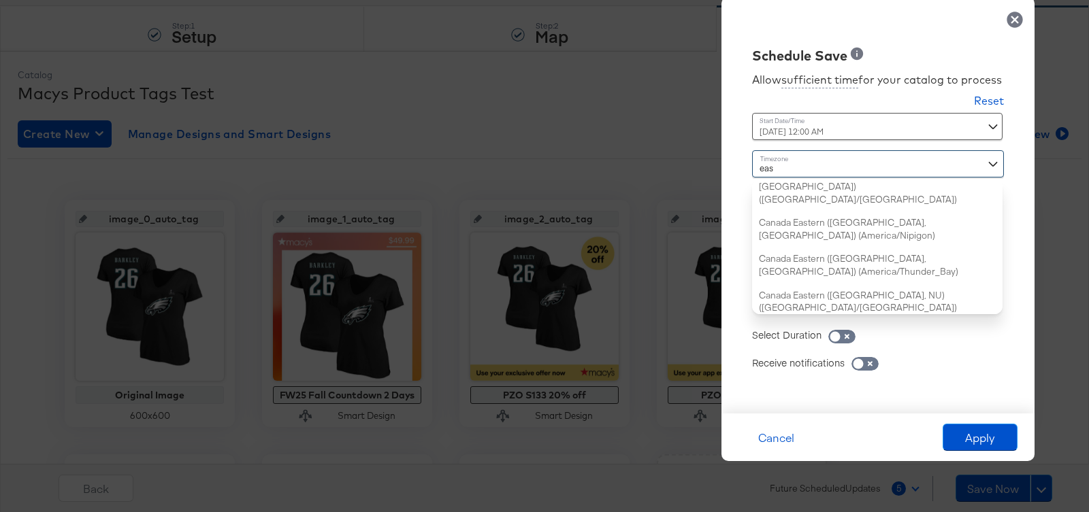
scroll to position [0, 0]
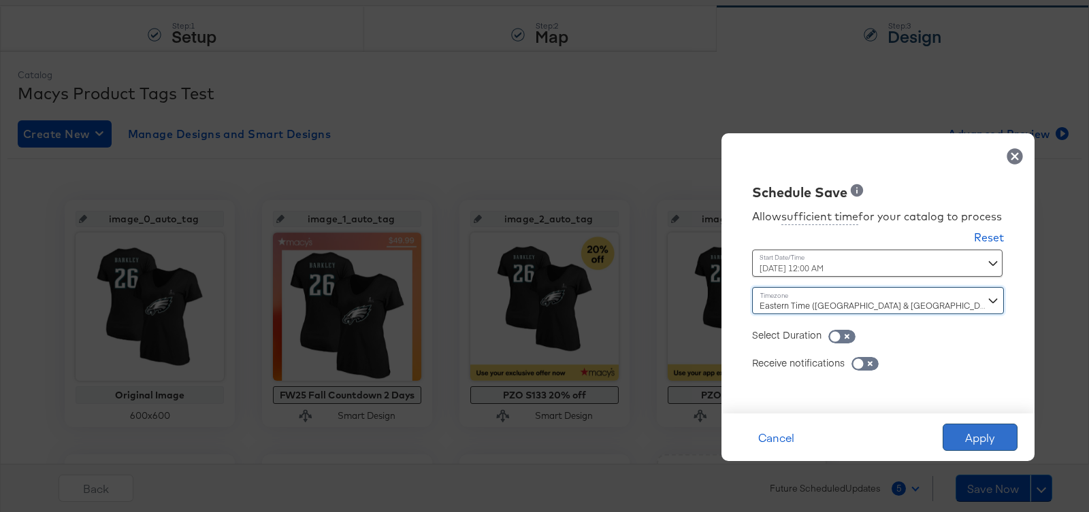
click at [957, 430] on button "Apply" at bounding box center [979, 437] width 75 height 27
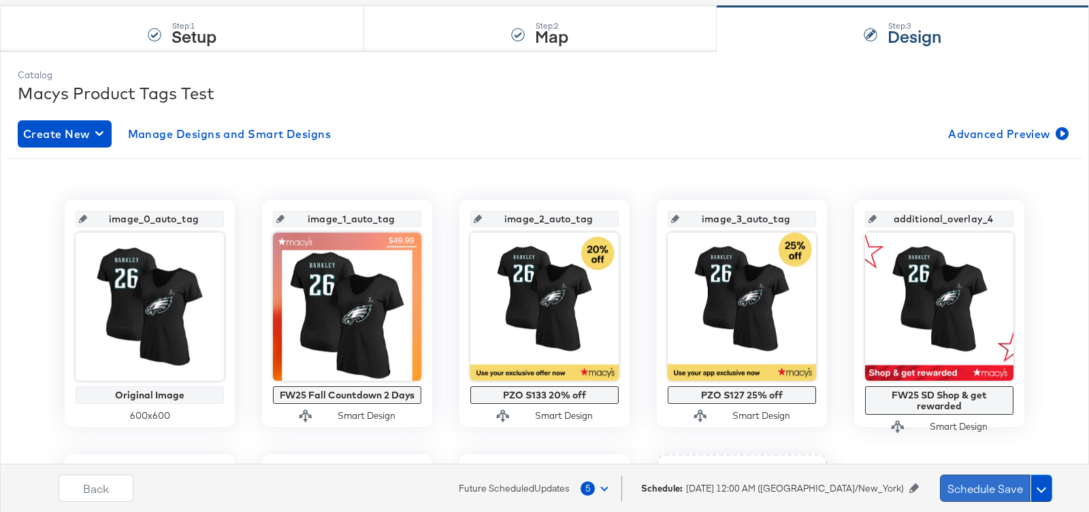
click at [977, 491] on button "Schedule Save" at bounding box center [985, 488] width 90 height 27
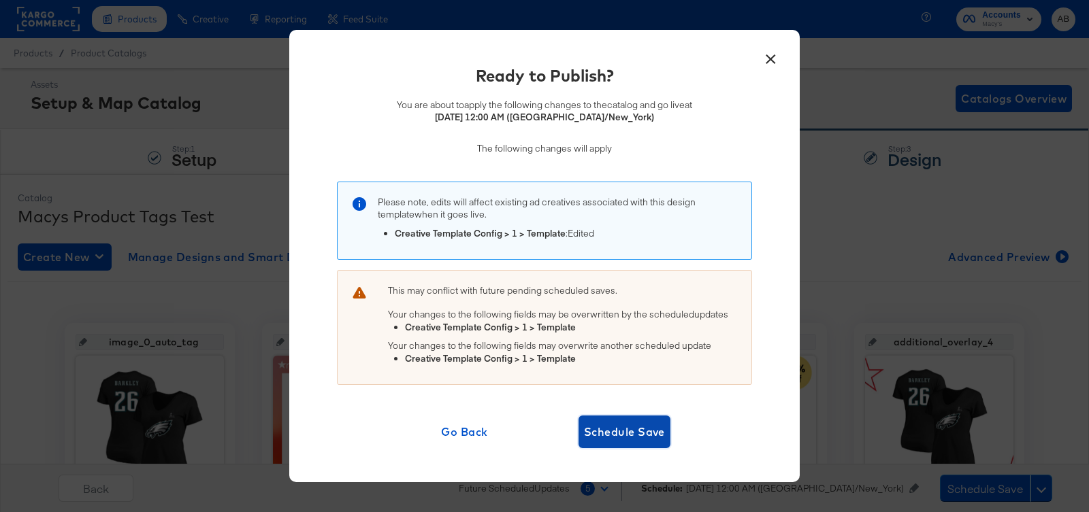
click at [617, 417] on button "Schedule Save" at bounding box center [624, 432] width 92 height 33
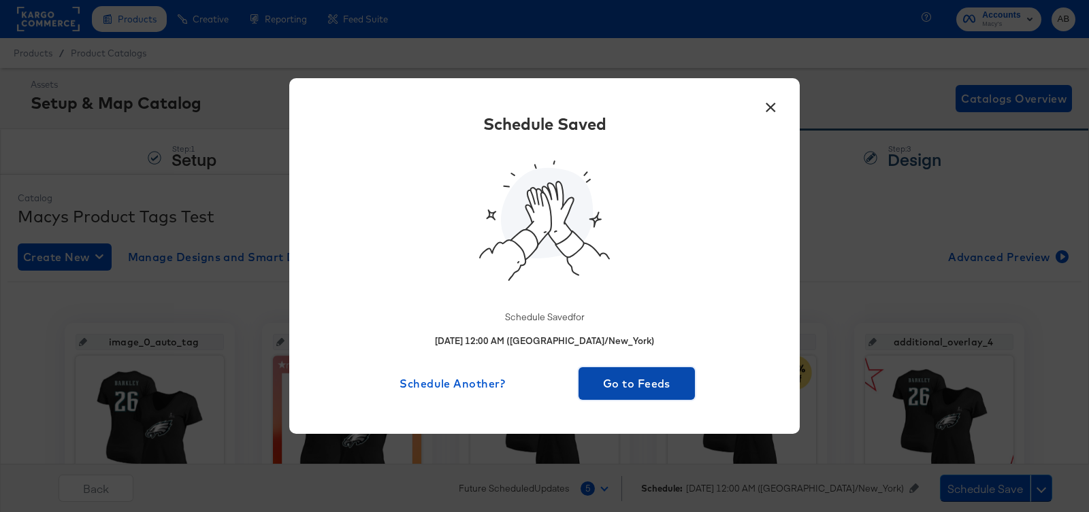
click at [635, 379] on span "Go to Feeds" at bounding box center [636, 383] width 105 height 19
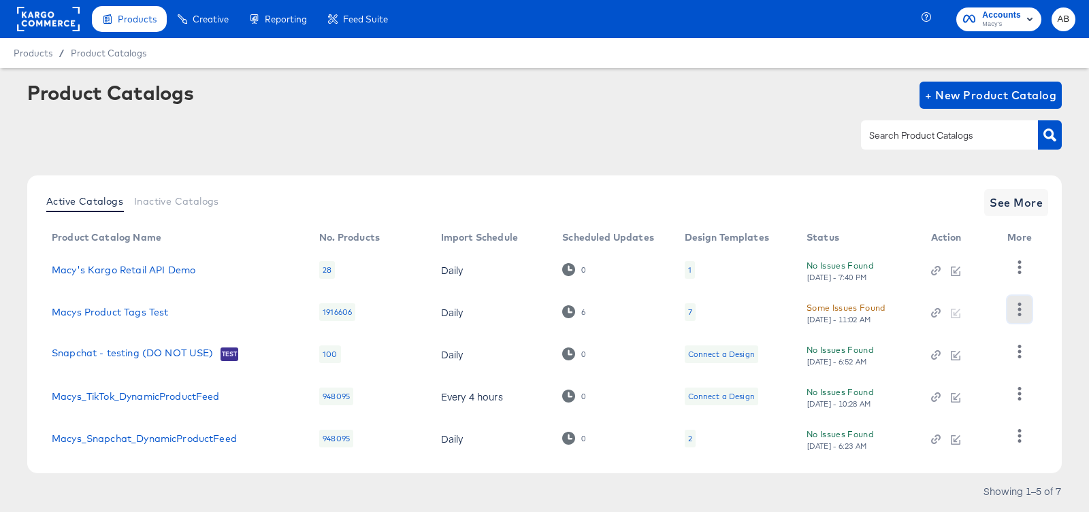
click at [1018, 310] on icon "button" at bounding box center [1018, 309] width 13 height 13
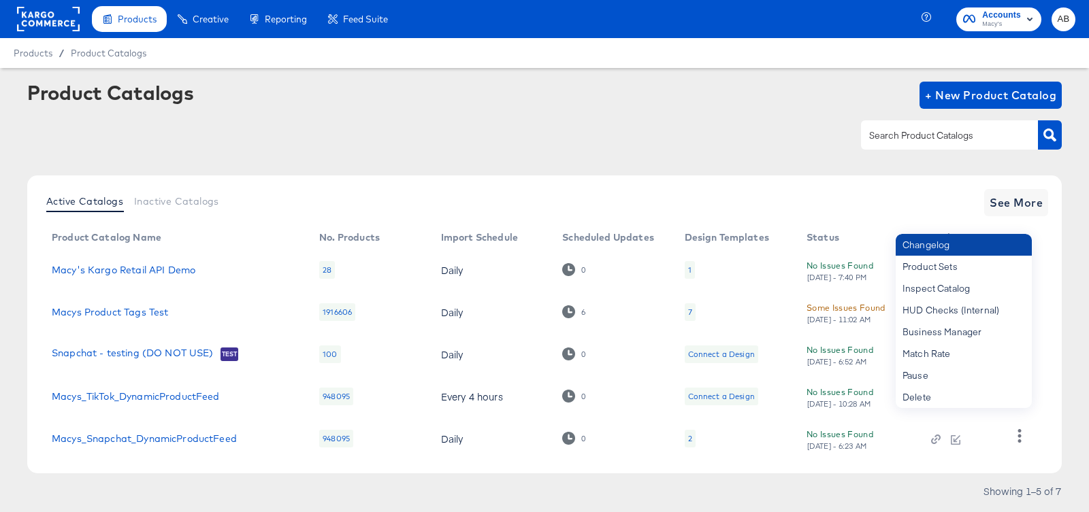
click at [929, 239] on div "Changelog" at bounding box center [963, 245] width 136 height 22
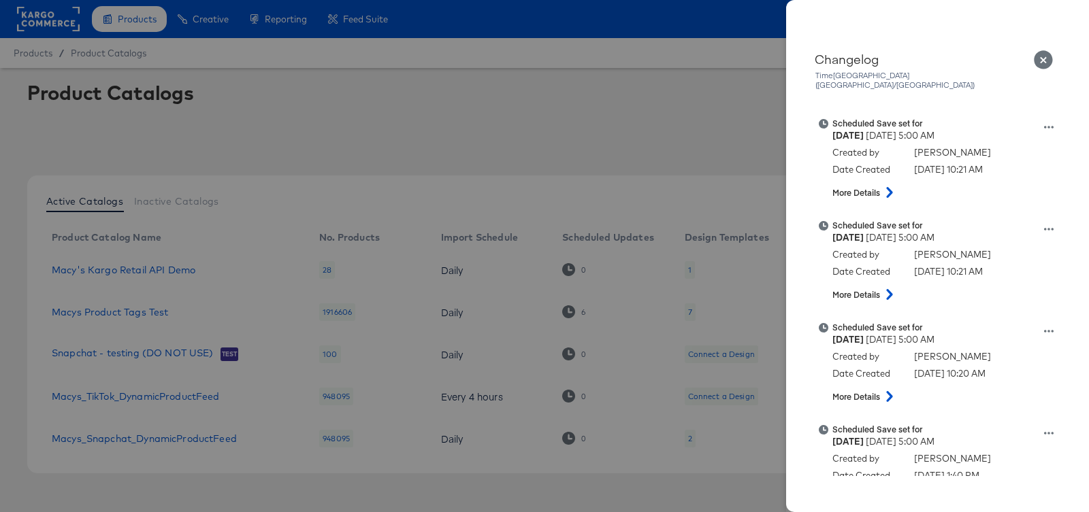
click at [1042, 61] on icon "Close" at bounding box center [1043, 59] width 19 height 19
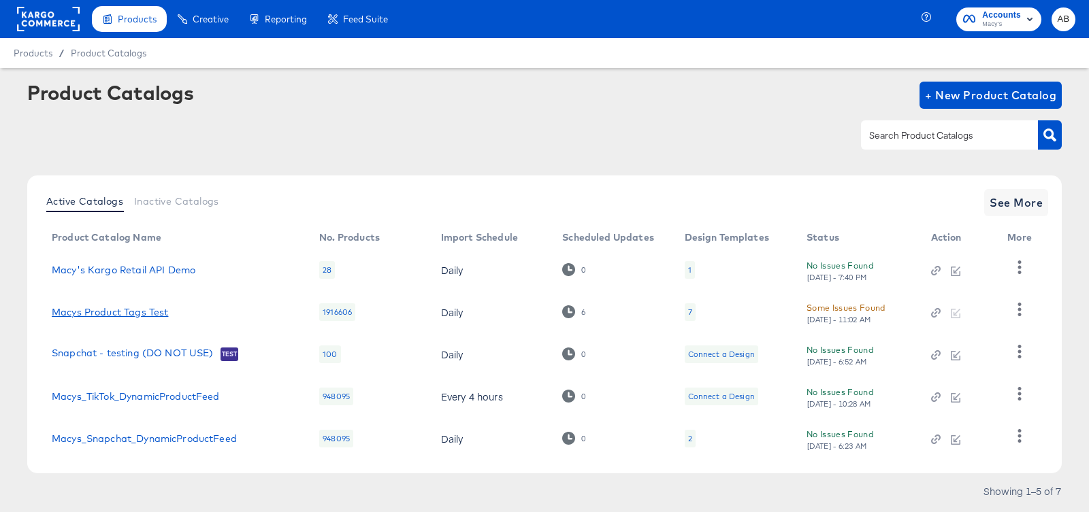
click at [92, 312] on link "Macys Product Tags Test" at bounding box center [110, 312] width 116 height 11
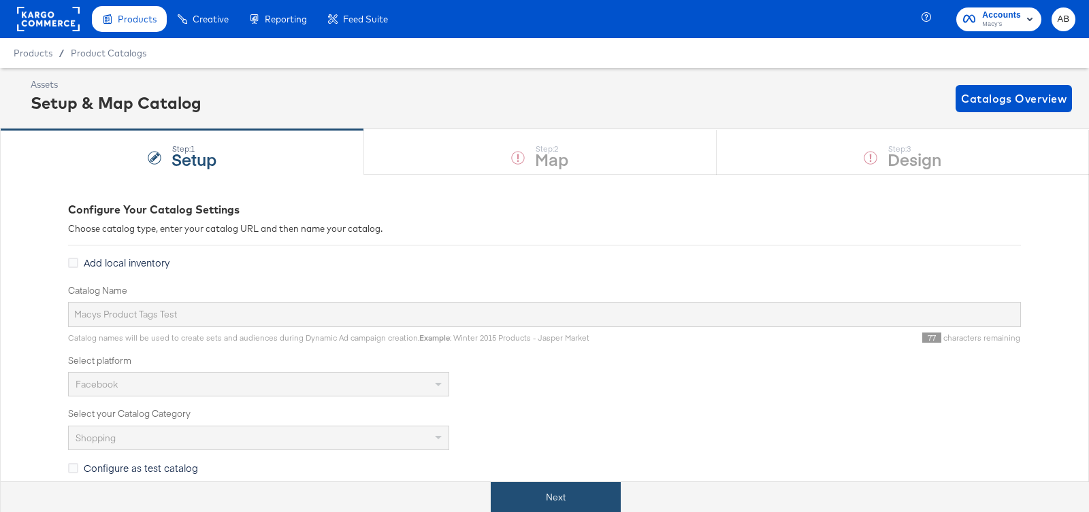
click at [586, 503] on button "Next" at bounding box center [556, 497] width 130 height 31
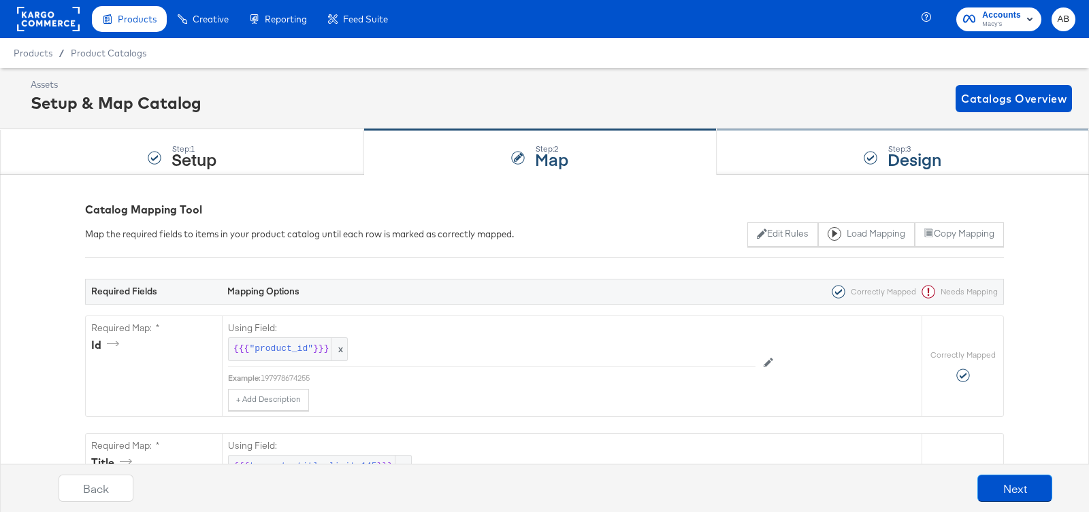
click at [853, 152] on div "Step: 3 Design" at bounding box center [902, 152] width 372 height 45
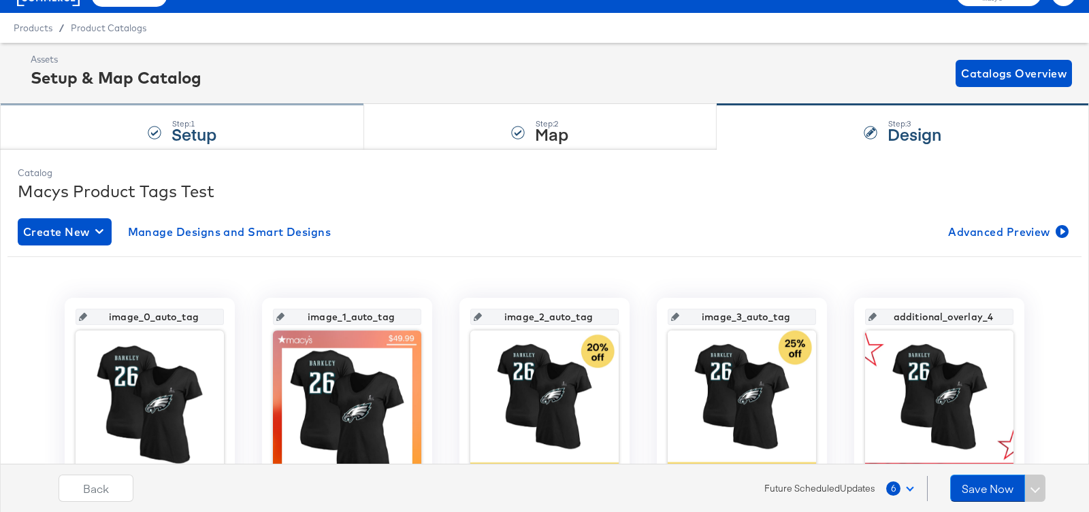
scroll to position [31, 0]
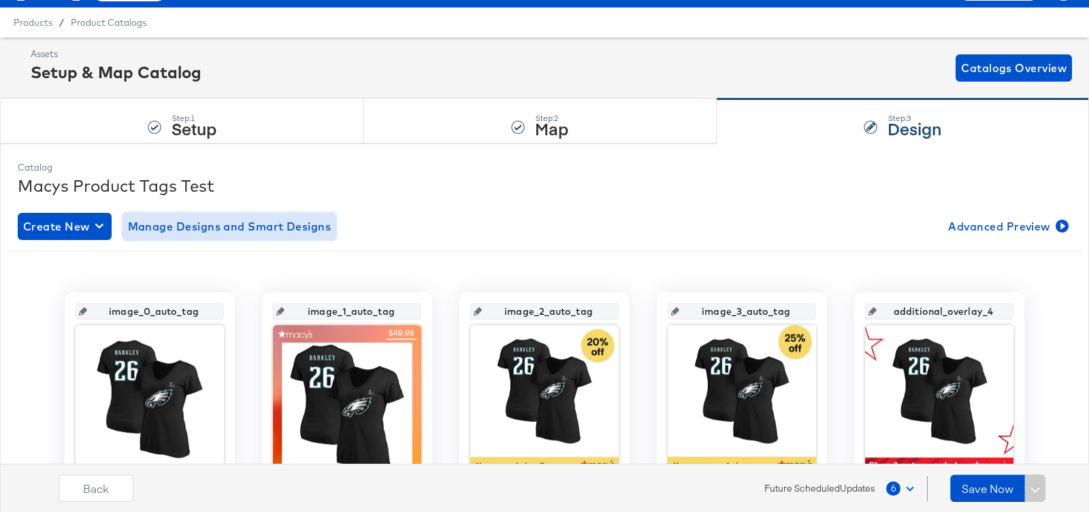
click at [223, 223] on span "Manage Designs and Smart Designs" at bounding box center [229, 226] width 203 height 19
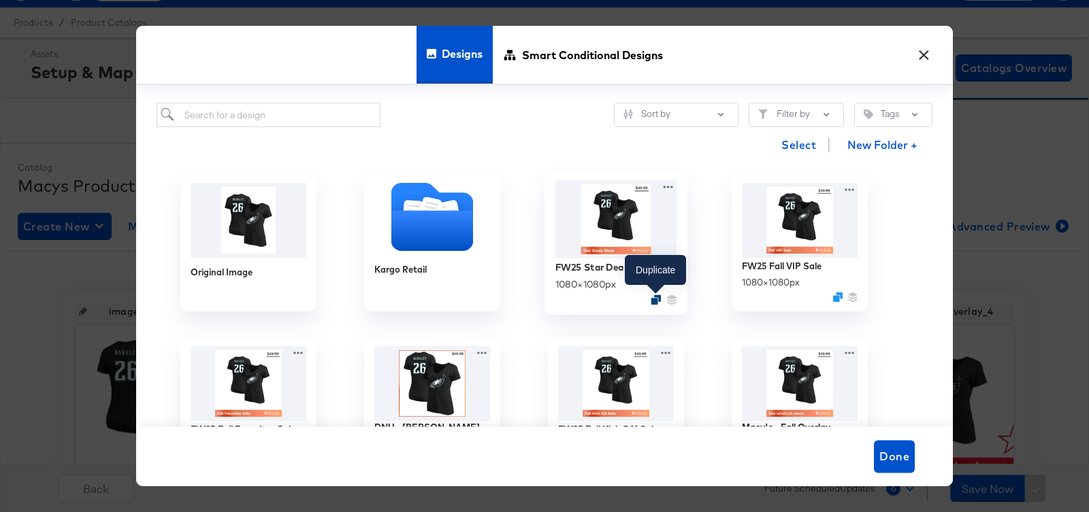
click at [654, 297] on icon "Duplicate" at bounding box center [655, 300] width 10 height 10
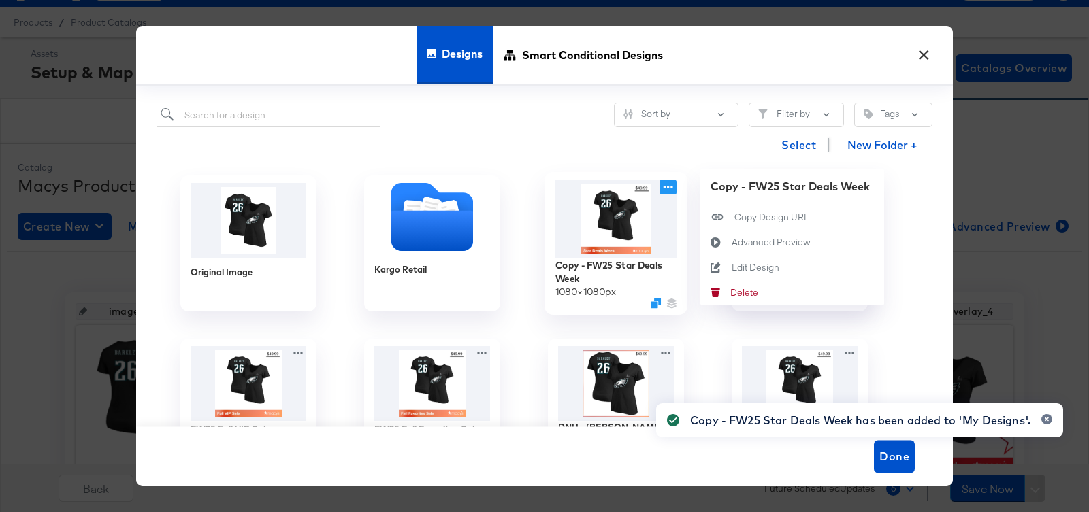
click at [670, 182] on icon at bounding box center [667, 187] width 17 height 14
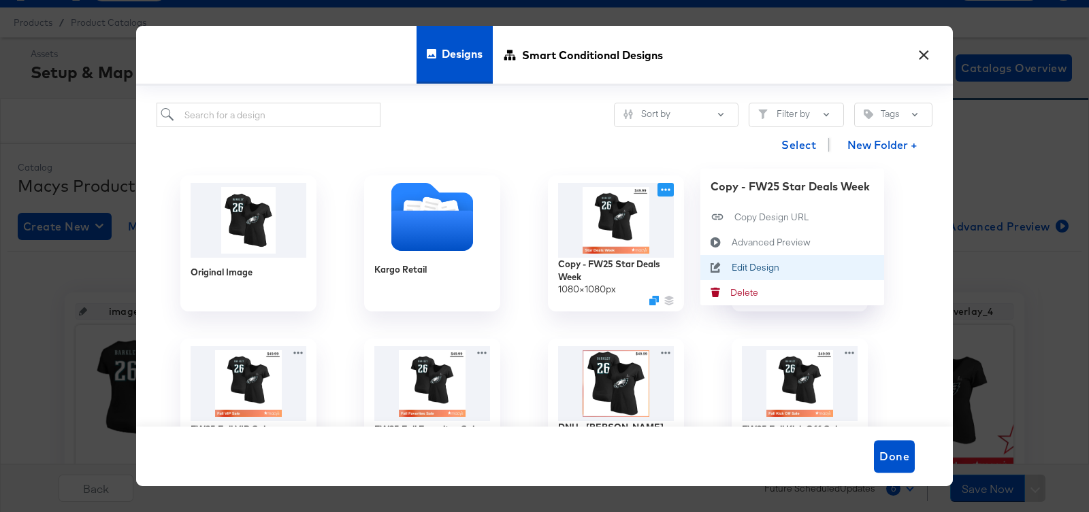
click at [744, 259] on button "Edit Design Edit Design" at bounding box center [792, 267] width 184 height 25
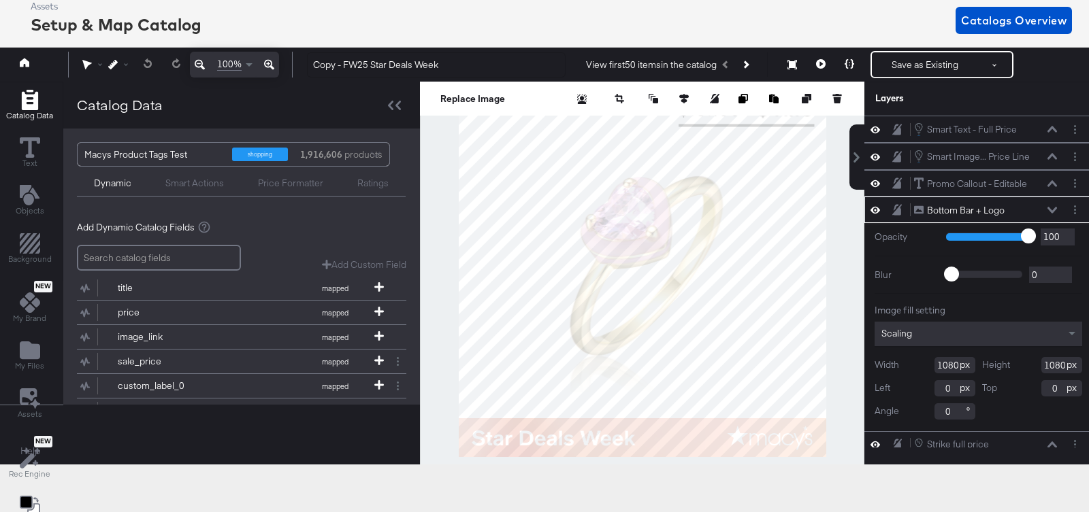
scroll to position [82, 0]
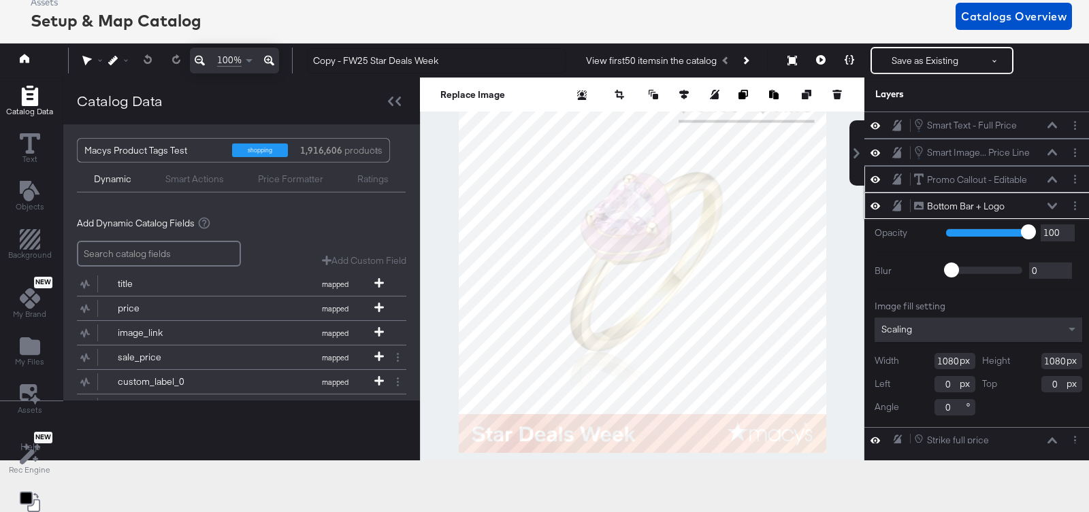
click at [1053, 176] on icon at bounding box center [1052, 179] width 10 height 7
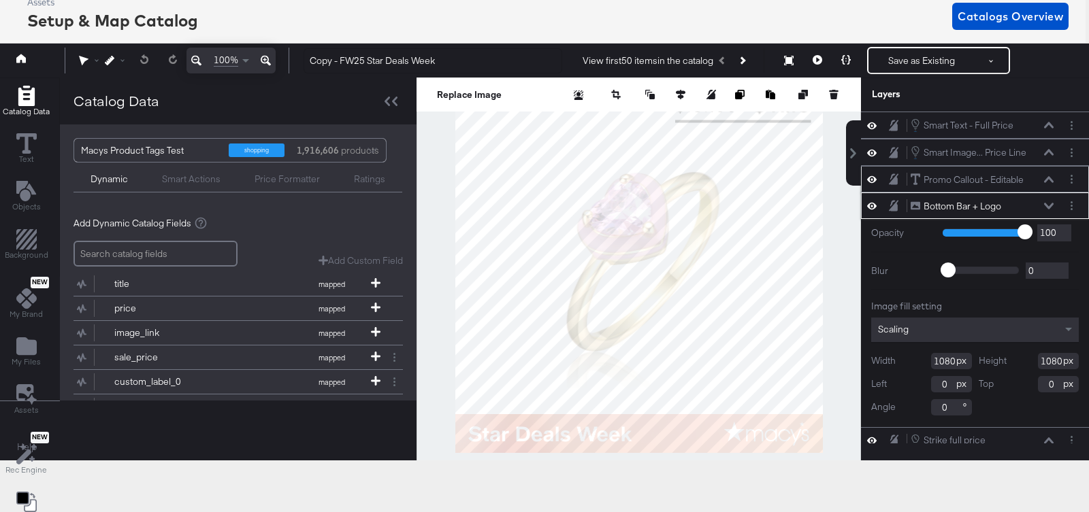
scroll to position [52, 0]
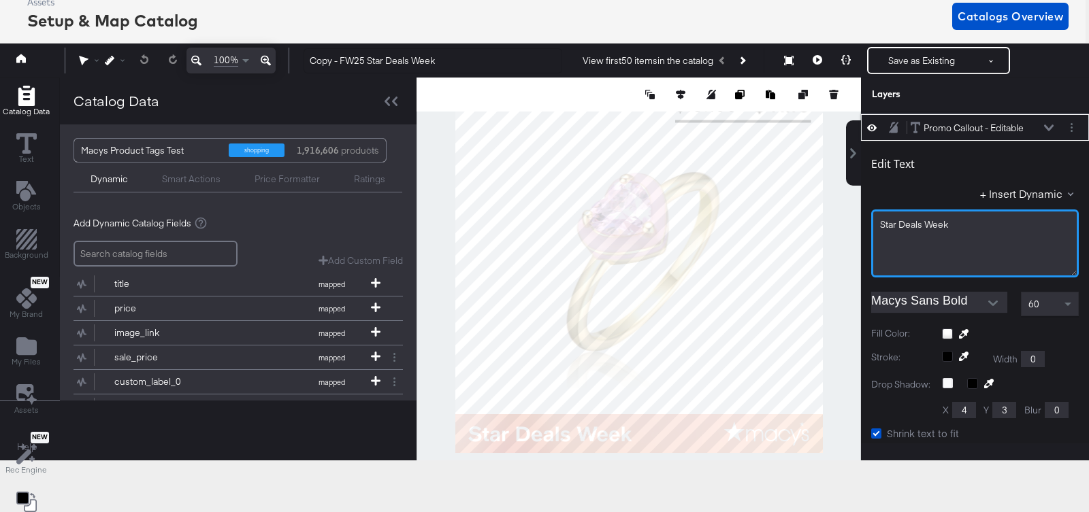
click at [961, 225] on div "Star Deals Week" at bounding box center [975, 224] width 190 height 13
drag, startPoint x: 968, startPoint y: 222, endPoint x: 845, endPoint y: 229, distance: 122.7
click at [845, 229] on div "Smart Text - Full Price Smart Text - Full Price Smart Image... Price Line Smart…" at bounding box center [966, 278] width 245 height 332
click at [880, 224] on span "Star Deals Week" at bounding box center [914, 224] width 68 height 12
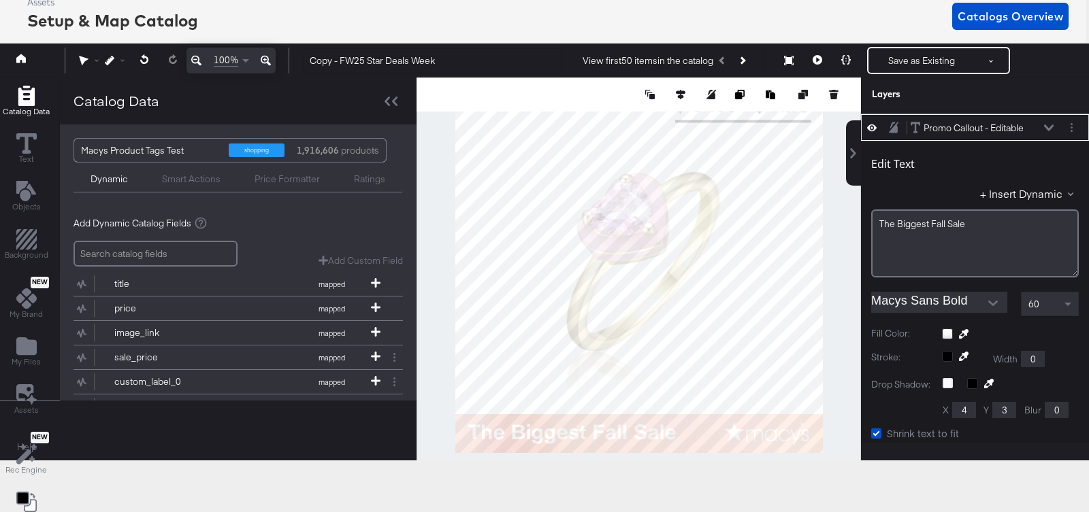
click at [851, 112] on div "Catalog Data Text Objects Background New My Brand My Files Assets New Rec Engin…" at bounding box center [540, 95] width 1095 height 34
click at [1063, 298] on span at bounding box center [1069, 304] width 17 height 23
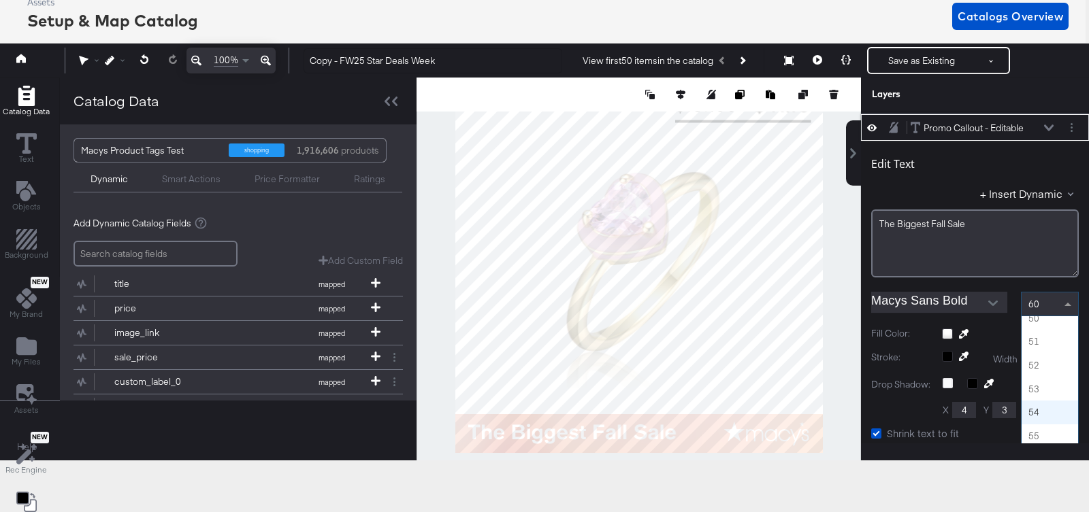
scroll to position [1164, 0]
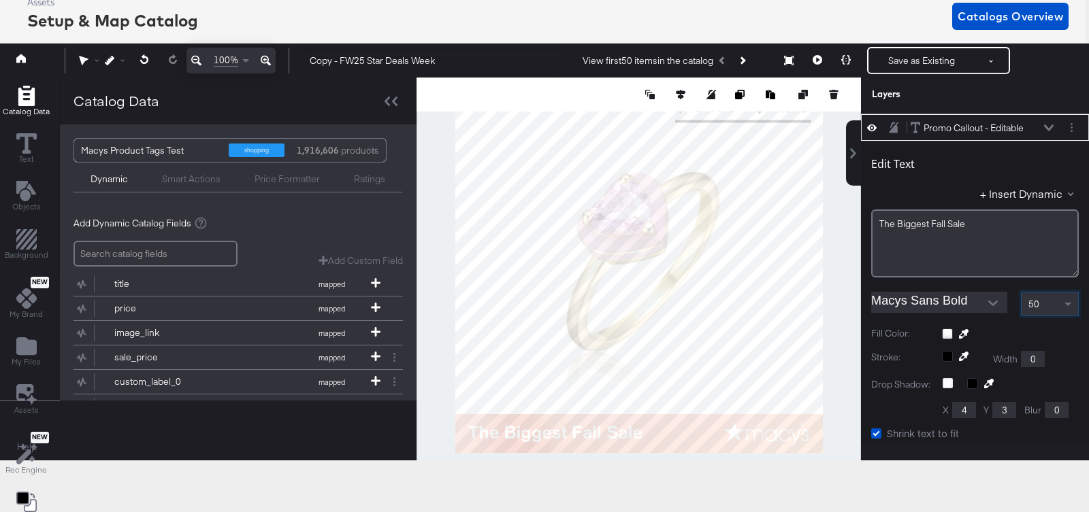
click at [850, 112] on div "Catalog Data Text Objects Background New My Brand My Files Assets New Rec Engin…" at bounding box center [540, 95] width 1095 height 34
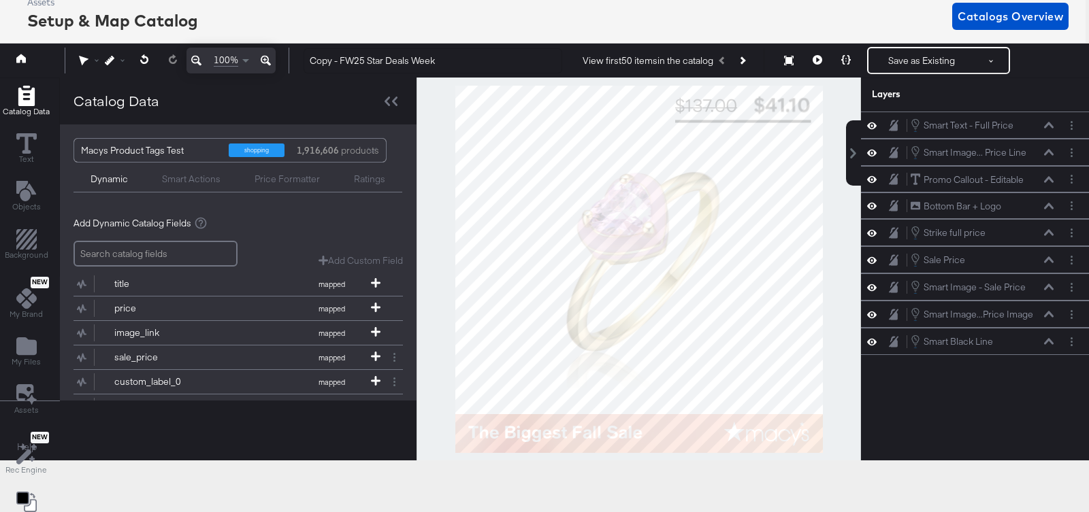
click at [840, 337] on div at bounding box center [638, 269] width 444 height 383
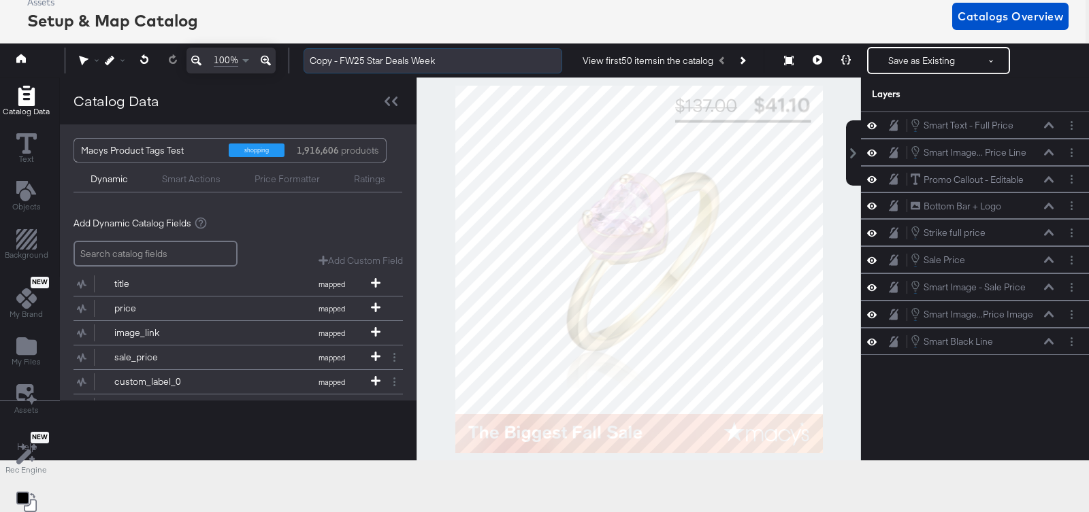
click at [331, 61] on input "Copy - FW25 Star Deals Week" at bounding box center [432, 60] width 259 height 25
click at [337, 59] on input "Copy - FW25 Star Deals Week" at bounding box center [432, 60] width 259 height 25
click at [342, 62] on input "FW25 Star Deals Week" at bounding box center [432, 60] width 259 height 25
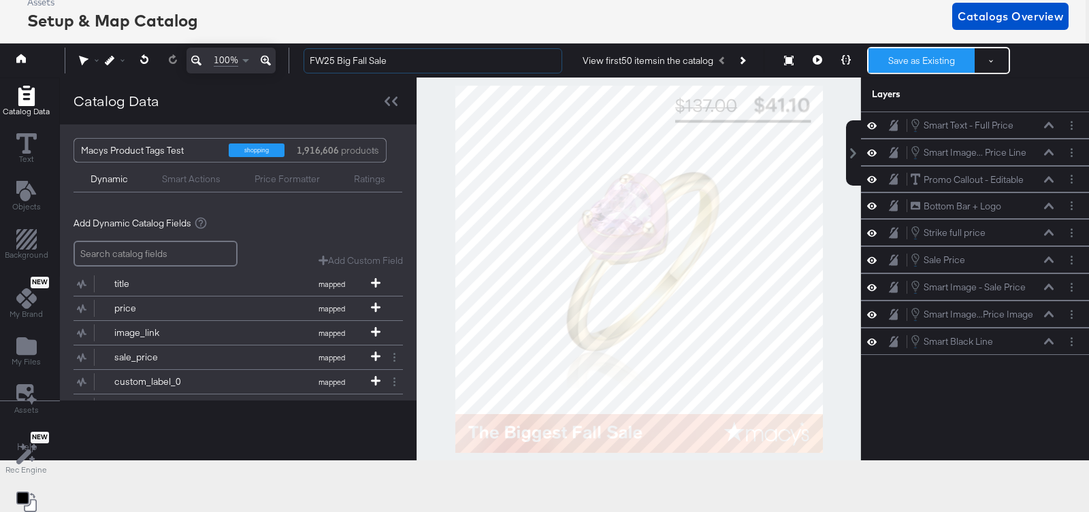
type input "FW25 Big Fall Sale"
click at [922, 51] on button "Save as Existing" at bounding box center [921, 60] width 106 height 24
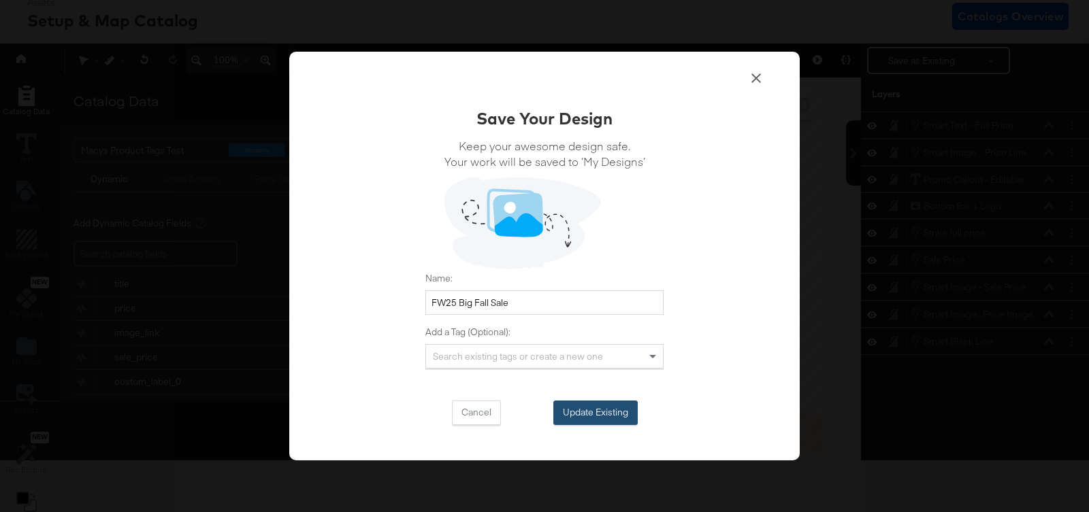
click at [595, 410] on button "Update Existing" at bounding box center [595, 413] width 84 height 24
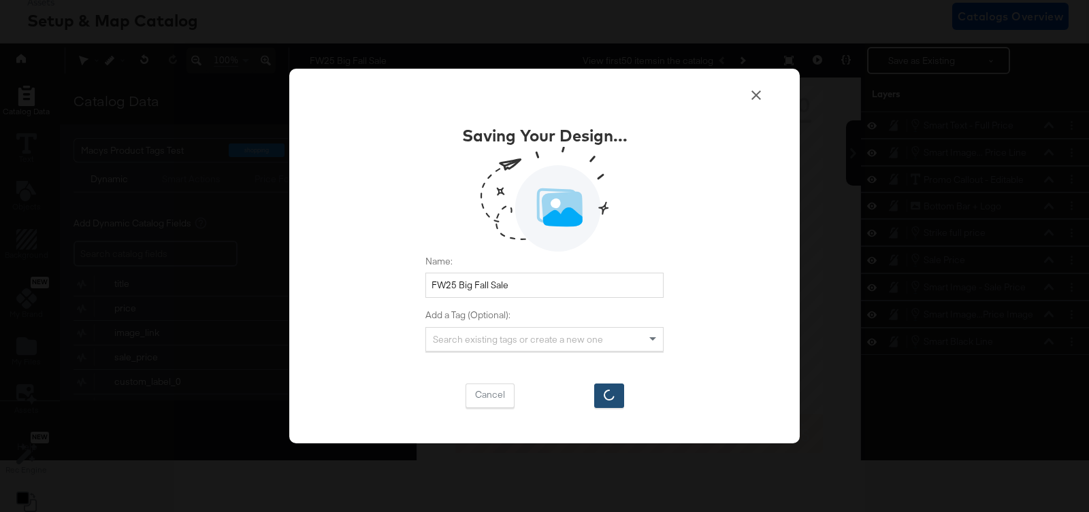
scroll to position [82, 0]
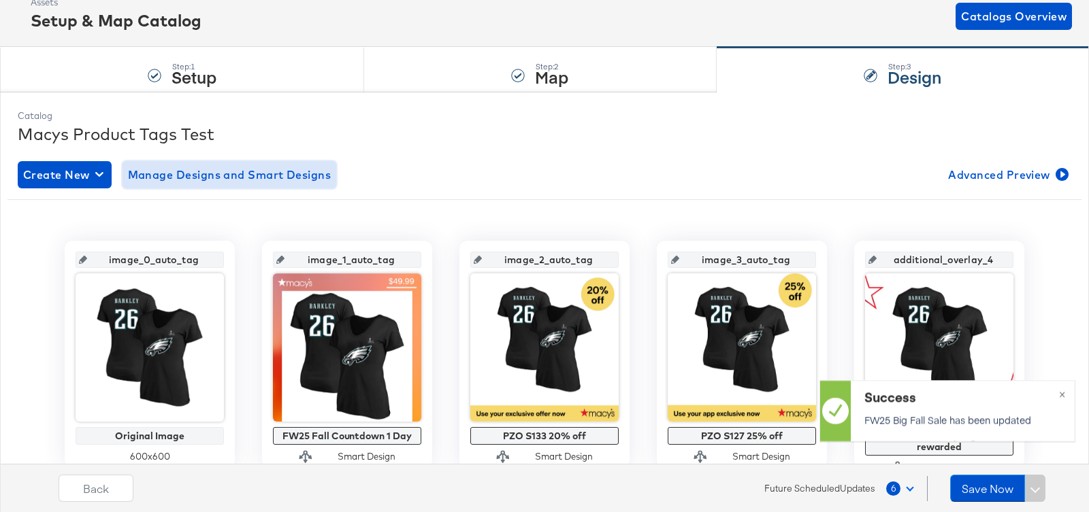
click at [245, 177] on span "Manage Designs and Smart Designs" at bounding box center [229, 174] width 203 height 19
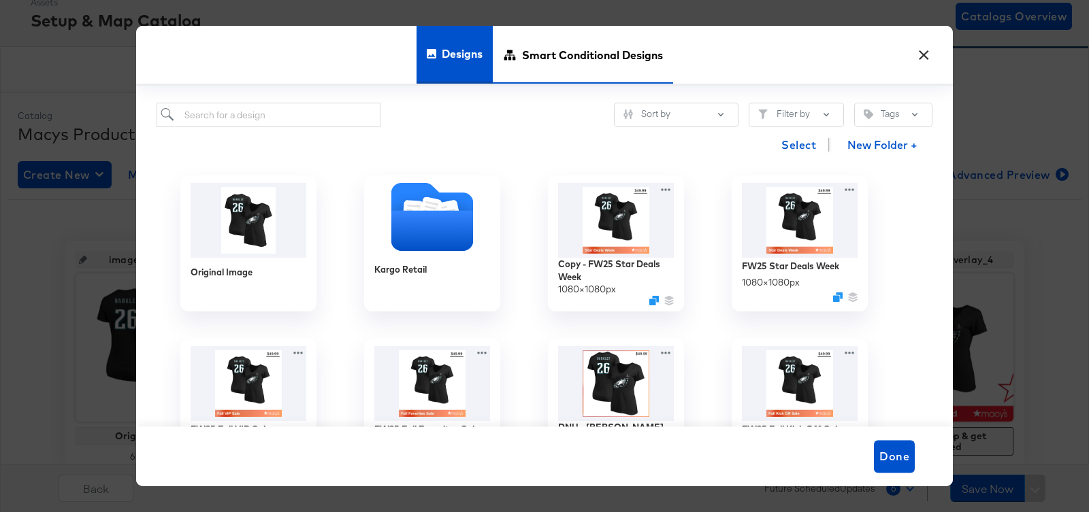
click at [572, 54] on span "Smart Conditional Designs" at bounding box center [592, 54] width 141 height 60
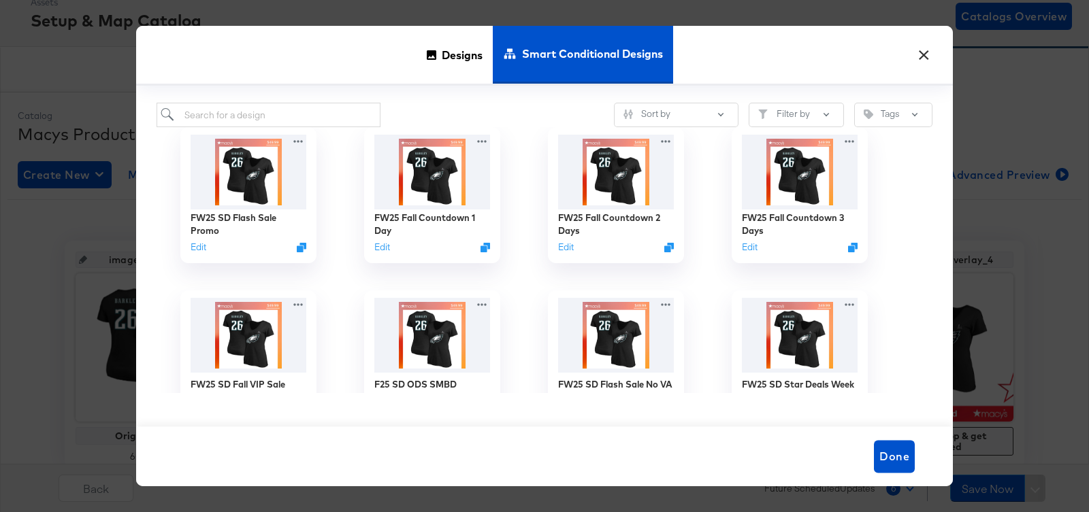
scroll to position [65, 0]
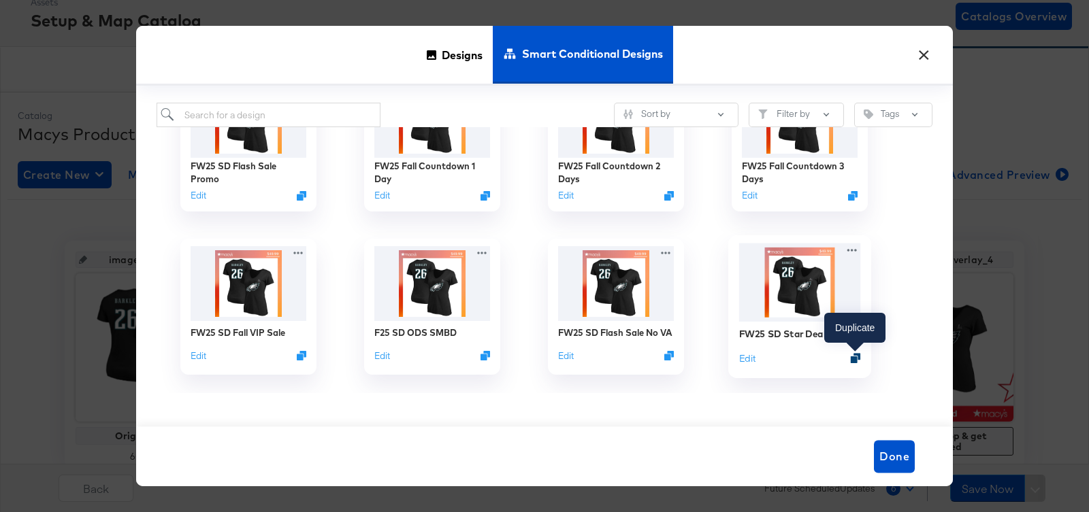
click at [853, 353] on icon "Duplicate" at bounding box center [856, 358] width 10 height 10
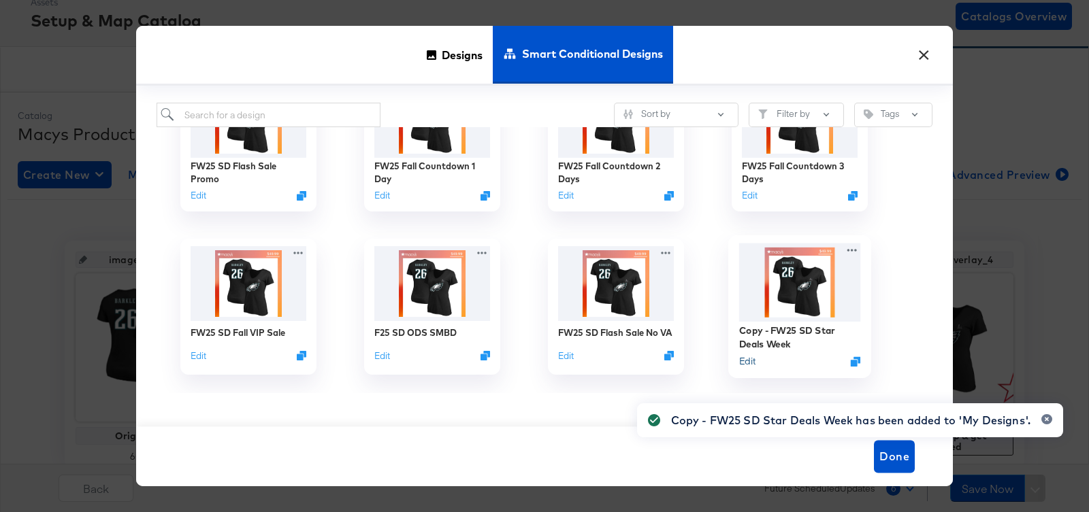
click at [748, 360] on button "Edit" at bounding box center [747, 361] width 16 height 13
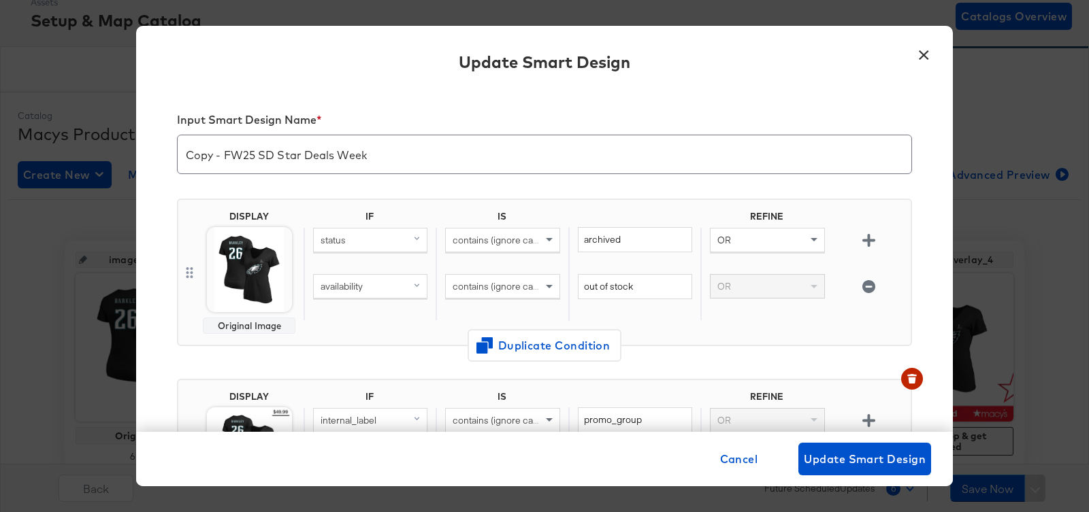
scroll to position [20, 0]
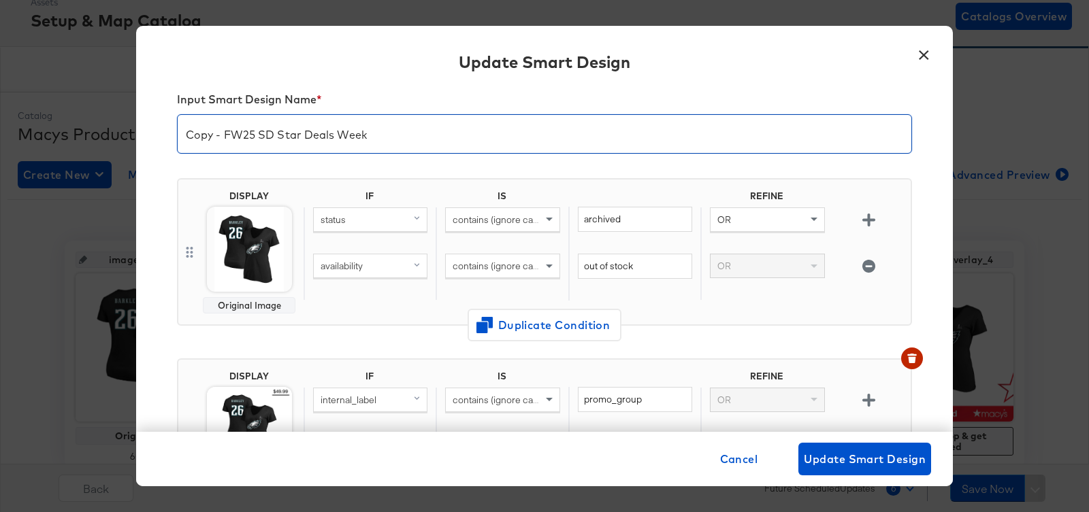
drag, startPoint x: 222, startPoint y: 131, endPoint x: 161, endPoint y: 131, distance: 61.2
click at [161, 131] on div "Input Smart Design Name * Copy - FW25 SD Star Deals Week DISPLAY Original Image…" at bounding box center [544, 260] width 817 height 344
click at [268, 139] on input "FW25 SD Star Deals Week" at bounding box center [544, 129] width 733 height 38
click at [237, 131] on input "FW25 SD Star Deals Week" at bounding box center [544, 129] width 733 height 38
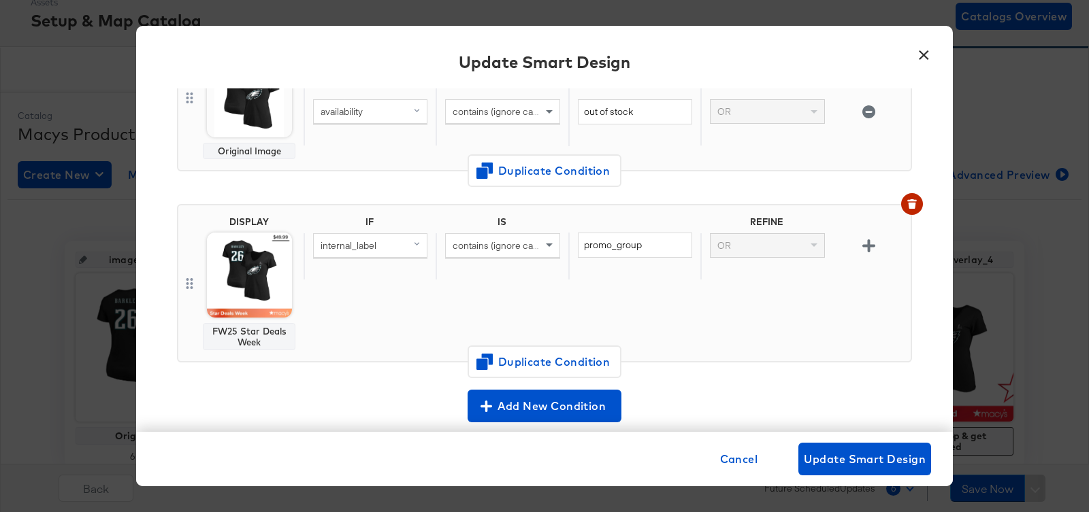
scroll to position [257, 0]
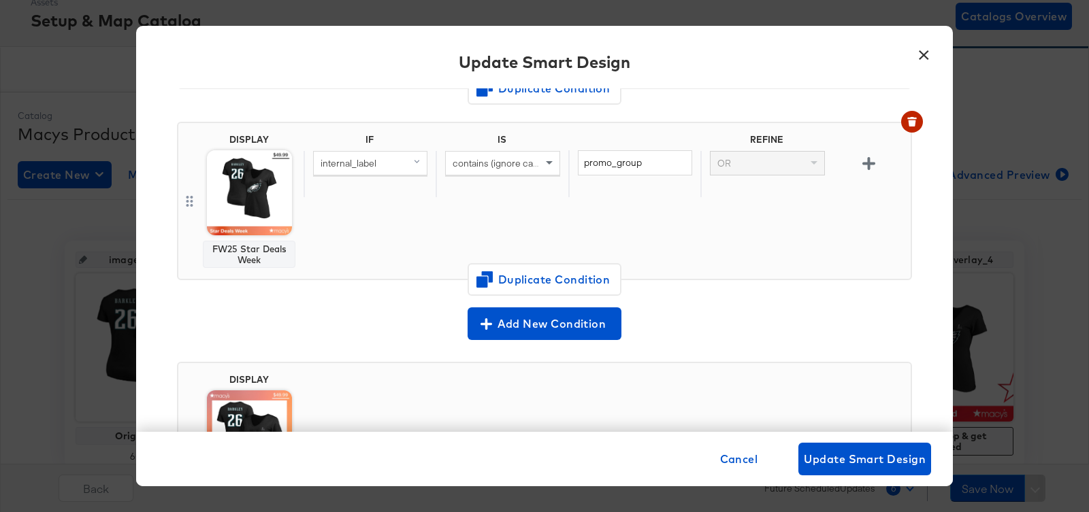
type input "FW25 SD The Biggest Fall Sale"
click at [251, 198] on body "Products Products Product Catalogs Enhance Your Product Catalog, Map Them to Pu…" at bounding box center [544, 370] width 1089 height 904
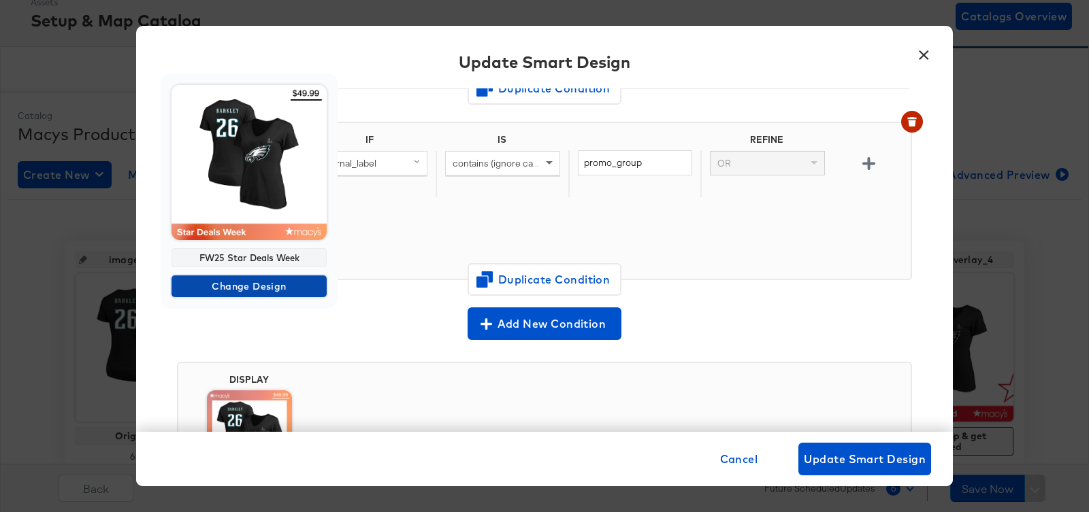
click at [252, 288] on span "Change Design" at bounding box center [249, 286] width 144 height 17
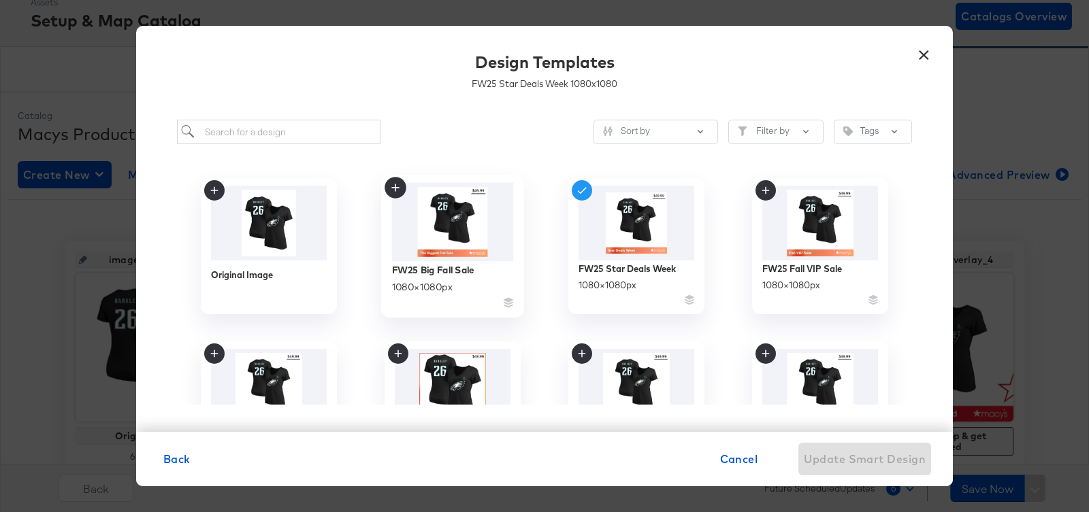
click at [433, 240] on img at bounding box center [453, 222] width 122 height 78
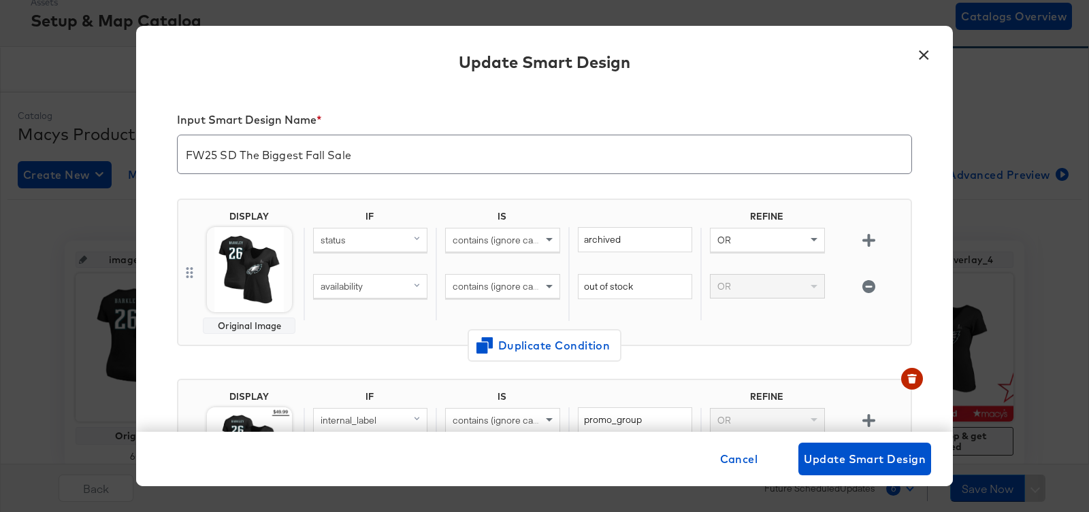
scroll to position [257, 0]
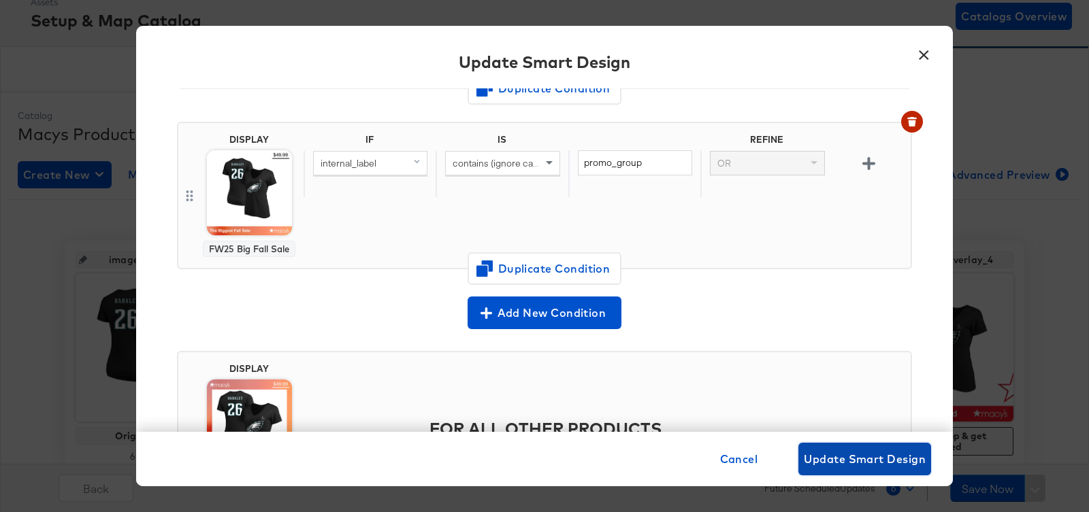
click at [838, 463] on span "Update Smart Design" at bounding box center [865, 459] width 122 height 19
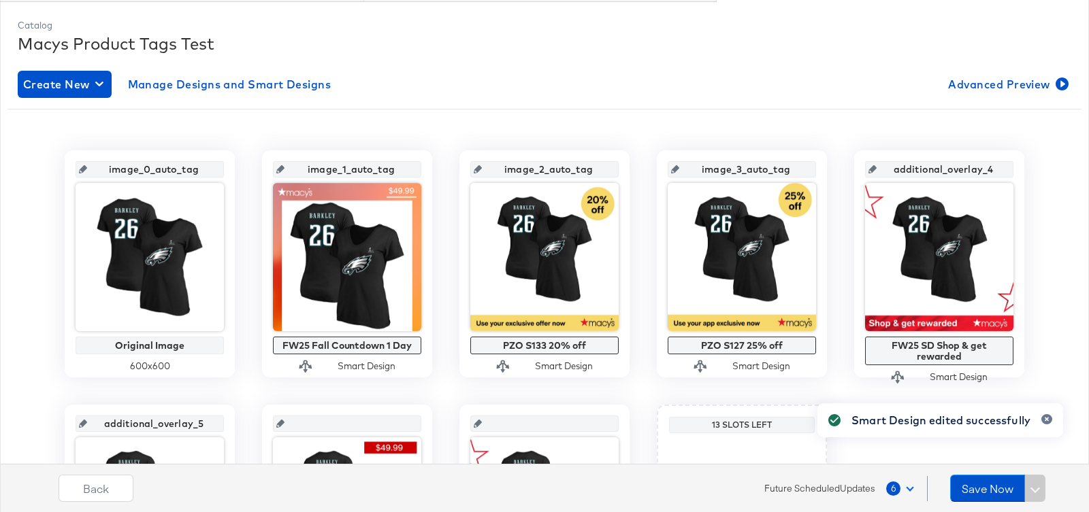
scroll to position [195, 0]
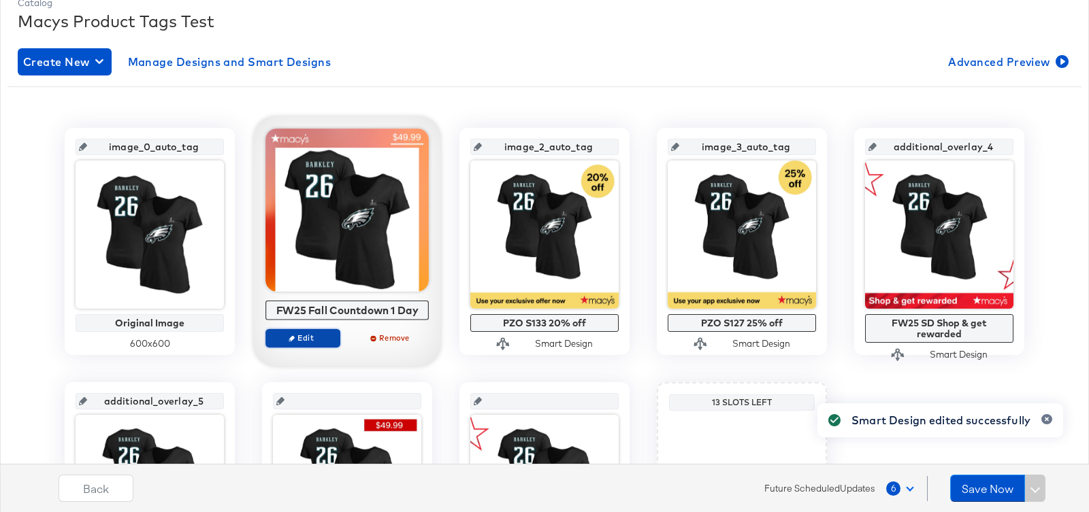
click at [312, 334] on span "Edit" at bounding box center [302, 338] width 63 height 10
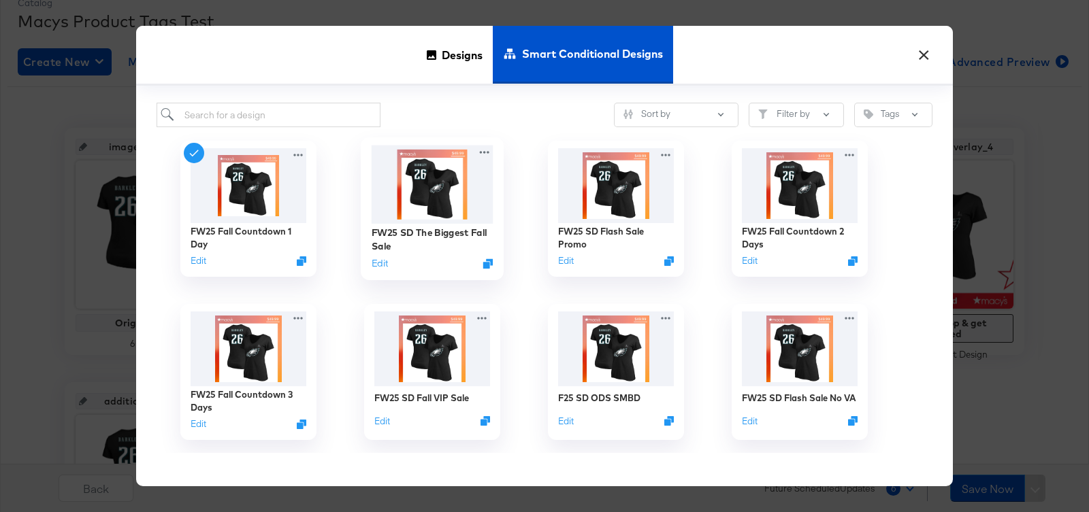
click at [408, 191] on img at bounding box center [433, 185] width 122 height 78
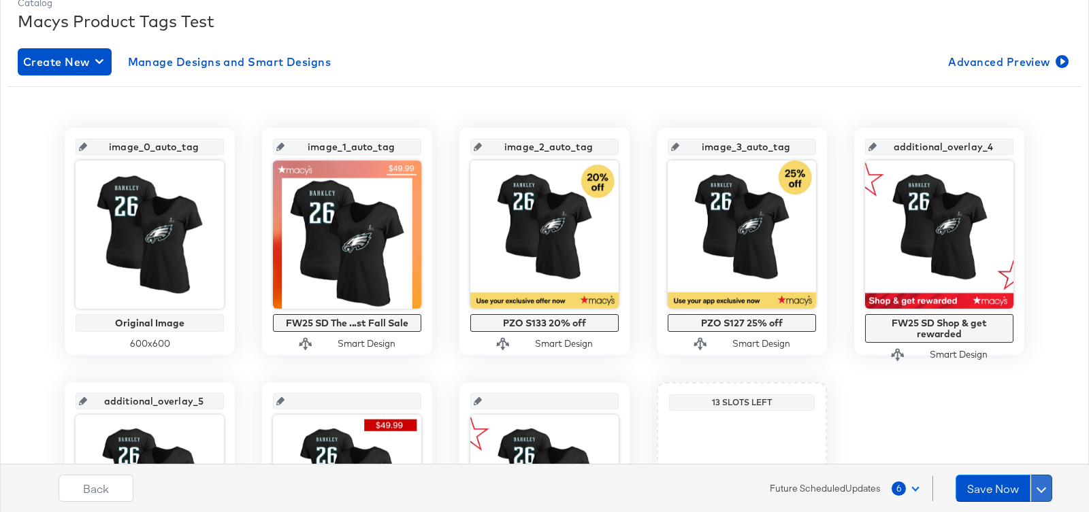
click at [1044, 488] on span at bounding box center [1041, 489] width 10 height 10
click at [1028, 463] on div "Schedule Save" at bounding box center [1009, 462] width 62 height 13
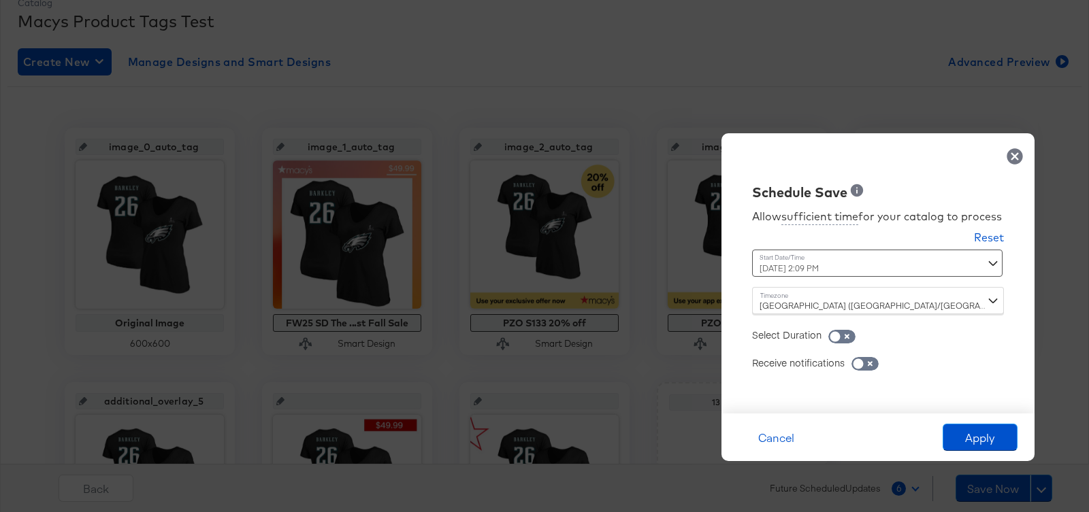
click at [877, 265] on div "[DATE] 2:09 PM ‹ [DATE] › Su Mo Tu We Th Fr Sa 28 29 30 1 2 3 4 5 6 7 8 9 10 11…" at bounding box center [844, 263] width 184 height 27
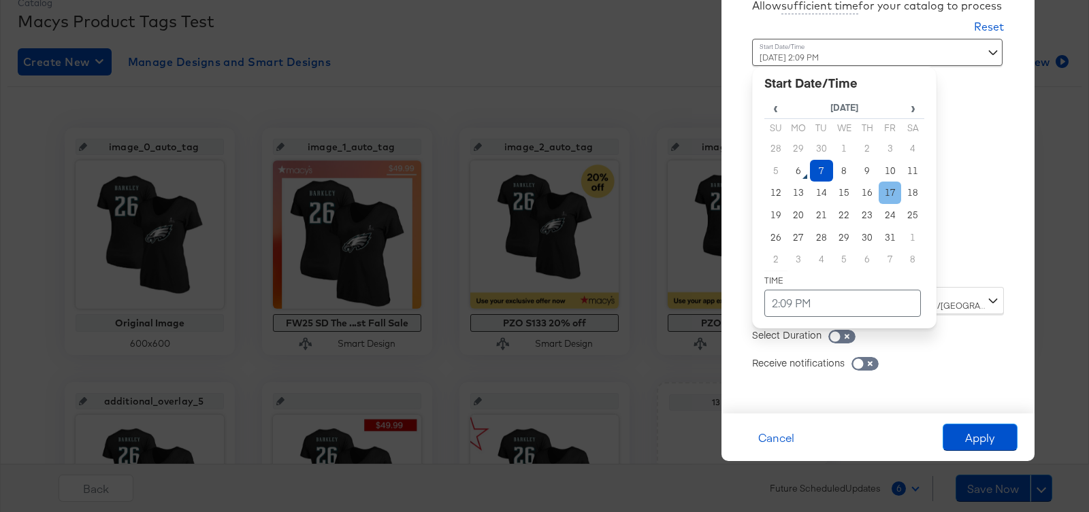
click at [882, 195] on td "17" at bounding box center [889, 193] width 23 height 22
click at [821, 308] on td "2:09 PM" at bounding box center [842, 303] width 156 height 27
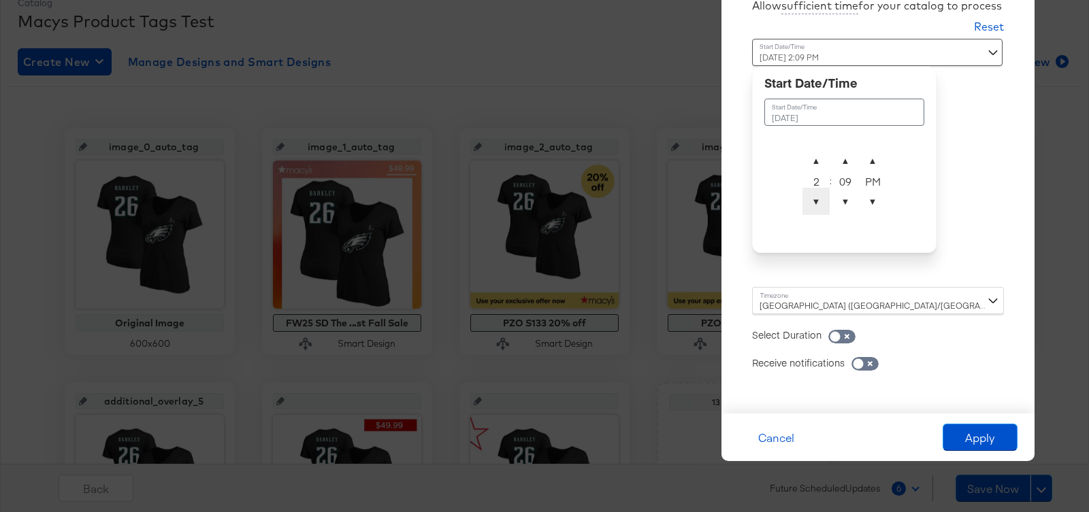
click at [820, 208] on span "▼" at bounding box center [815, 201] width 27 height 27
click at [842, 205] on span "▼" at bounding box center [844, 201] width 27 height 27
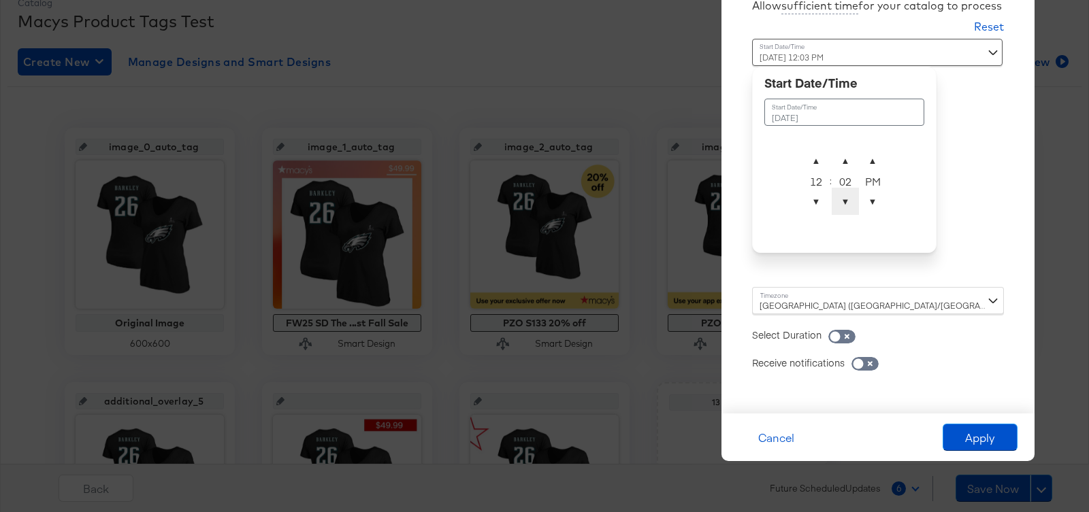
click at [842, 205] on span "▼" at bounding box center [844, 201] width 27 height 27
type input "[DATE] 12:00 AM"
click at [868, 205] on span "▼" at bounding box center [872, 201] width 27 height 27
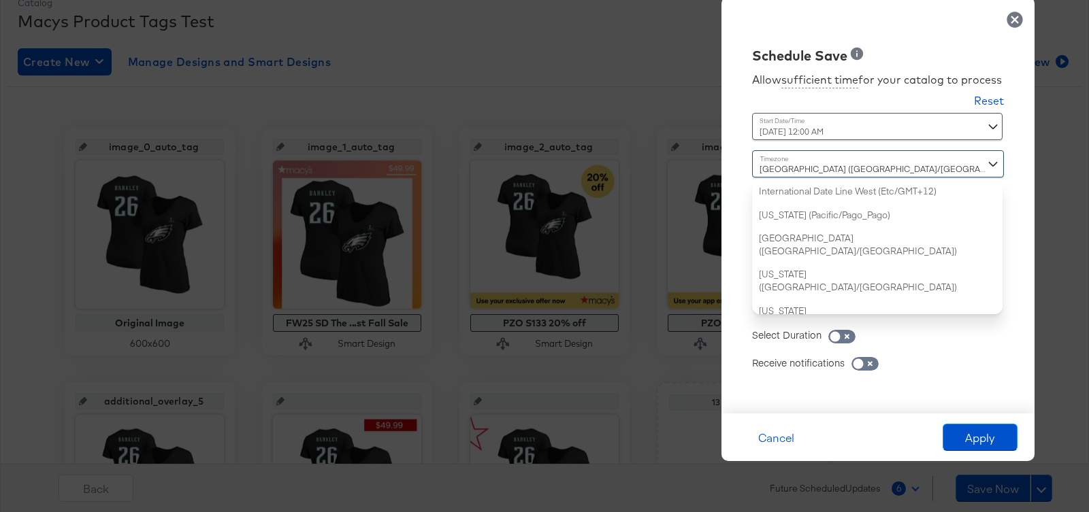
click at [814, 312] on div "[GEOGRAPHIC_DATA] ([GEOGRAPHIC_DATA]/[GEOGRAPHIC_DATA]) International Date Line…" at bounding box center [878, 232] width 252 height 164
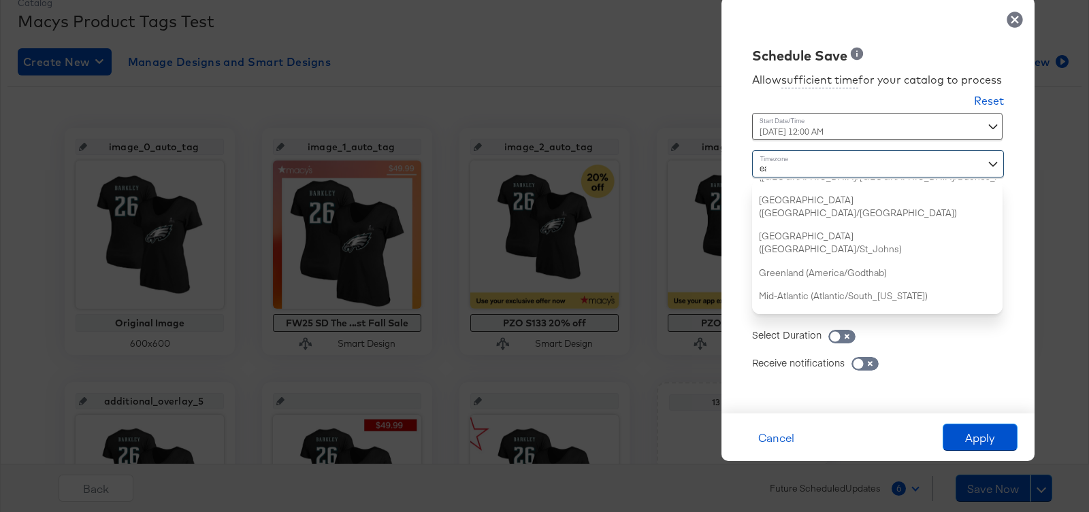
type input "eas"
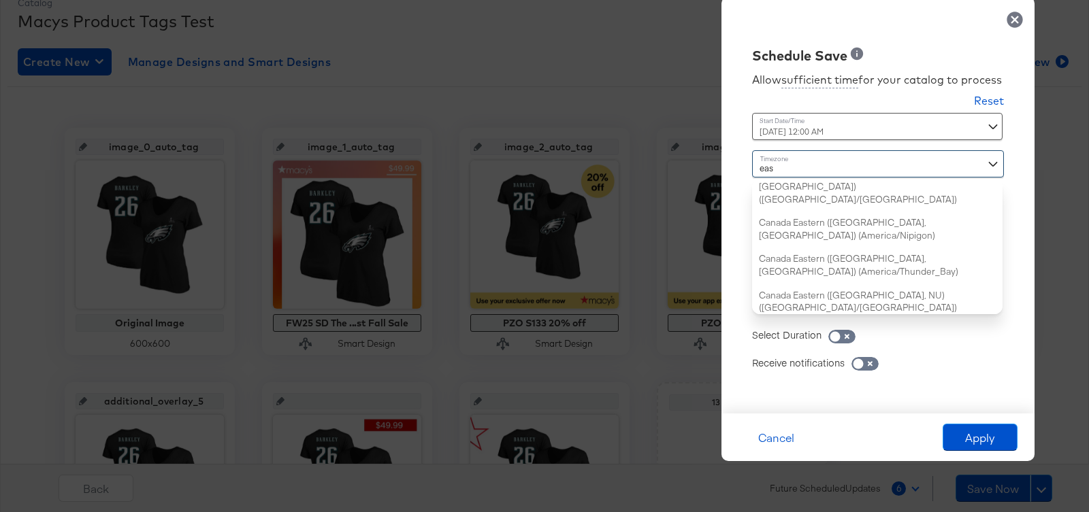
scroll to position [0, 0]
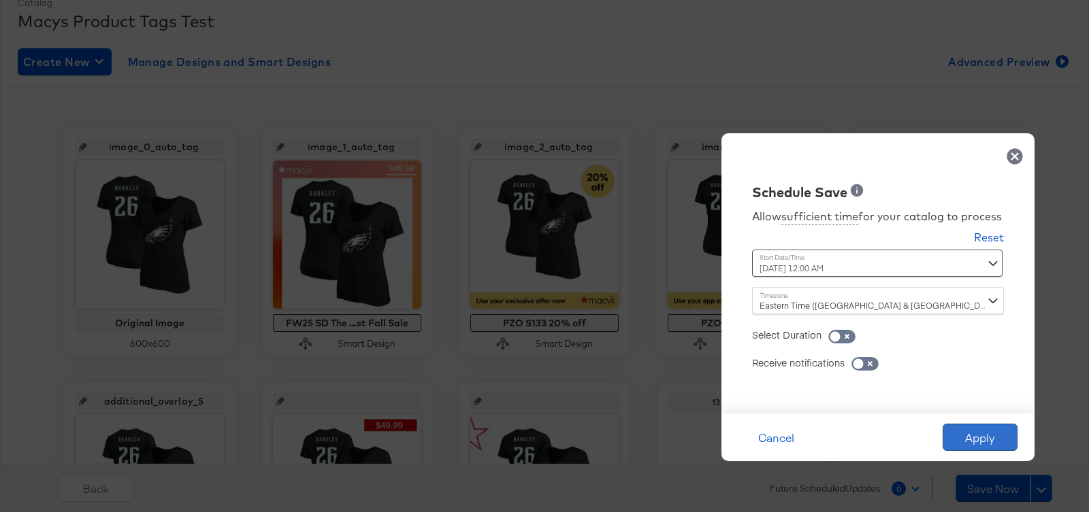
click at [974, 433] on button "Apply" at bounding box center [979, 437] width 75 height 27
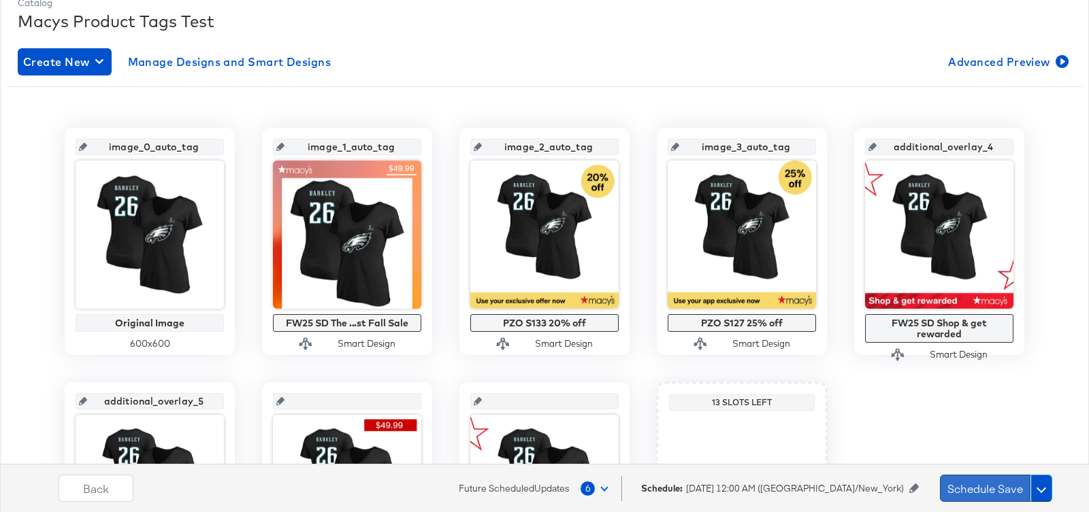
click at [978, 487] on button "Schedule Save" at bounding box center [985, 488] width 90 height 27
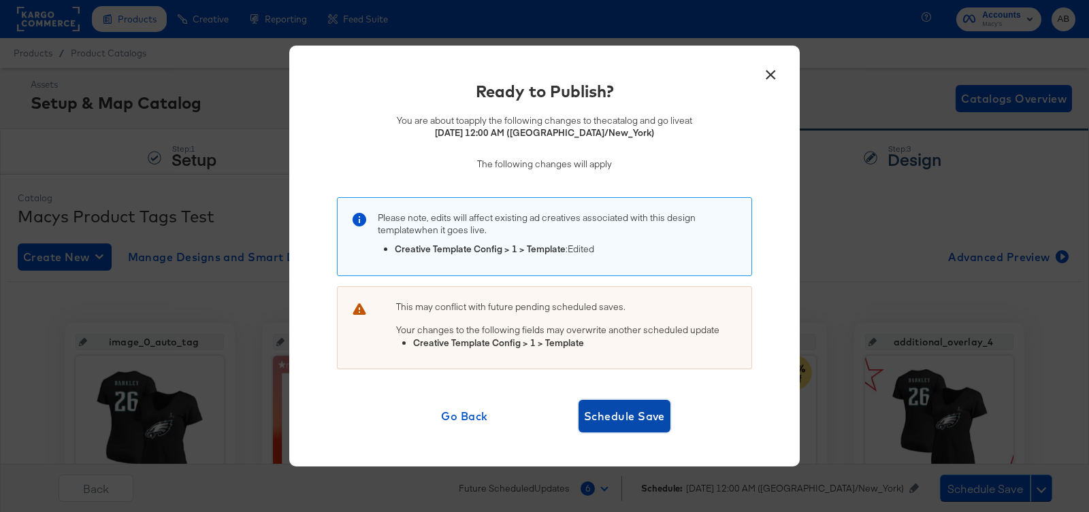
click at [628, 418] on span "Schedule Save" at bounding box center [624, 416] width 81 height 19
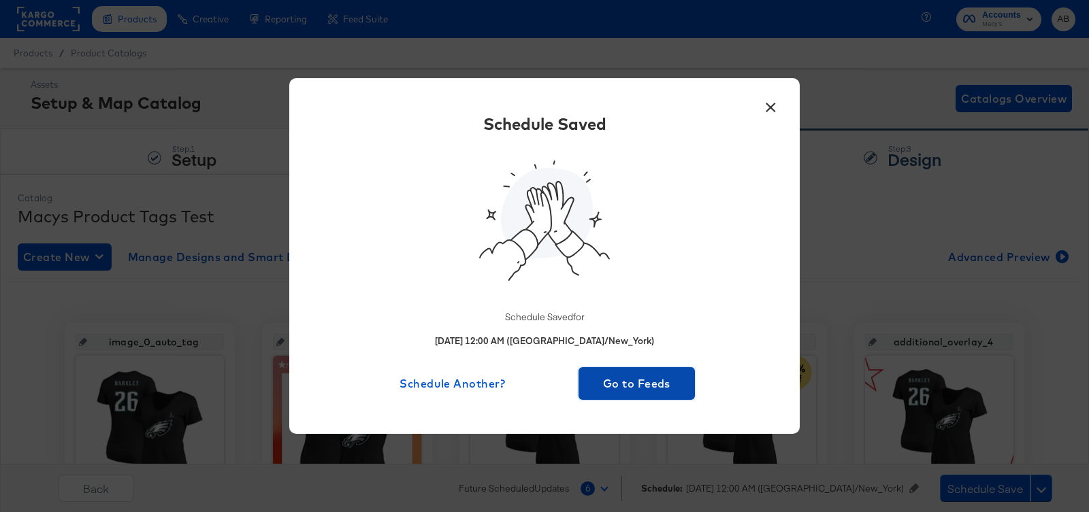
click at [619, 384] on span "Go to Feeds" at bounding box center [636, 383] width 105 height 19
